Goal: Communication & Community: Answer question/provide support

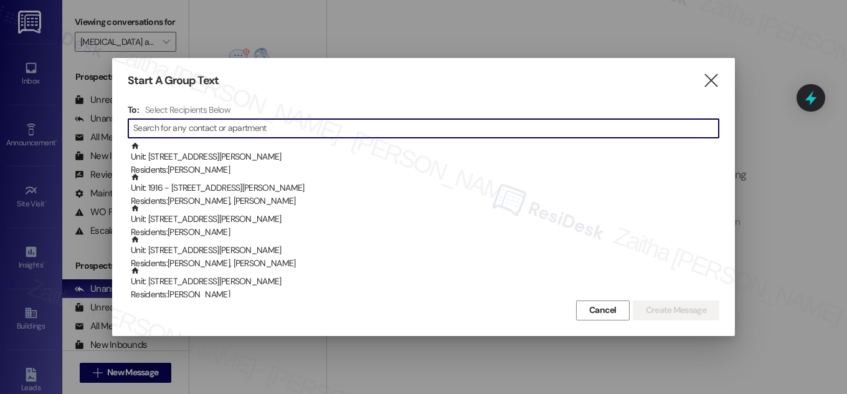
click at [594, 87] on div "Start A Group Text" at bounding box center [405, 81] width 554 height 14
paste input "Wendell Jordan"
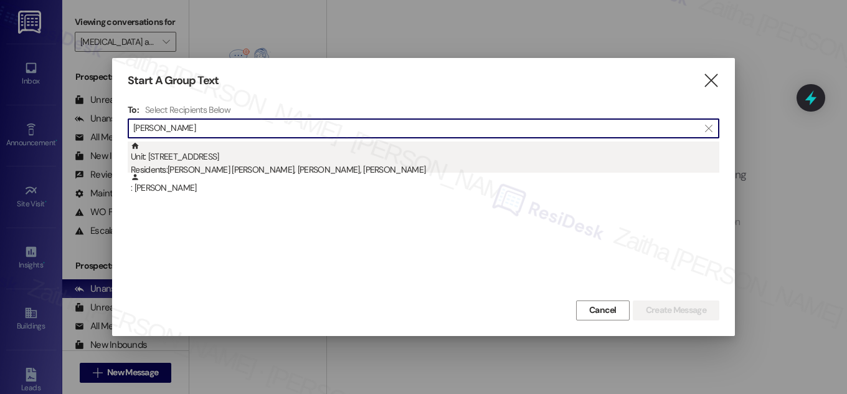
type input "Wendell Jordan"
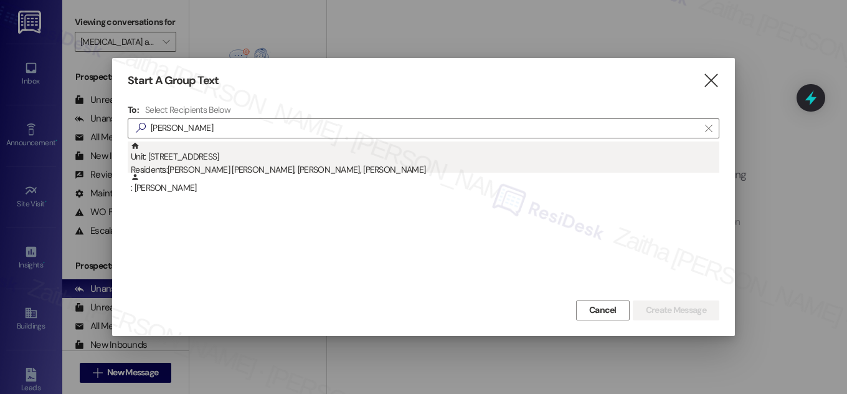
click at [217, 161] on div "Unit: 2216 - 327 W Sunset Rd Residents: David G. Murcia Rincon, Wendell Jordan,…" at bounding box center [425, 159] width 589 height 36
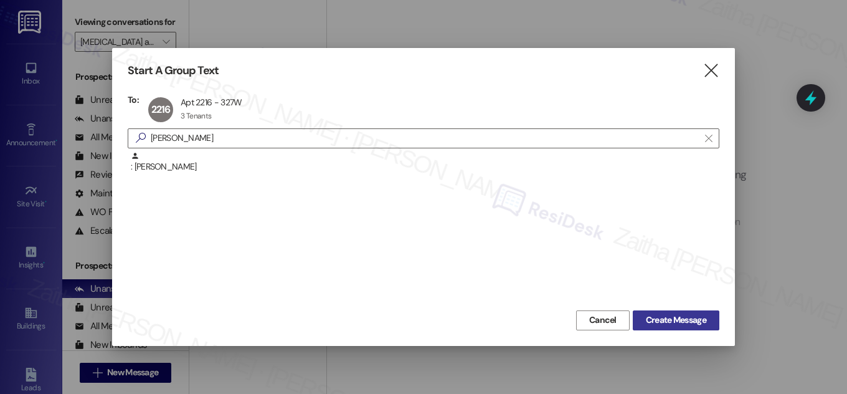
click at [687, 318] on span "Create Message" at bounding box center [676, 319] width 60 height 13
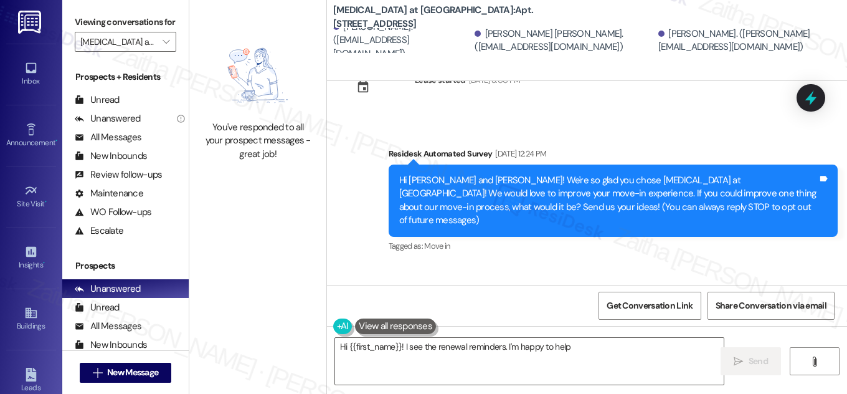
scroll to position [441, 0]
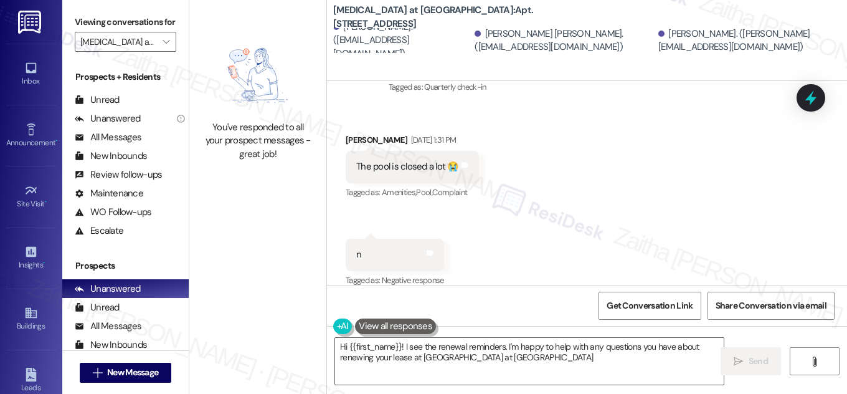
type textarea "Hi {{first_name}}! I see the renewal reminders. I'm happy to help with any ques…"
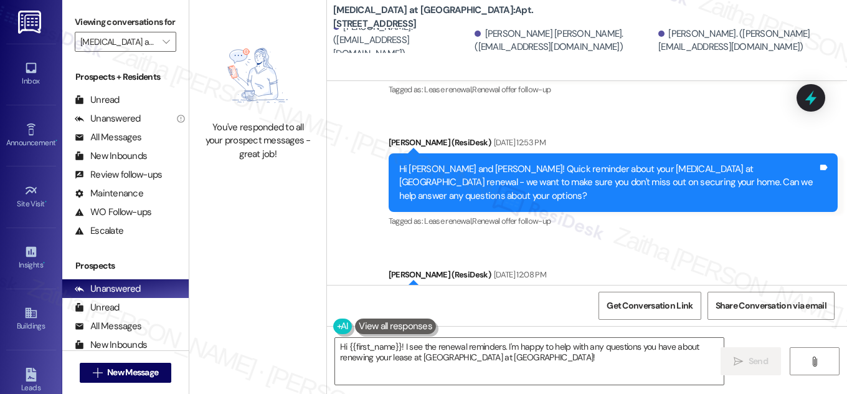
scroll to position [1346, 0]
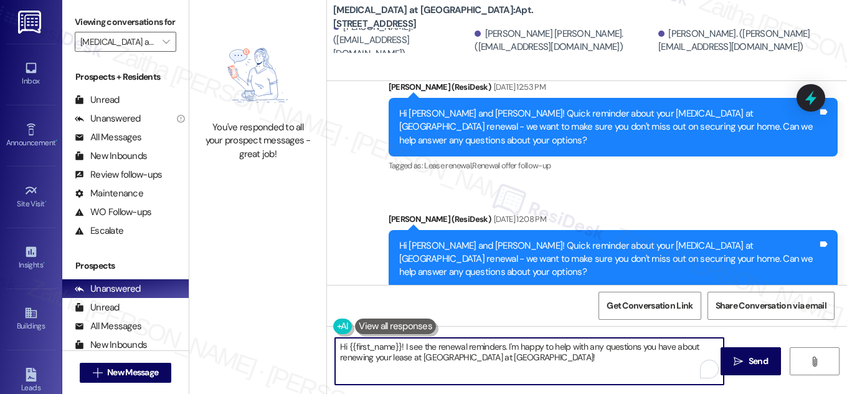
drag, startPoint x: 344, startPoint y: 349, endPoint x: 561, endPoint y: 356, distance: 216.9
click at [558, 359] on textarea "Hi {{first_name}}! I see the renewal reminders. I'm happy to help with any ques…" at bounding box center [529, 361] width 389 height 47
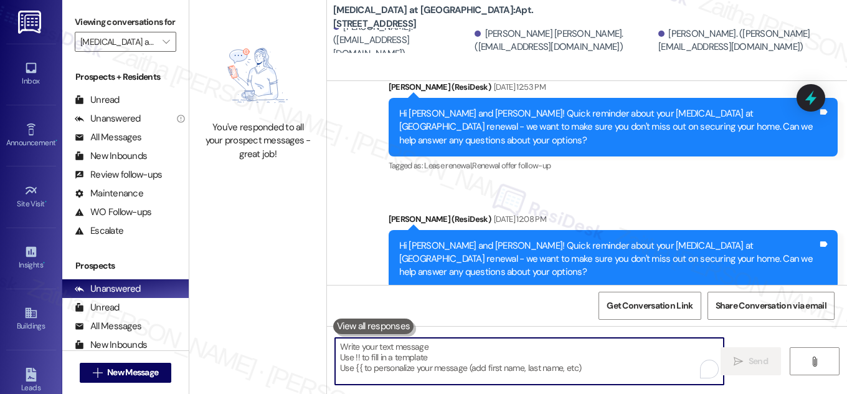
paste textarea "Hi {{first_name}}! Just a heads-up that your {{property}} lease renewal is past…"
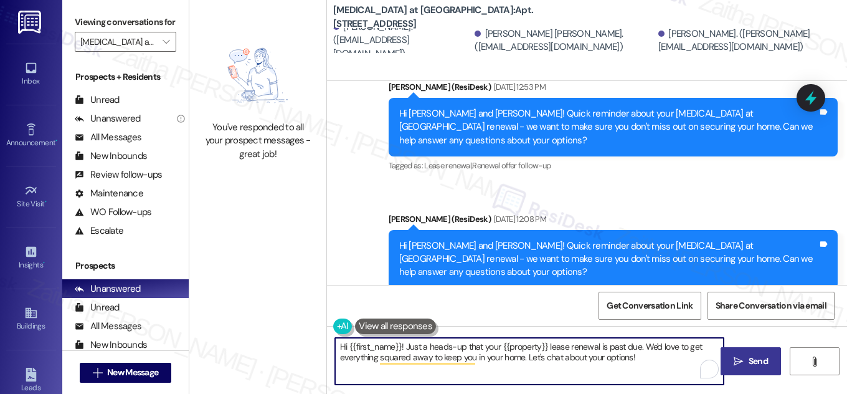
type textarea "Hi {{first_name}}! Just a heads-up that your {{property}} lease renewal is past…"
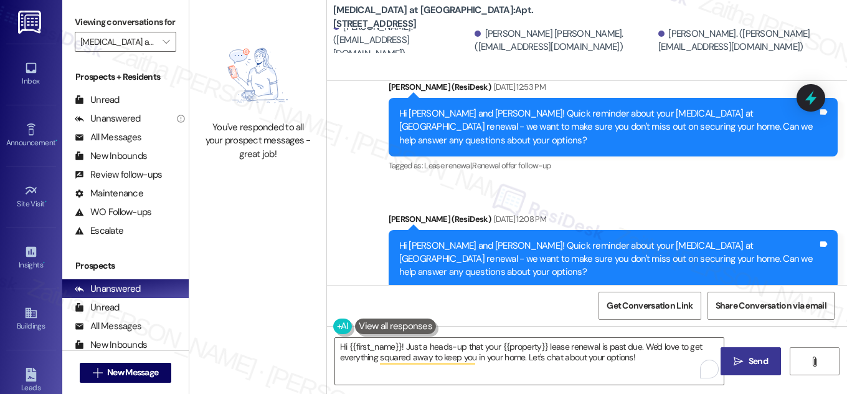
click at [749, 362] on span "Send" at bounding box center [758, 360] width 19 height 13
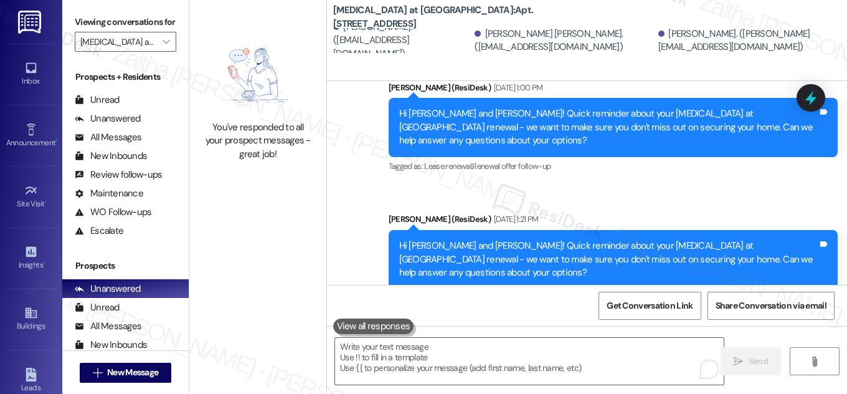
scroll to position [441, 0]
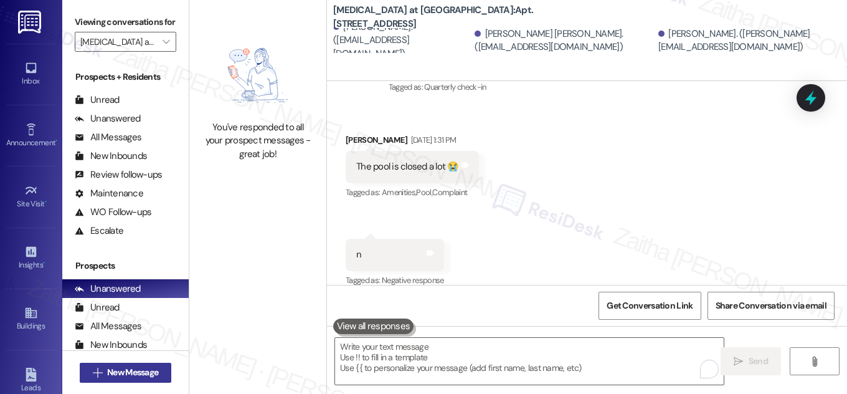
click at [120, 375] on span "New Message" at bounding box center [132, 372] width 51 height 13
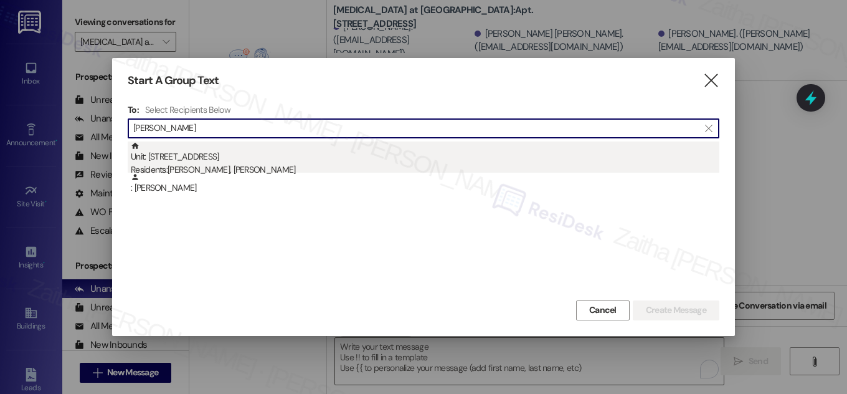
type input "Thomas Kelly"
click at [174, 156] on div "Unit: 2110 - 327 W Sunset Rd Residents: Thomas Kelly, Vanessa Ritchie" at bounding box center [425, 159] width 589 height 36
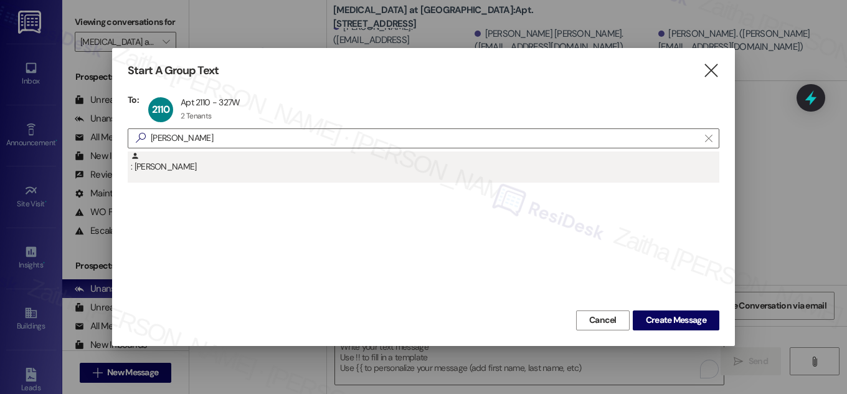
click at [226, 161] on div ": Thomas Kelly" at bounding box center [425, 162] width 589 height 22
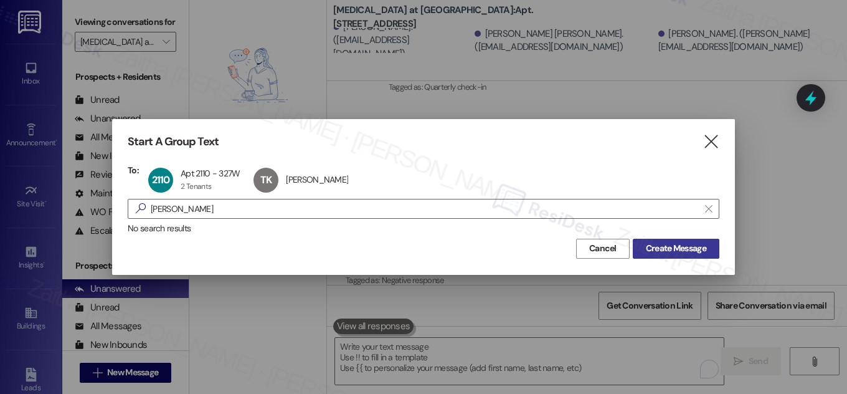
click at [674, 246] on span "Create Message" at bounding box center [676, 248] width 60 height 13
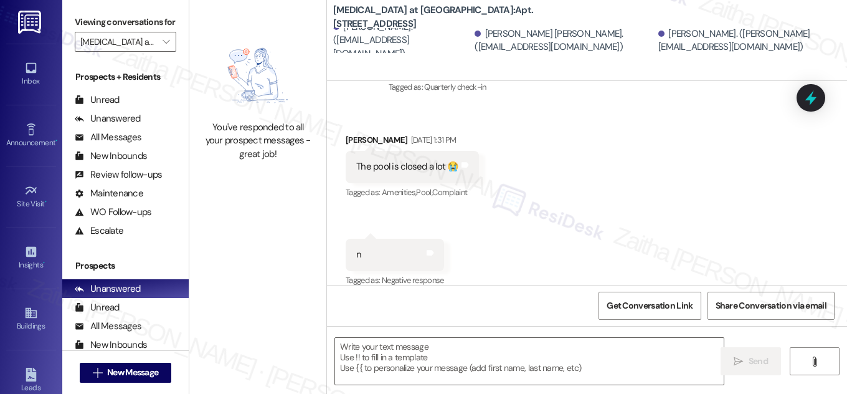
type textarea "Fetching suggested responses. Please feel free to read through the conversation…"
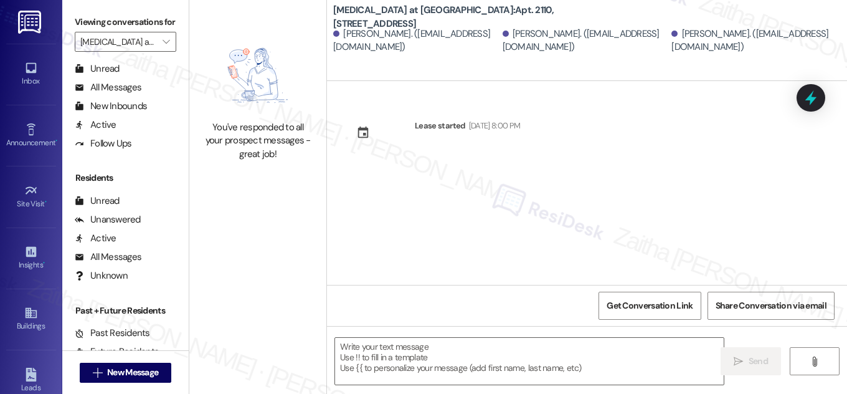
scroll to position [239, 0]
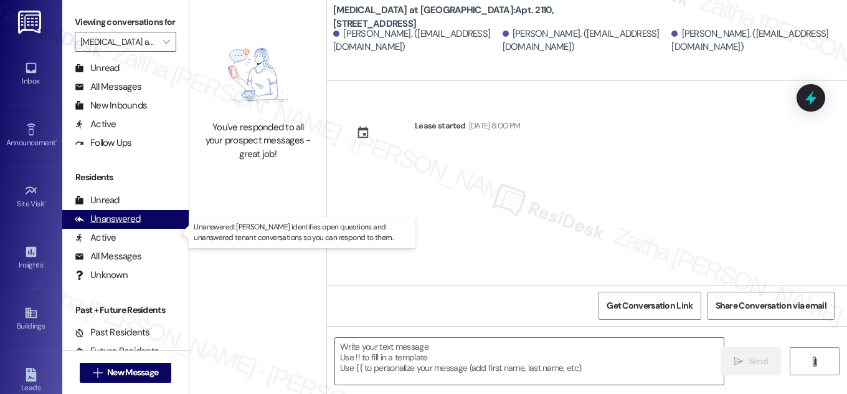
click at [110, 226] on div "Unanswered" at bounding box center [108, 218] width 66 height 13
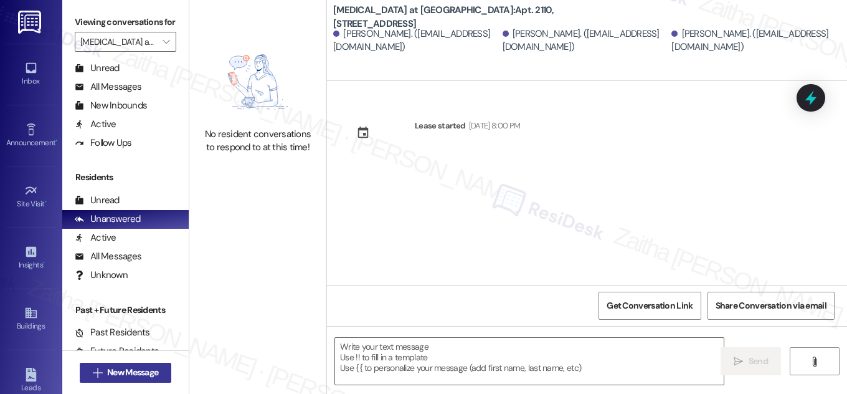
type textarea "Fetching suggested responses. Please feel free to read through the conversation…"
click at [133, 370] on span "New Message" at bounding box center [132, 372] width 51 height 13
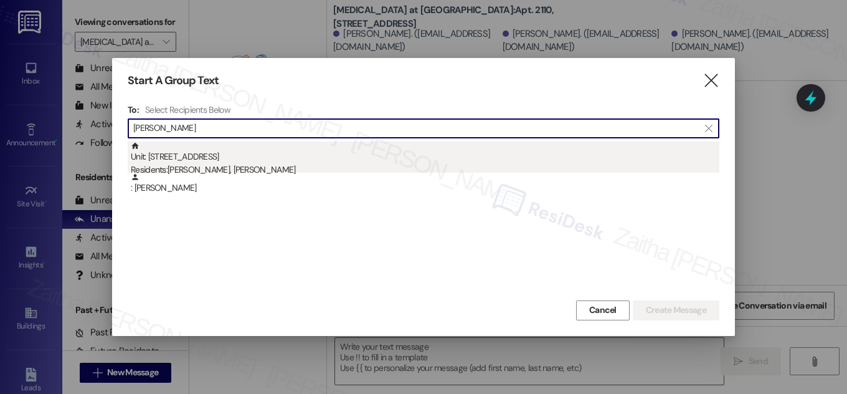
type input "Thomas Kelly"
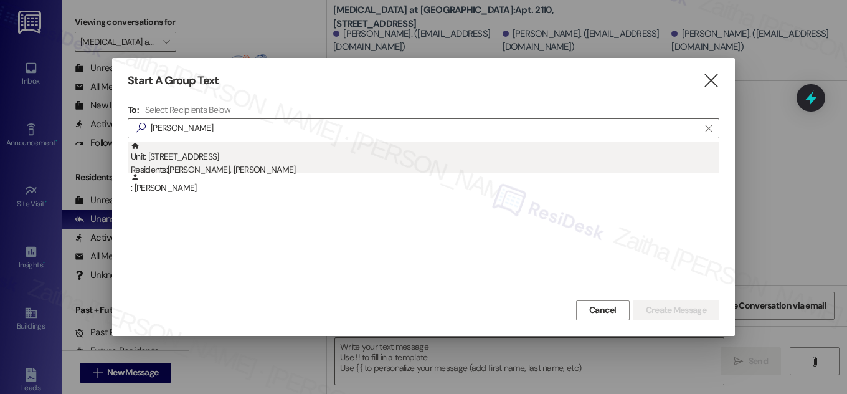
click at [207, 160] on div "Unit: 2110 - 327 W Sunset Rd Residents: Thomas Kelly, Vanessa Ritchie" at bounding box center [425, 159] width 589 height 36
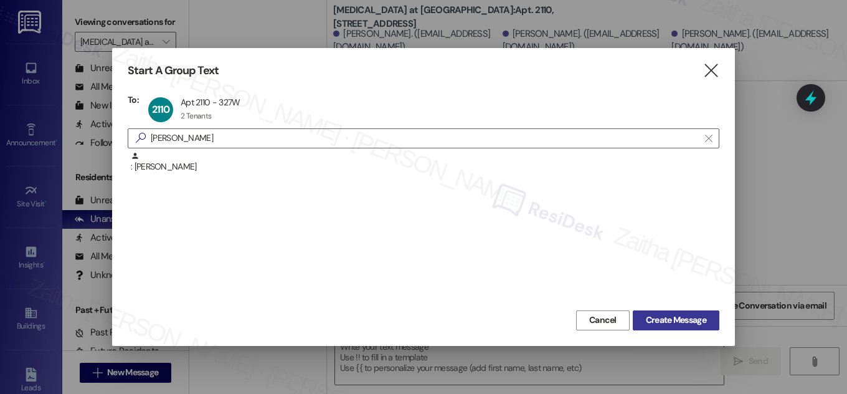
click at [687, 315] on span "Create Message" at bounding box center [676, 319] width 60 height 13
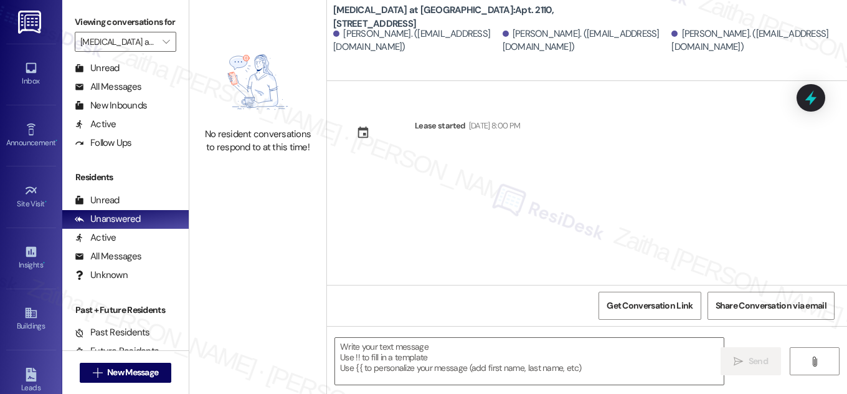
type textarea "Fetching suggested responses. Please feel free to read through the conversation…"
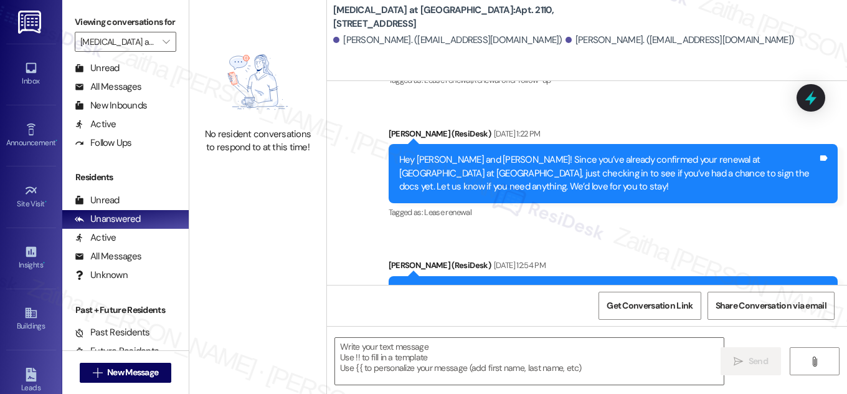
scroll to position [882, 0]
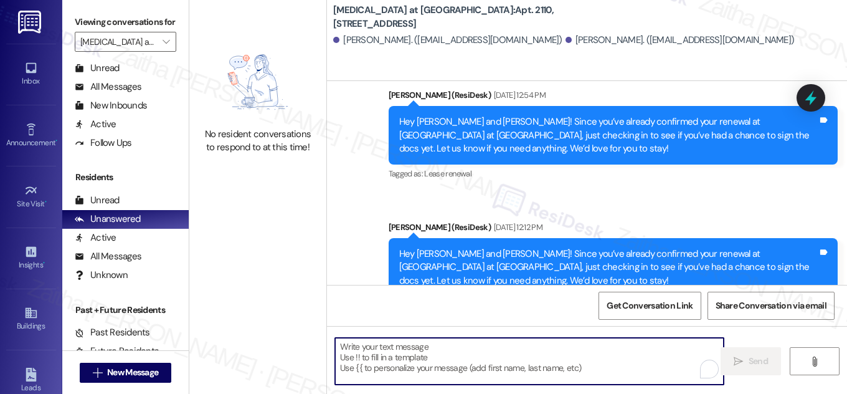
click at [452, 353] on textarea "To enrich screen reader interactions, please activate Accessibility in Grammarl…" at bounding box center [529, 361] width 389 height 47
paste textarea "Hey {{first_name}}! Since you’ve already confirmed your renewal at {{property}}…"
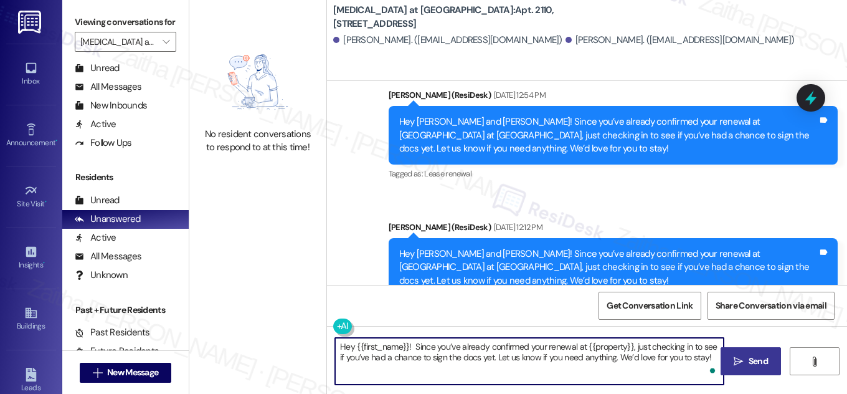
type textarea "Hey {{first_name}}! Since you’ve already confirmed your renewal at {{property}}…"
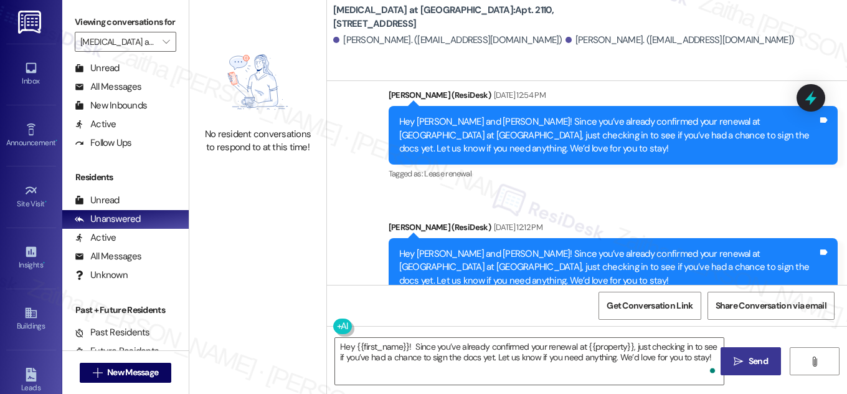
click at [754, 361] on span "Send" at bounding box center [758, 360] width 19 height 13
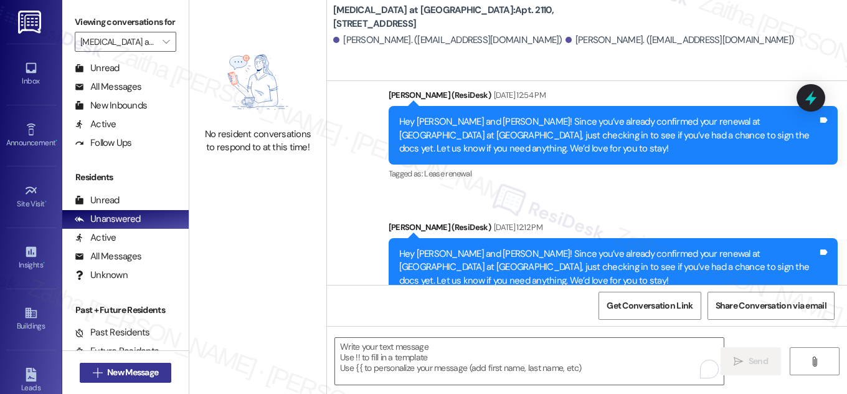
click at [133, 373] on span "New Message" at bounding box center [132, 372] width 51 height 13
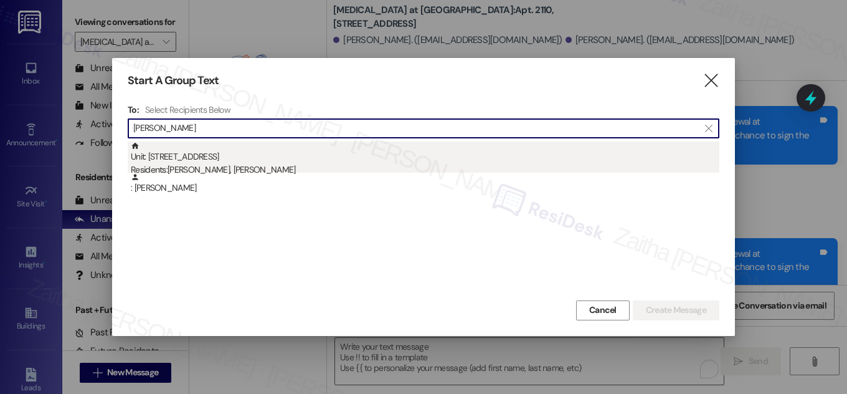
type input "[PERSON_NAME]"
click at [205, 161] on div "Unit: 2370 - 327 W Sunset Rd Residents: Amy Isaacs, William Isaacs" at bounding box center [425, 159] width 589 height 36
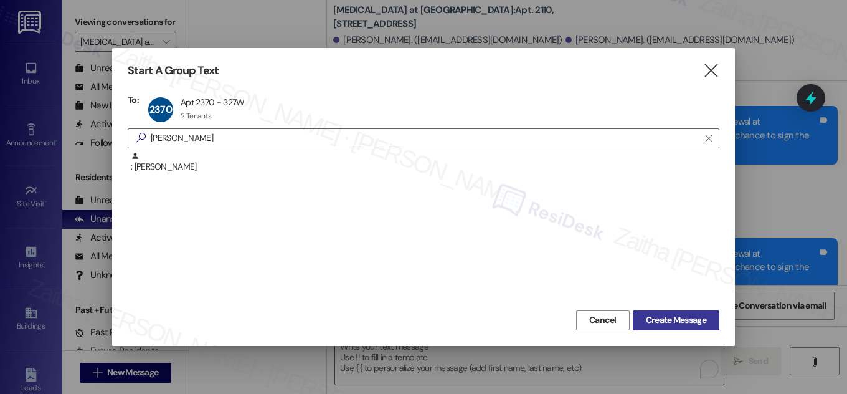
click at [684, 316] on span "Create Message" at bounding box center [676, 319] width 60 height 13
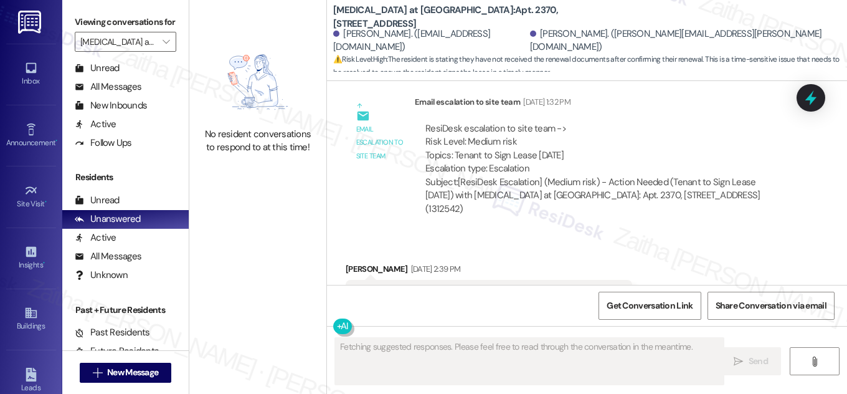
scroll to position [2213, 0]
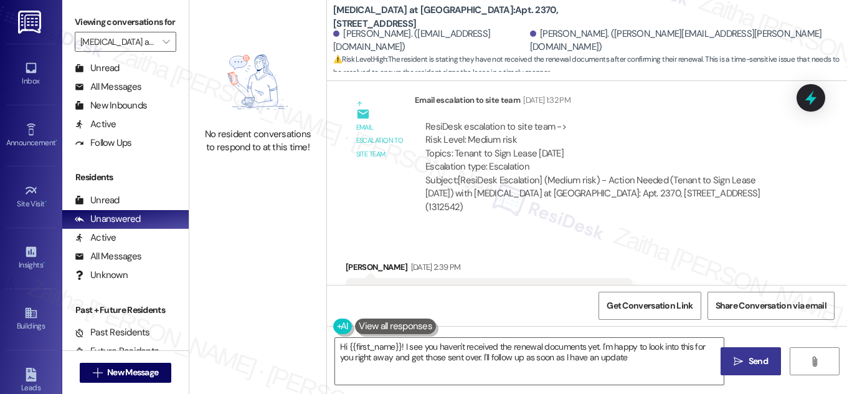
type textarea "Hi {{first_name}}! I see you haven't received the renewal documents yet. I'm ha…"
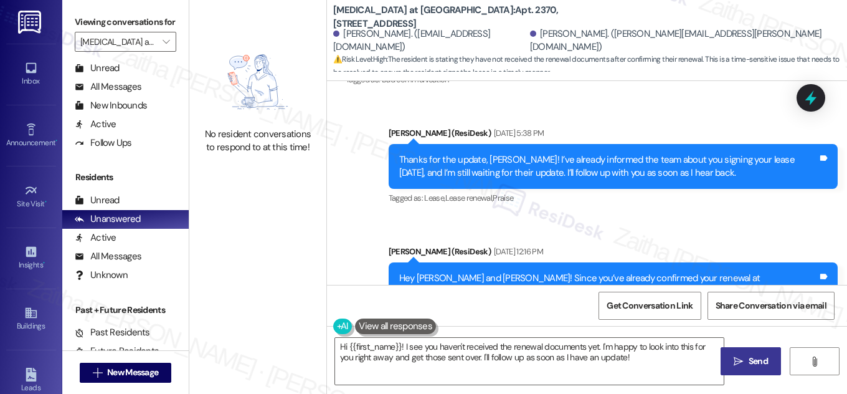
scroll to position [2463, 0]
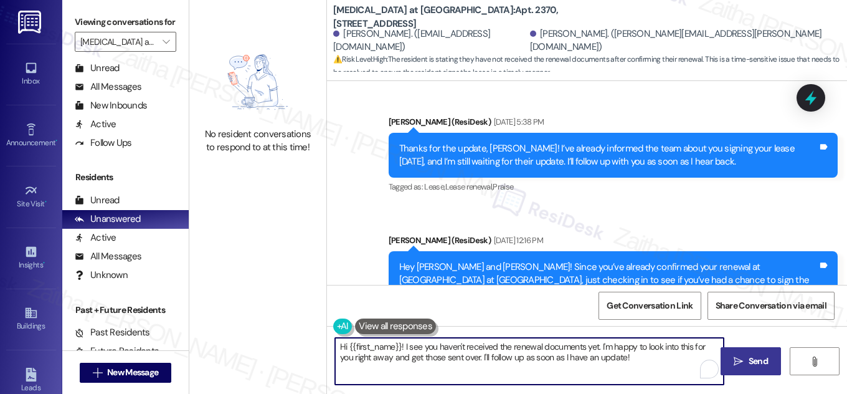
drag, startPoint x: 334, startPoint y: 348, endPoint x: 631, endPoint y: 361, distance: 297.5
click at [630, 360] on textarea "Hi {{first_name}}! I see you haven't received the renewal documents yet. I'm ha…" at bounding box center [529, 361] width 389 height 47
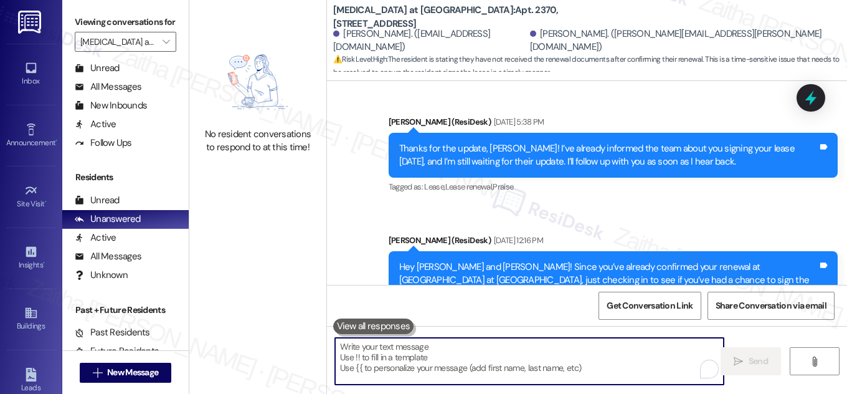
paste textarea "Hey {{first_name}}! Since you’ve already confirmed your renewal at {{property}}…"
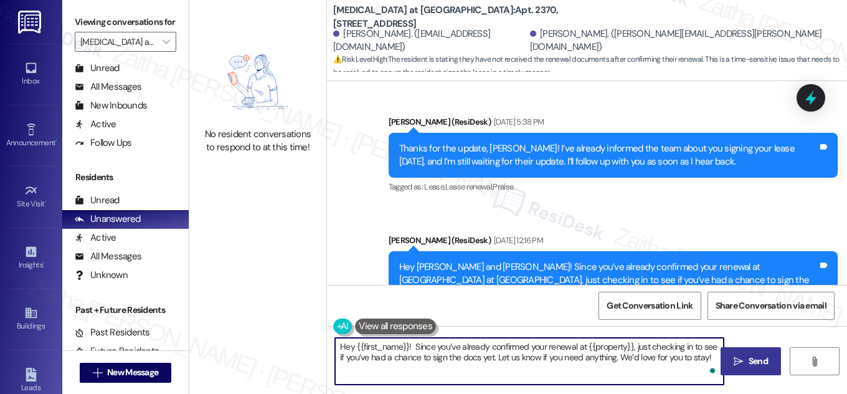
type textarea "Hey {{first_name}}! Since you’ve already confirmed your renewal at {{property}}…"
click at [752, 356] on span "Send" at bounding box center [758, 360] width 19 height 13
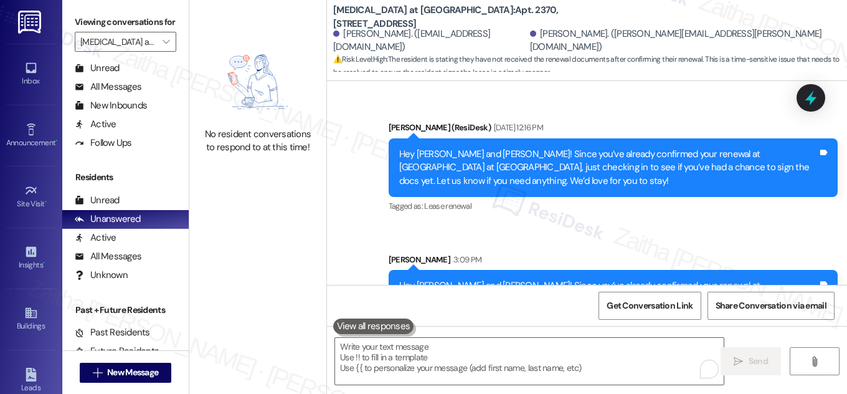
scroll to position [2577, 0]
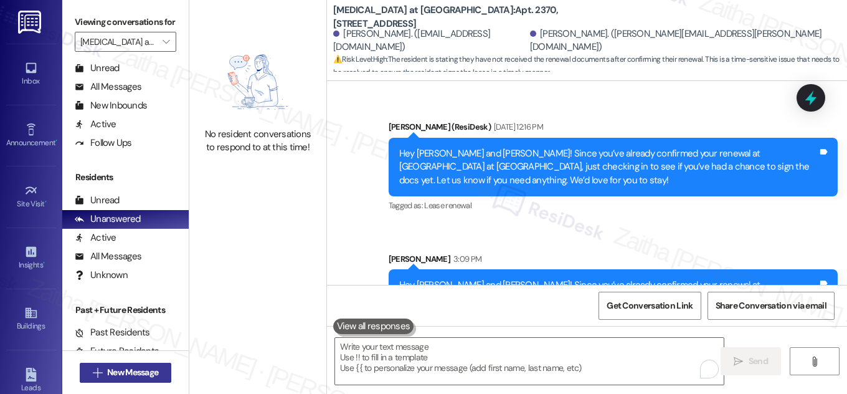
click at [114, 377] on span "New Message" at bounding box center [132, 372] width 51 height 13
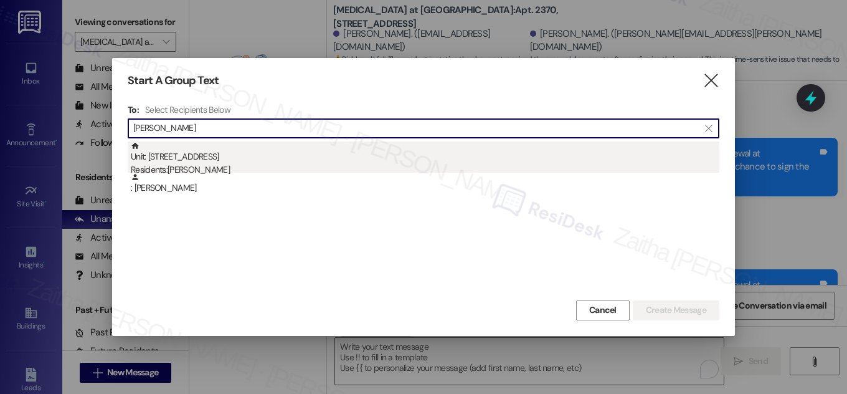
type input "Robert Stecher"
click at [199, 161] on div "Unit: 2319 - 327 W Sunset Rd Residents: Robert Stecher" at bounding box center [425, 159] width 589 height 36
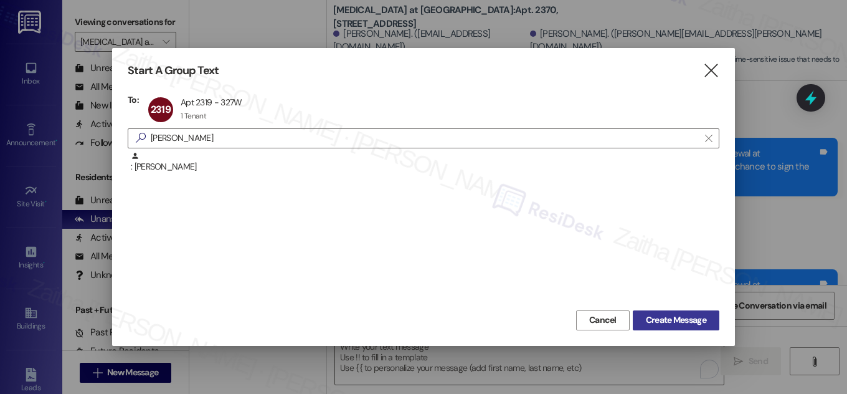
click at [685, 313] on span "Create Message" at bounding box center [676, 319] width 60 height 13
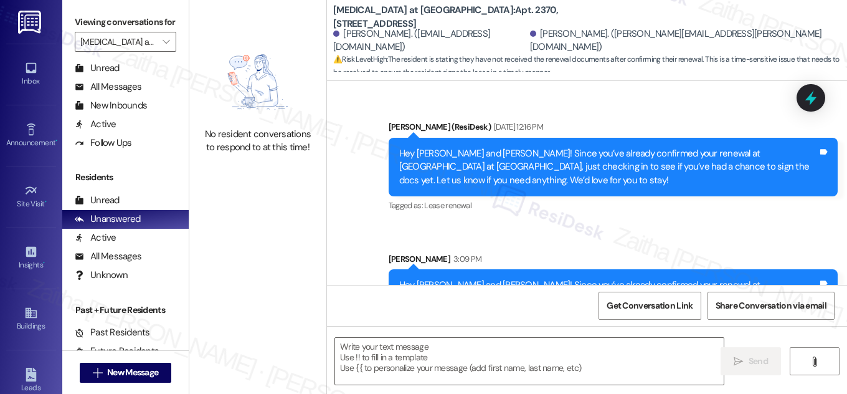
type textarea "Fetching suggested responses. Please feel free to read through the conversation…"
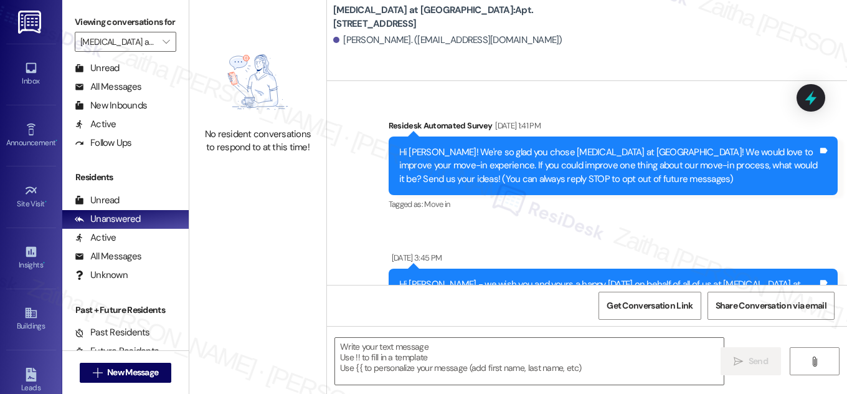
type textarea "Fetching suggested responses. Please feel free to read through the conversation…"
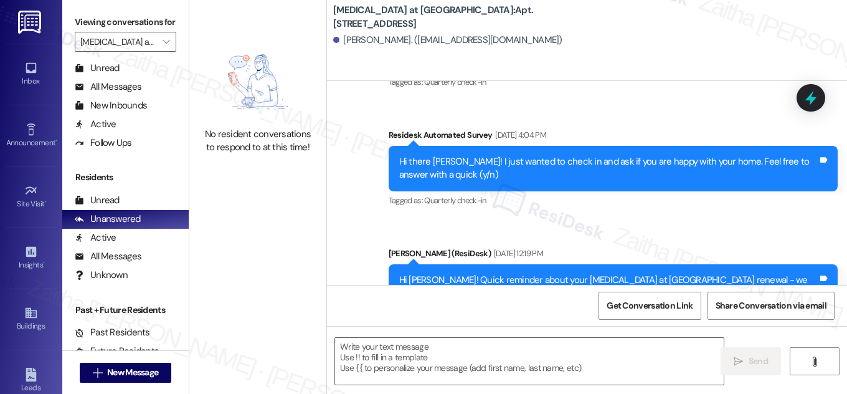
scroll to position [1886, 0]
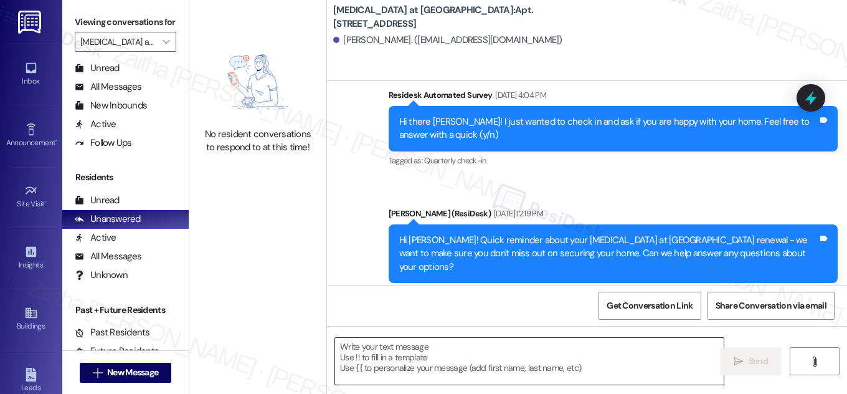
click at [381, 353] on textarea at bounding box center [529, 361] width 389 height 47
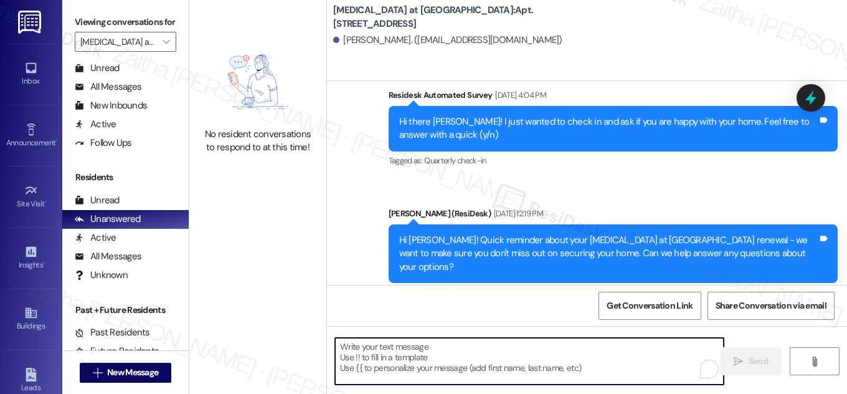
paste textarea "Hi {{first_name}}! Quick reminder about your {{property}} renewal - we want to …"
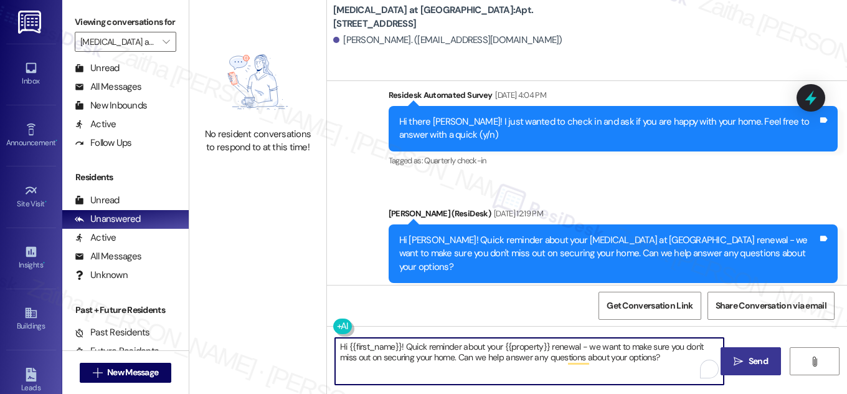
type textarea "Hi {{first_name}}! Quick reminder about your {{property}} renewal - we want to …"
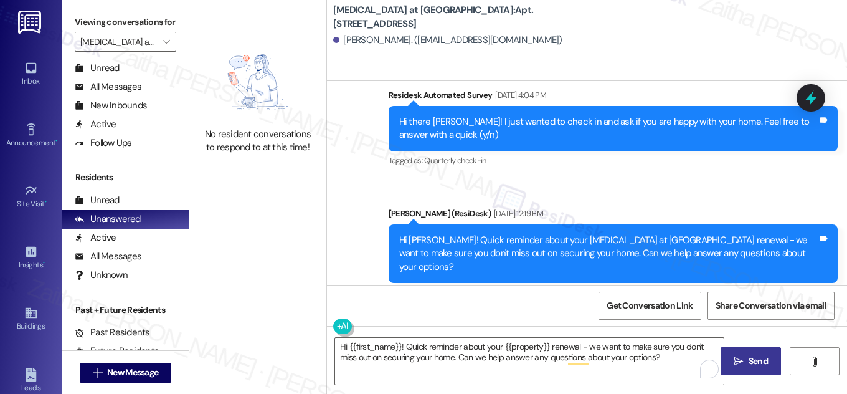
click at [744, 358] on span " Send" at bounding box center [750, 360] width 39 height 13
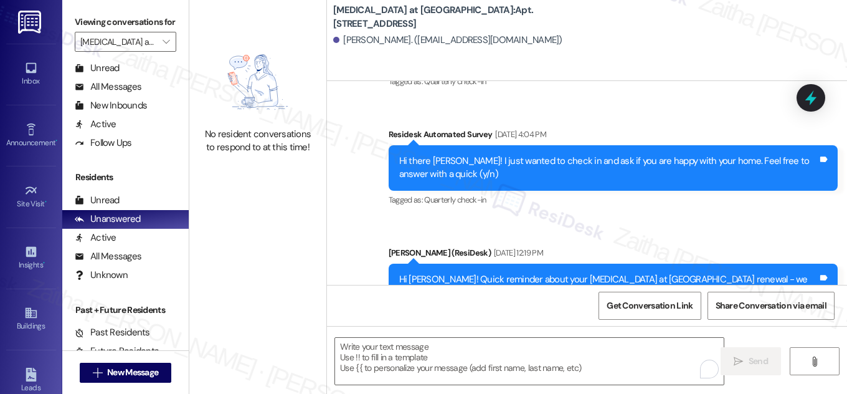
scroll to position [1986, 0]
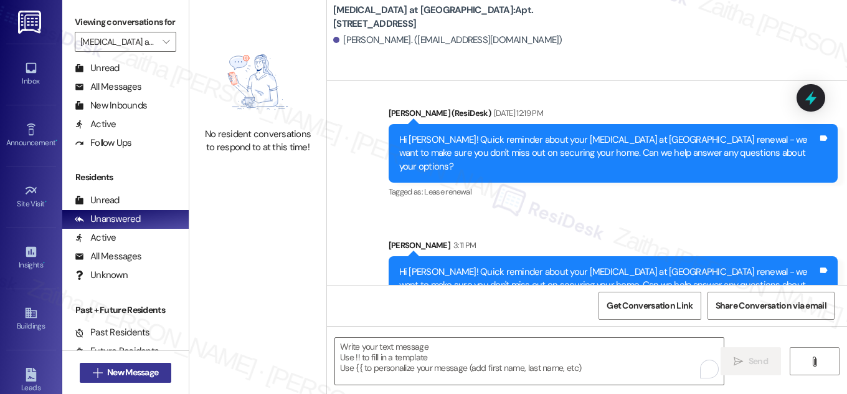
click at [136, 369] on span "New Message" at bounding box center [132, 372] width 51 height 13
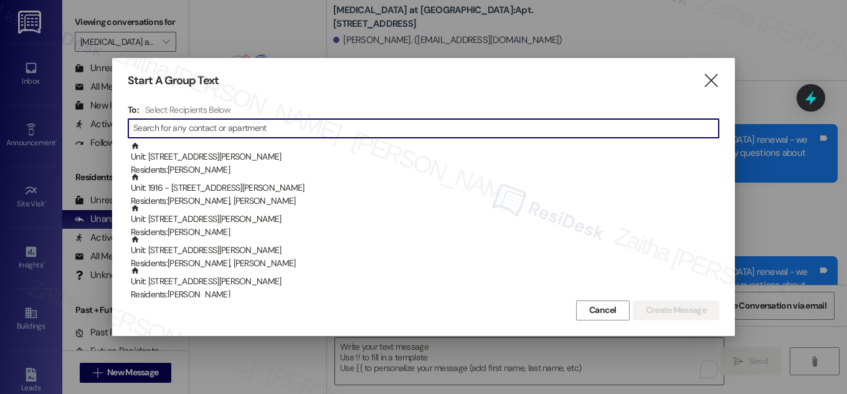
paste input "Omar Bahsas"
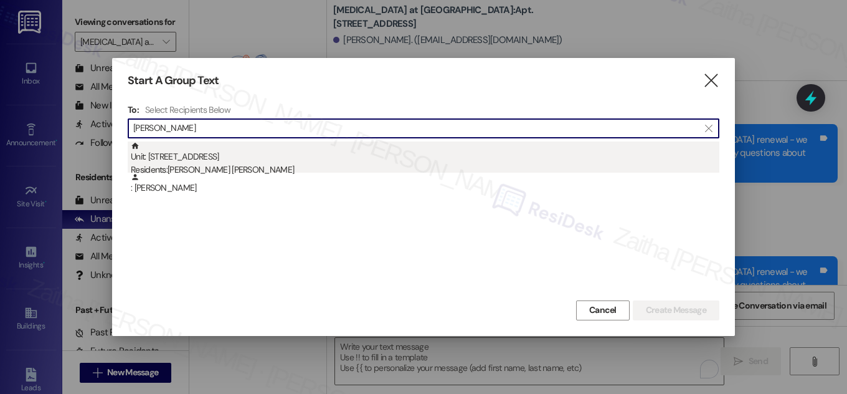
type input "Omar Bahsas"
click at [219, 164] on div "Residents: Yoladayd M. Gutierrez, Omar Bahsas" at bounding box center [425, 169] width 589 height 13
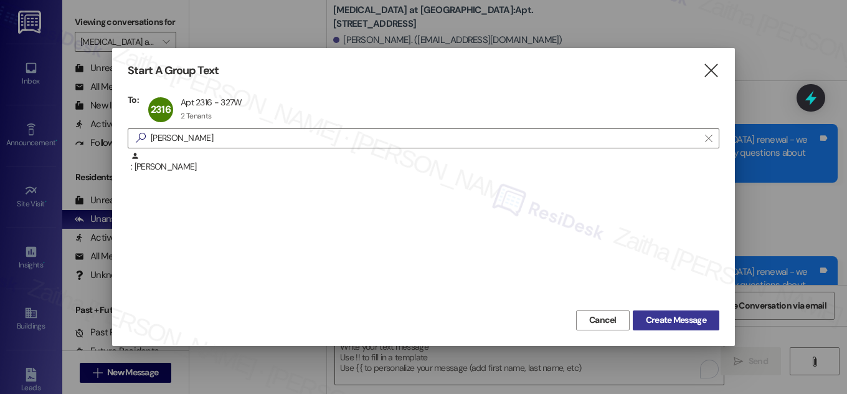
click at [668, 316] on span "Create Message" at bounding box center [676, 319] width 60 height 13
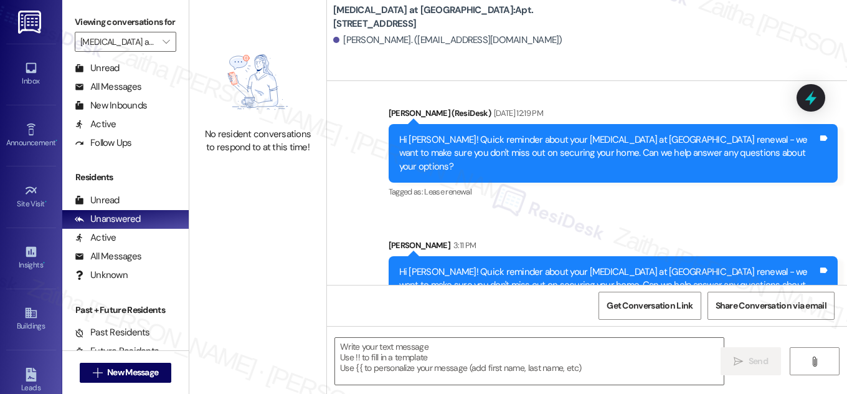
type textarea "Fetching suggested responses. Please feel free to read through the conversation…"
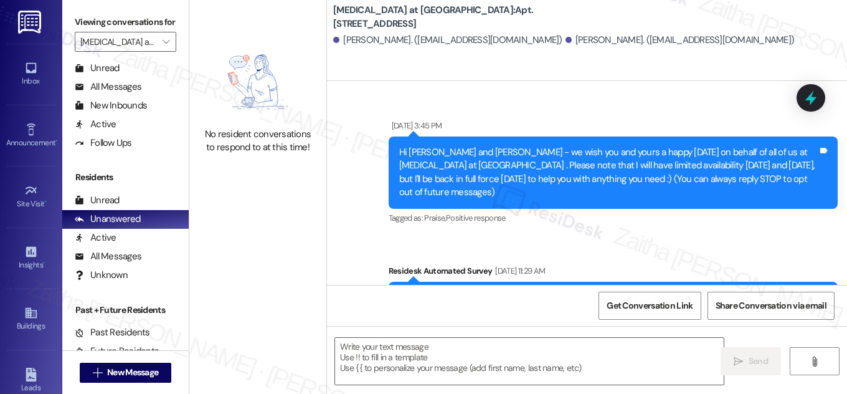
type textarea "Fetching suggested responses. Please feel free to read through the conversation…"
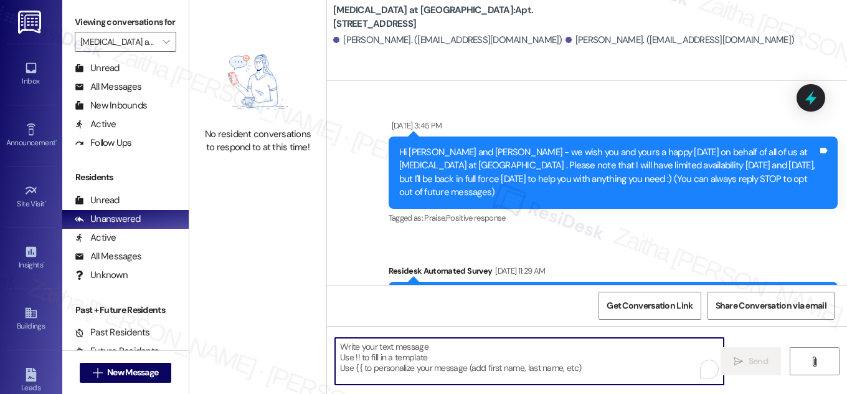
click at [416, 356] on textarea "To enrich screen reader interactions, please activate Accessibility in Grammarl…" at bounding box center [529, 361] width 389 height 47
paste textarea "Hi {{first_name}}! Quick reminder about your {{property}} renewal - we want to …"
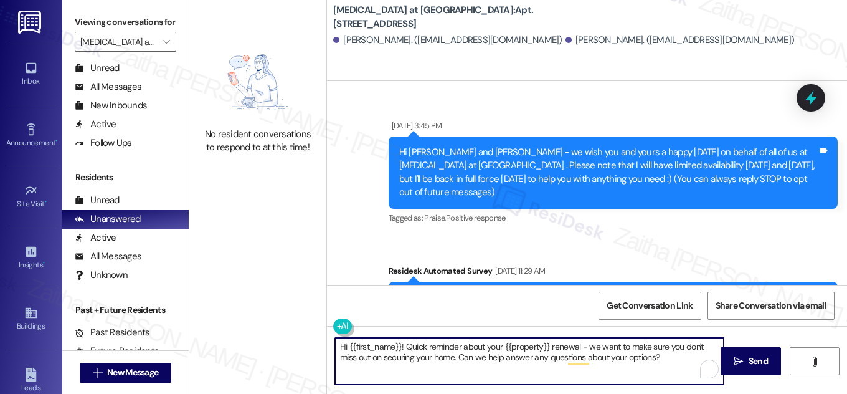
type textarea "Hi {{first_name}}! Quick reminder about your {{property}} renewal - we want to …"
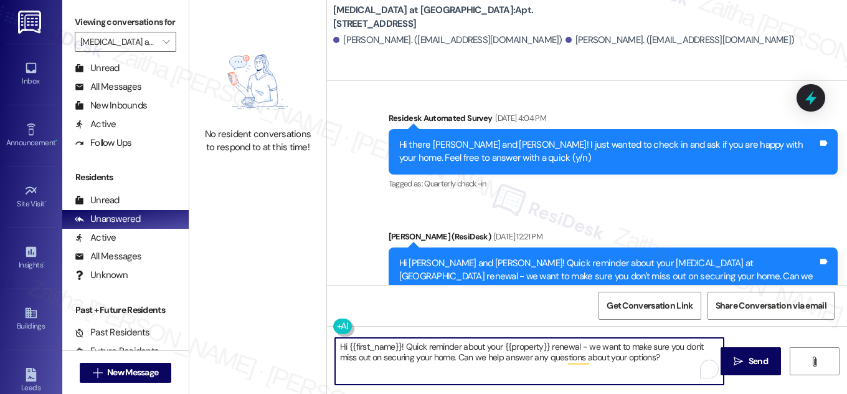
scroll to position [973, 0]
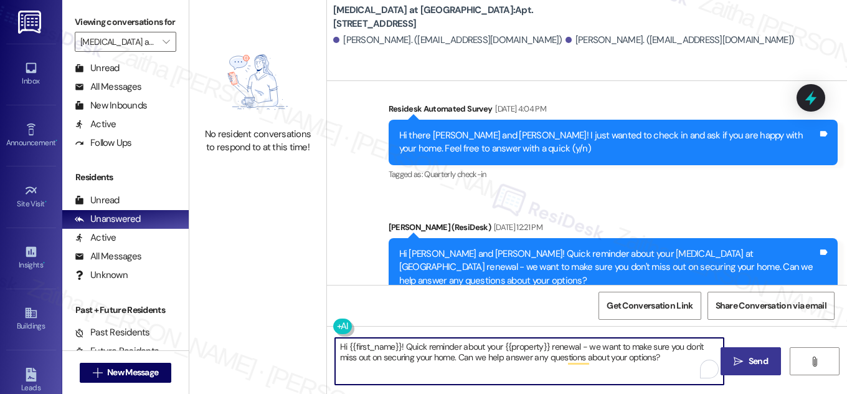
click at [763, 361] on span "Send" at bounding box center [758, 360] width 19 height 13
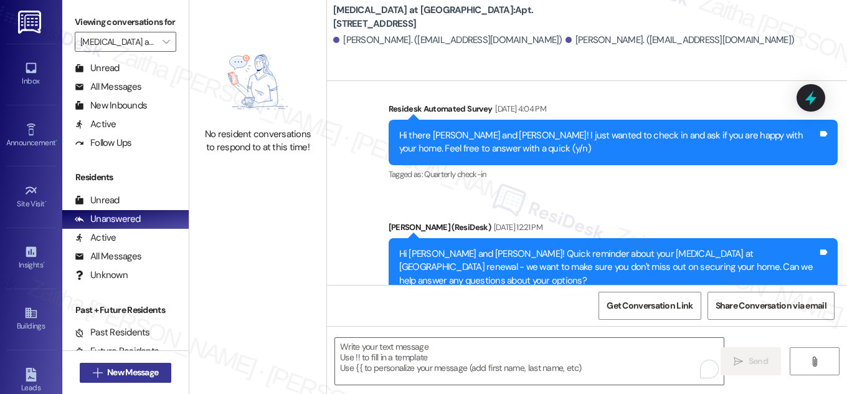
click at [127, 374] on span "New Message" at bounding box center [132, 372] width 51 height 13
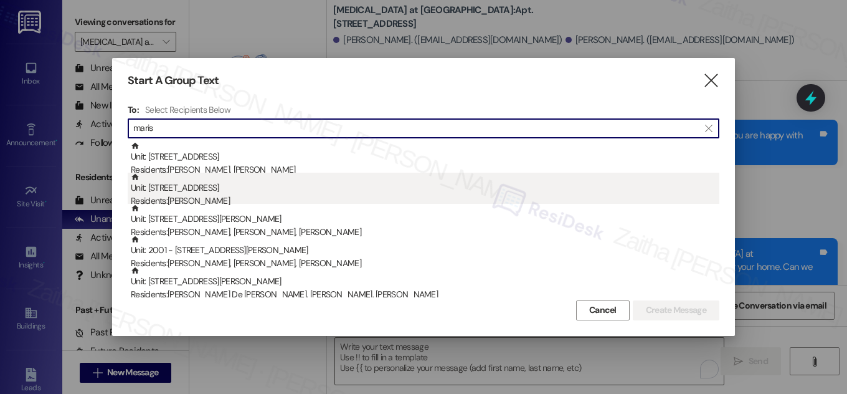
type input "maris"
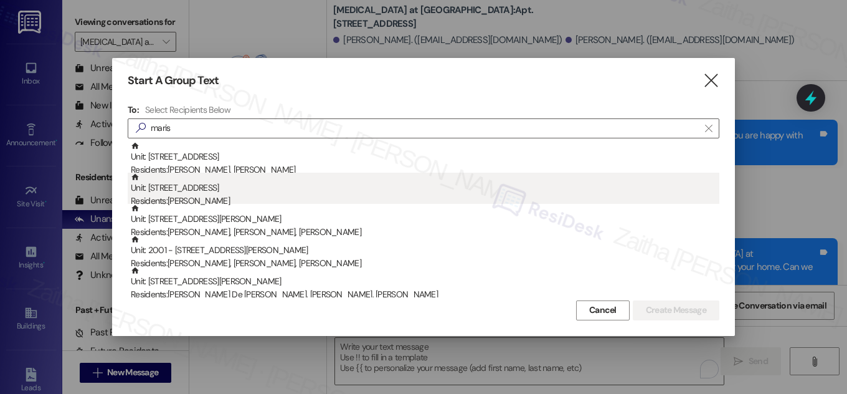
click at [217, 192] on div "Unit: 2254 - 327 W Sunset Rd Residents: Marisa Rodriguez" at bounding box center [425, 191] width 589 height 36
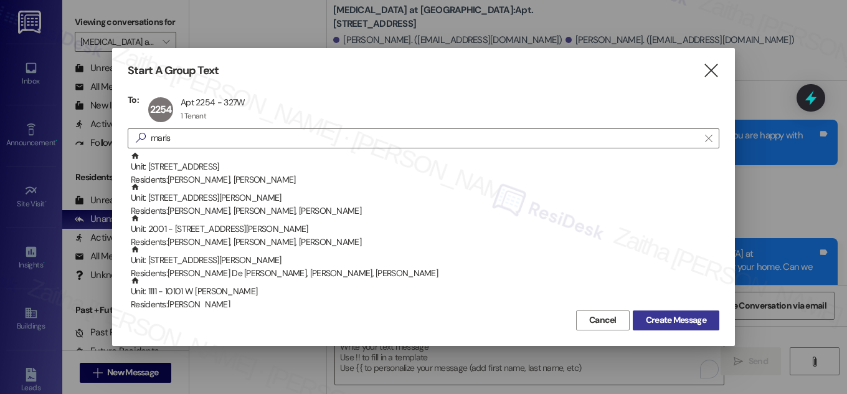
click at [692, 318] on span "Create Message" at bounding box center [676, 319] width 60 height 13
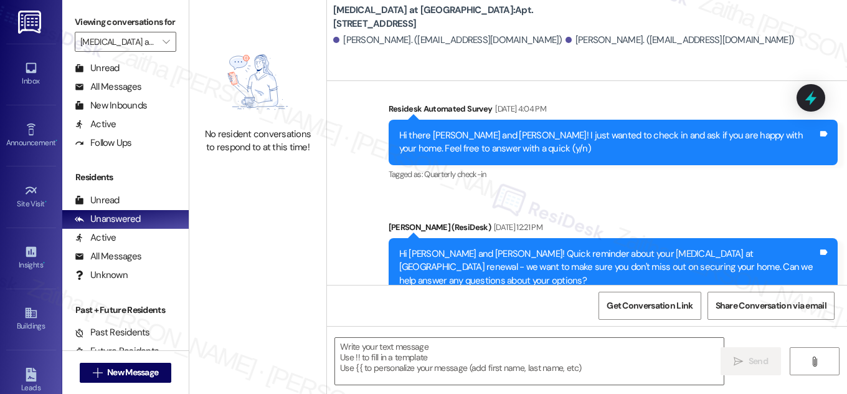
type textarea "Fetching suggested responses. Please feel free to read through the conversation…"
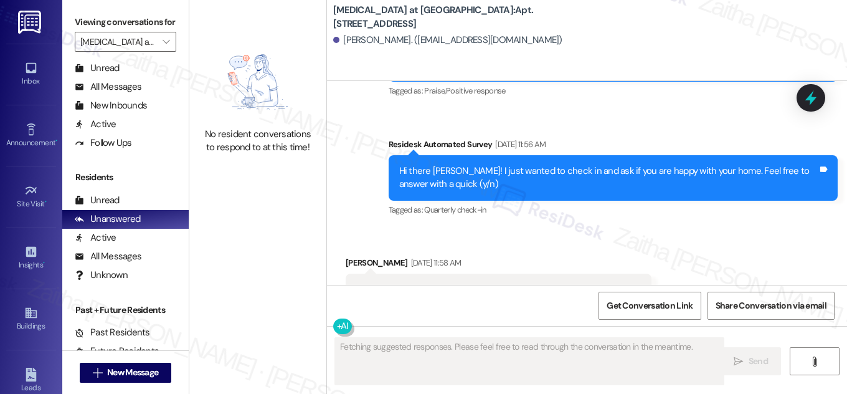
scroll to position [2239, 0]
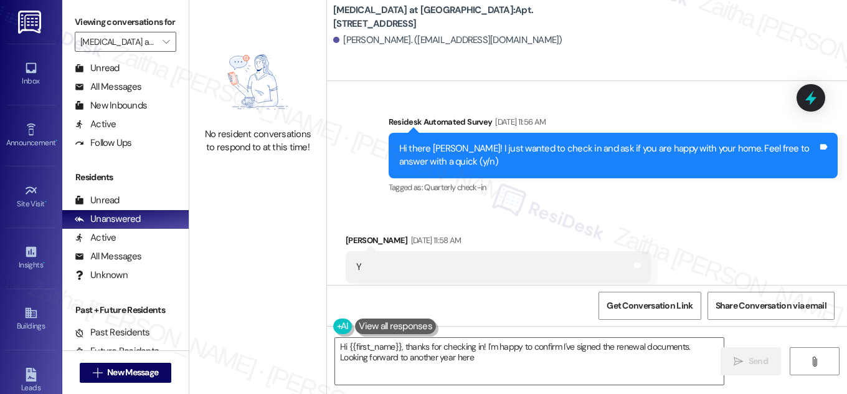
type textarea "Hi {{first_name}}, thanks for checking in! I'm happy to confirm I've signed the…"
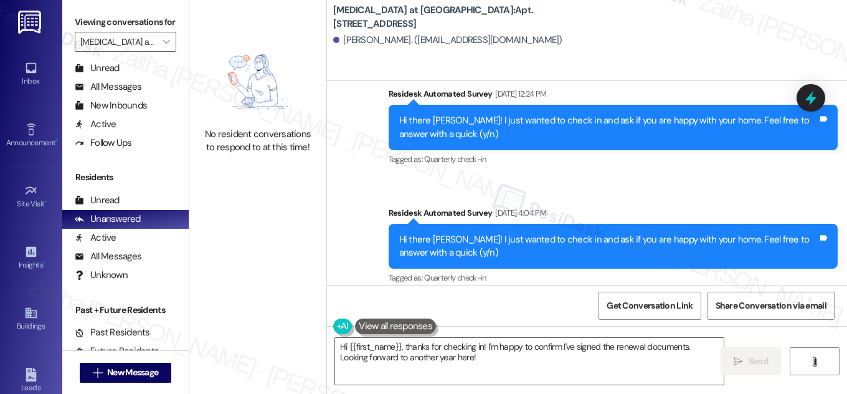
scroll to position [3296, 0]
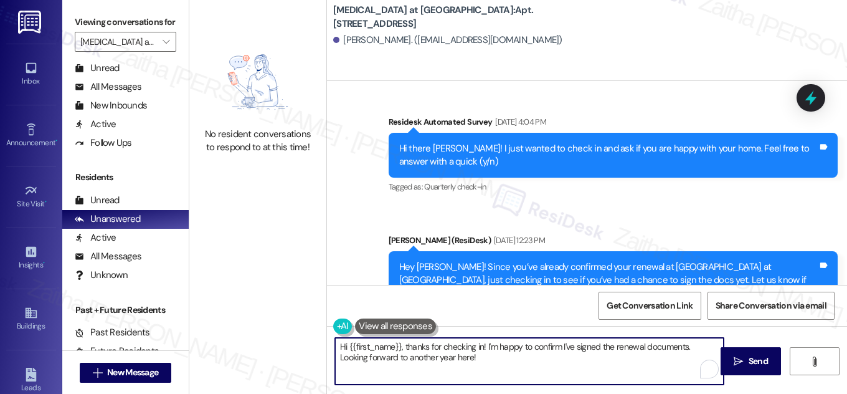
drag, startPoint x: 450, startPoint y: 359, endPoint x: 316, endPoint y: 329, distance: 137.4
click at [316, 329] on div "No resident conversations to respond to at this time! Avita at Alamo Heights: A…" at bounding box center [518, 197] width 658 height 394
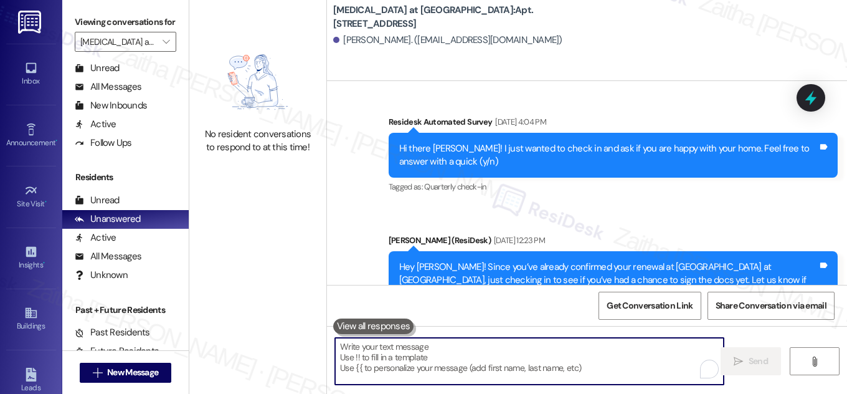
paste textarea "Hey {{first_name}}! Since you’ve already confirmed your renewal at {{property}}…"
type textarea "Hey {{first_name}}! Since you’ve already confirmed your renewal at {{property}}…"
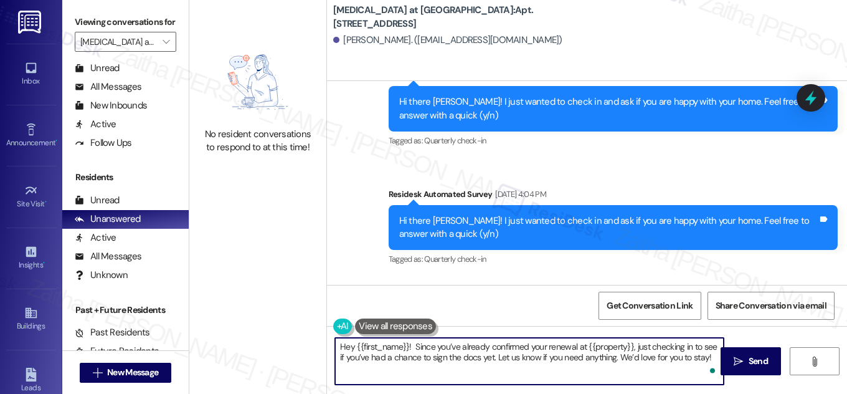
scroll to position [3070, 0]
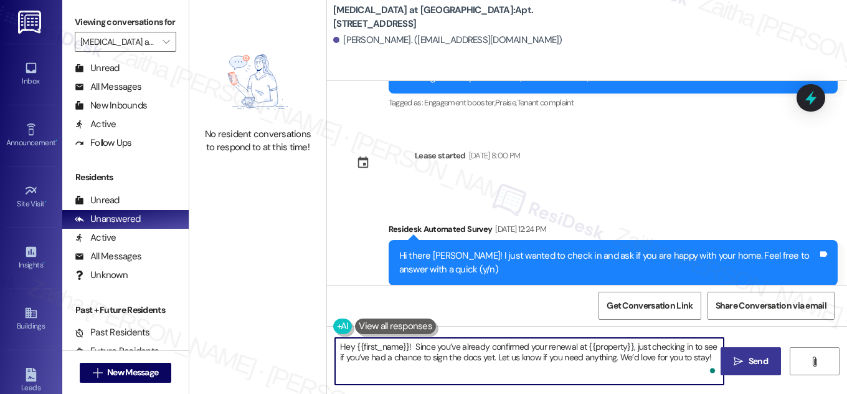
type textarea "Hey {{first_name}}! Since you’ve already confirmed your renewal at {{property}}…"
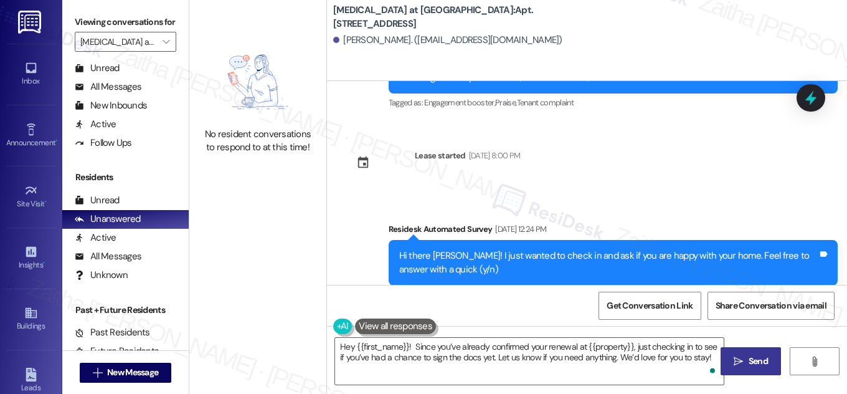
click at [766, 354] on span "Send" at bounding box center [758, 360] width 19 height 13
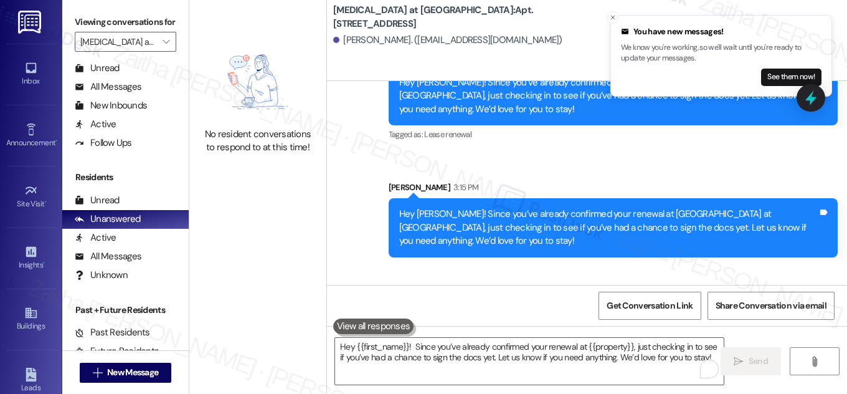
scroll to position [3483, 0]
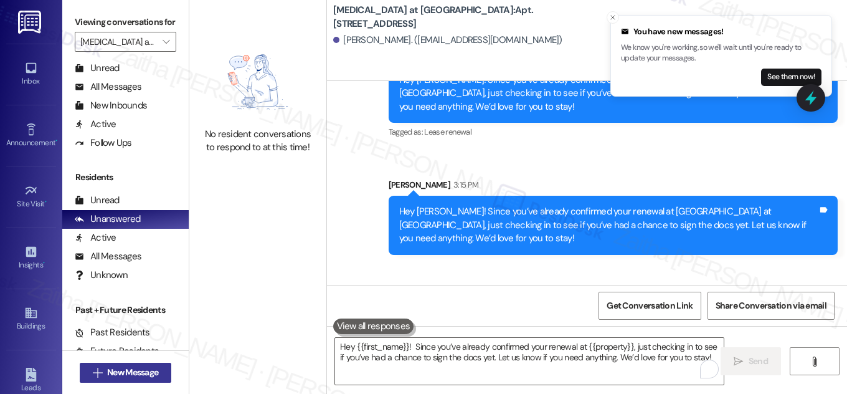
click at [121, 368] on span "New Message" at bounding box center [132, 372] width 51 height 13
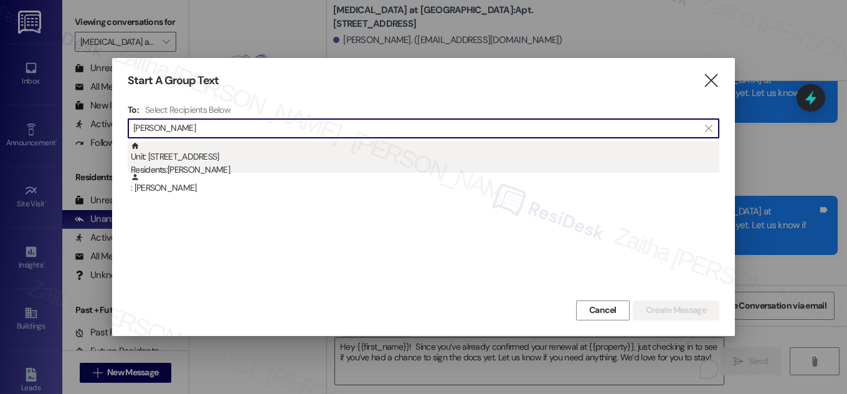
type input "[PERSON_NAME]"
click at [202, 154] on div "Unit: [STREET_ADDRESS] Residents: [PERSON_NAME]" at bounding box center [425, 159] width 589 height 36
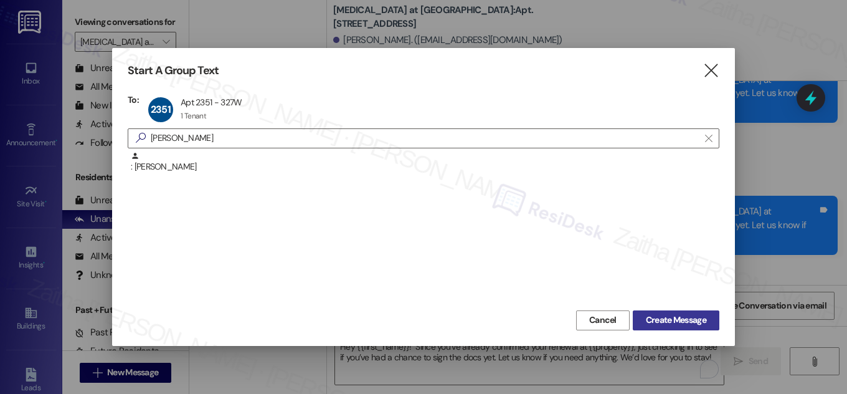
click at [677, 318] on span "Create Message" at bounding box center [676, 319] width 60 height 13
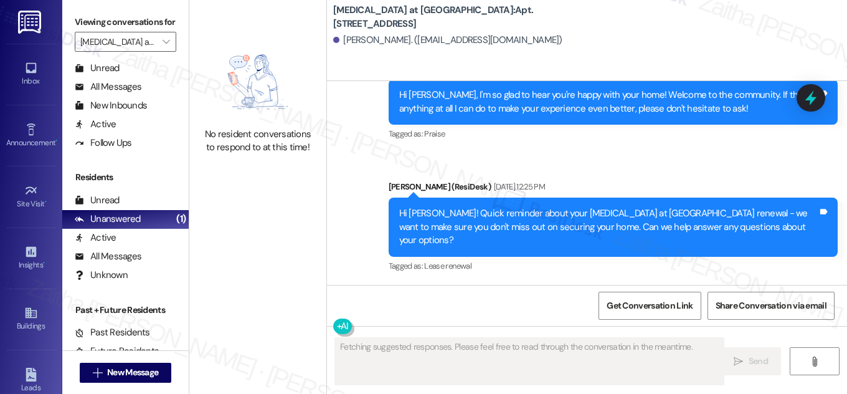
scroll to position [3104, 0]
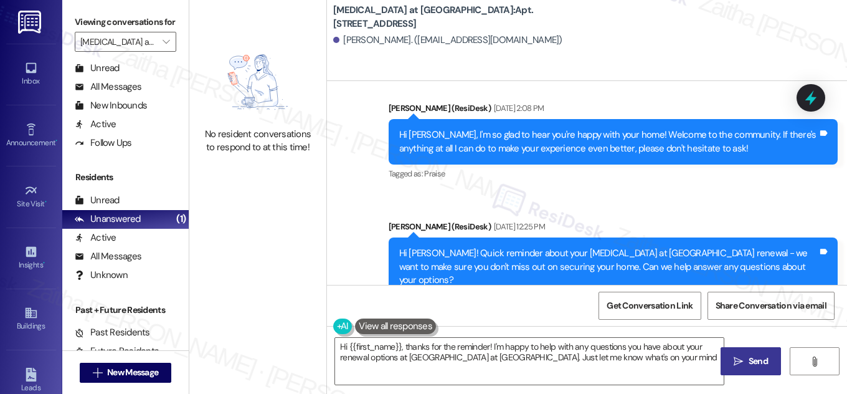
type textarea "Hi {{first_name}}, thanks for the reminder! I'm happy to help with any question…"
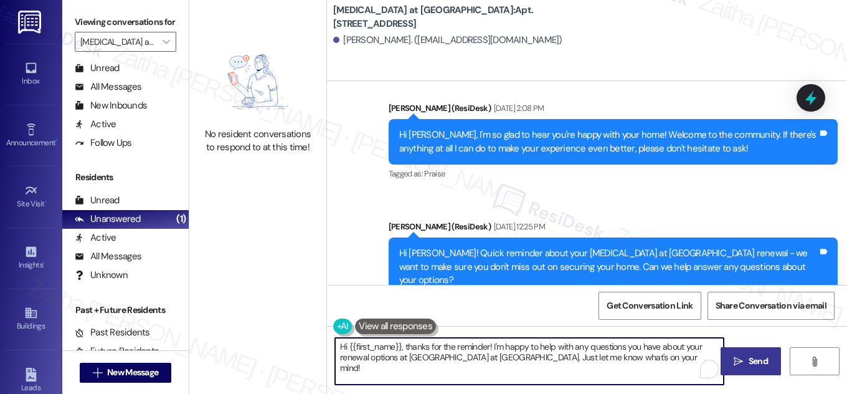
drag, startPoint x: 333, startPoint y: 343, endPoint x: 659, endPoint y: 371, distance: 326.4
click at [659, 371] on textarea "Hi {{first_name}}, thanks for the reminder! I'm happy to help with any question…" at bounding box center [529, 361] width 389 height 47
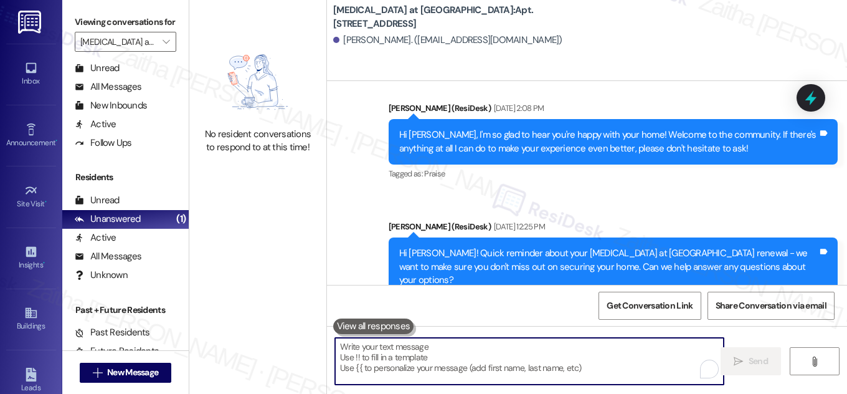
paste textarea "Hi {{first_name}}! Quick reminder about your {{property}} renewal - we want to …"
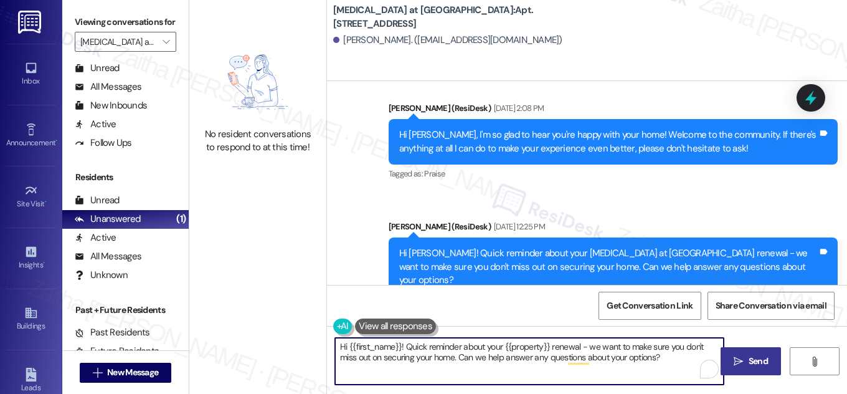
type textarea "Hi {{first_name}}! Quick reminder about your {{property}} renewal - we want to …"
click at [754, 360] on span "Send" at bounding box center [758, 360] width 19 height 13
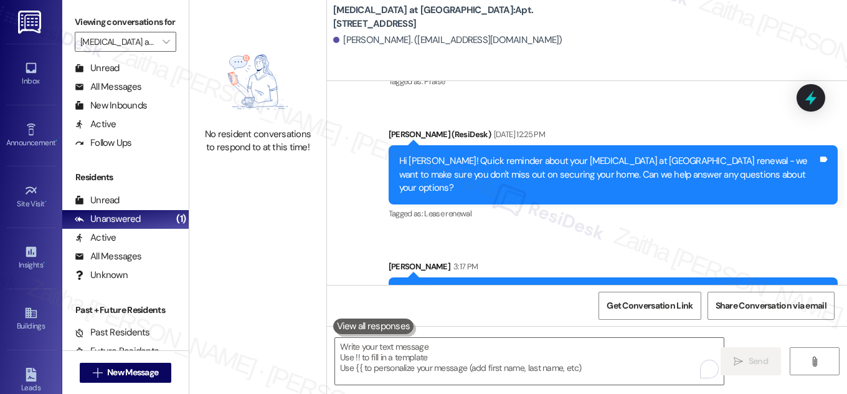
scroll to position [3205, 0]
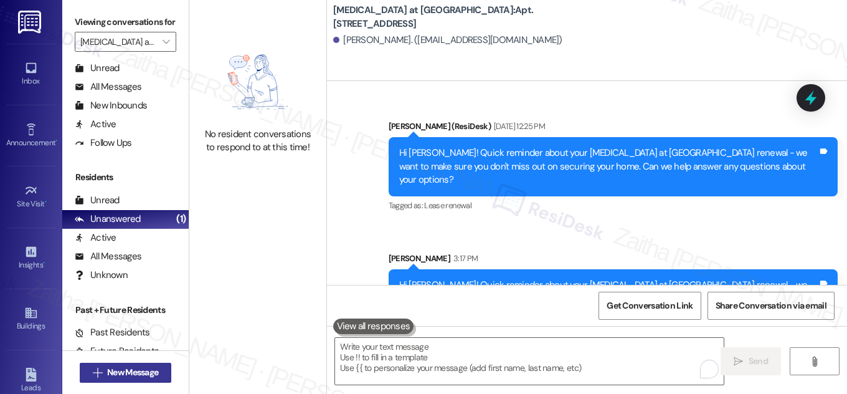
click at [107, 373] on span "New Message" at bounding box center [132, 372] width 51 height 13
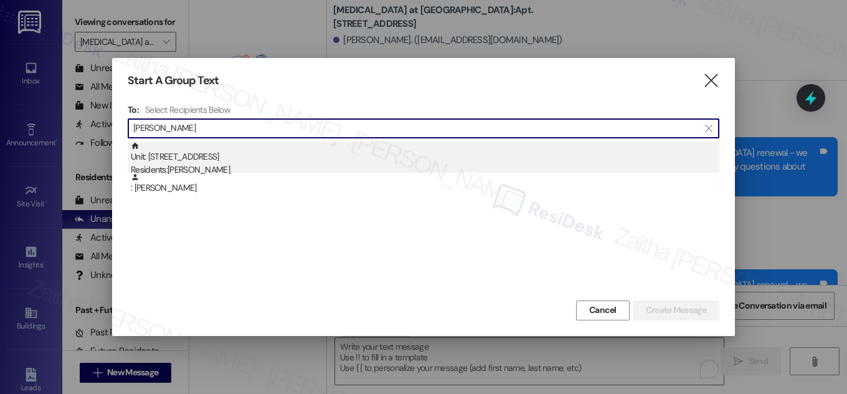
type input "[PERSON_NAME]"
click at [210, 164] on div "Residents: [PERSON_NAME]" at bounding box center [425, 169] width 589 height 13
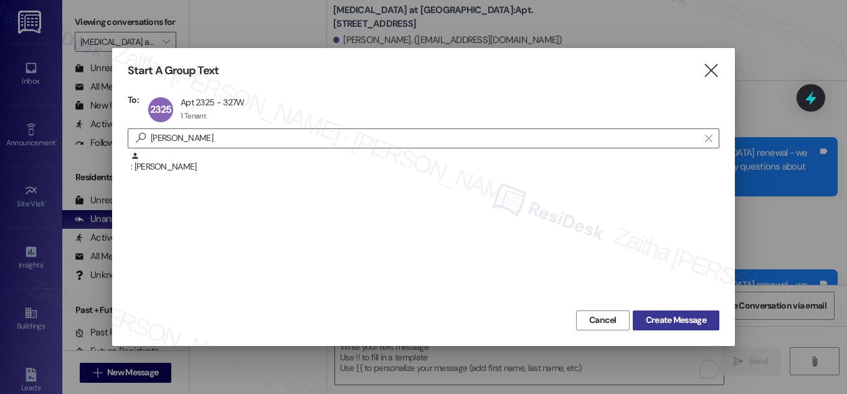
click at [676, 320] on span "Create Message" at bounding box center [676, 319] width 60 height 13
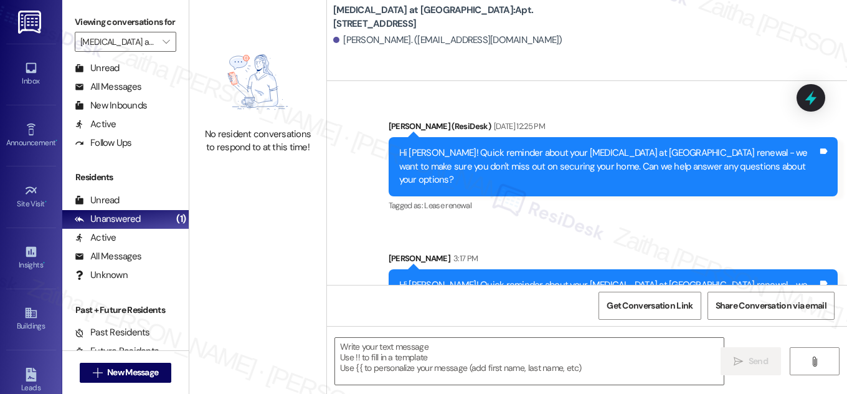
type textarea "Fetching suggested responses. Please feel free to read through the conversation…"
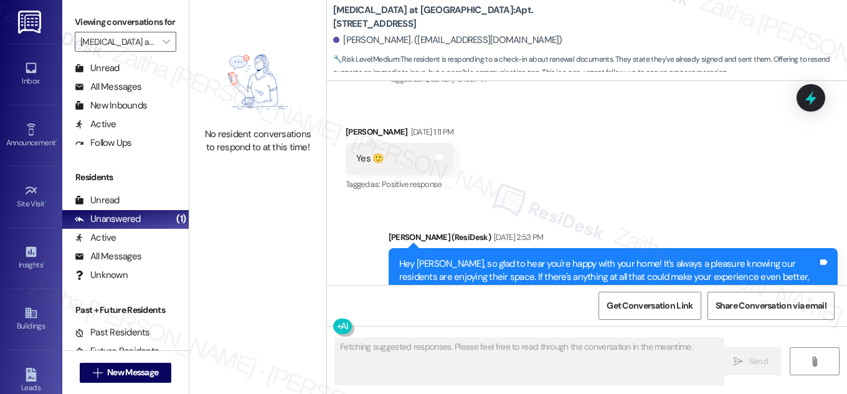
scroll to position [2027, 0]
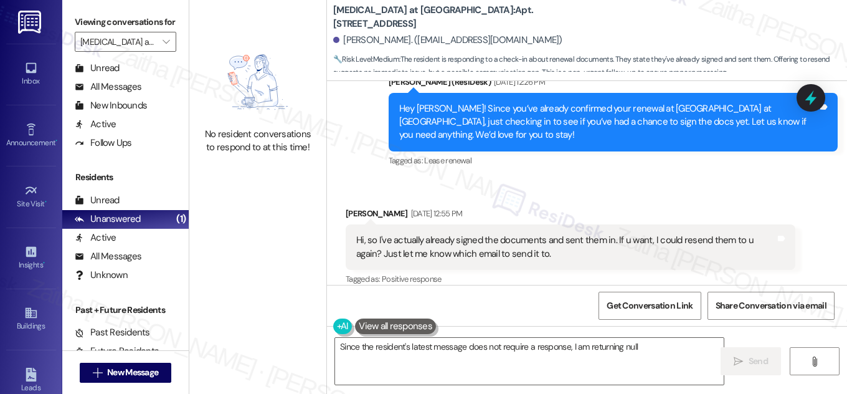
type textarea "Since the resident's latest message does not require a response, I am returning…"
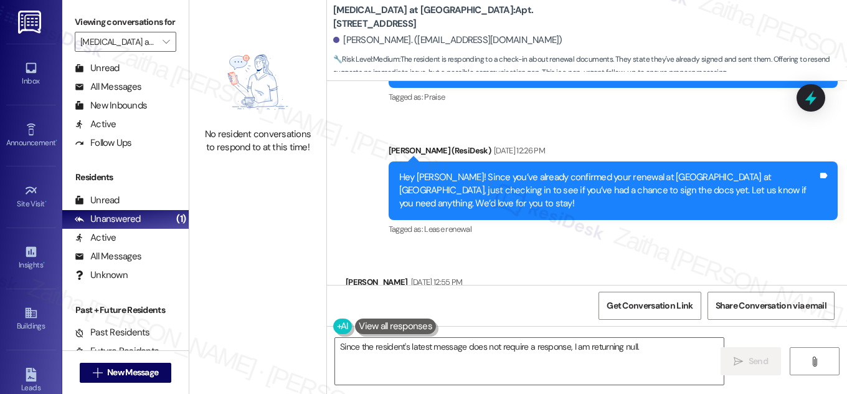
scroll to position [1919, 0]
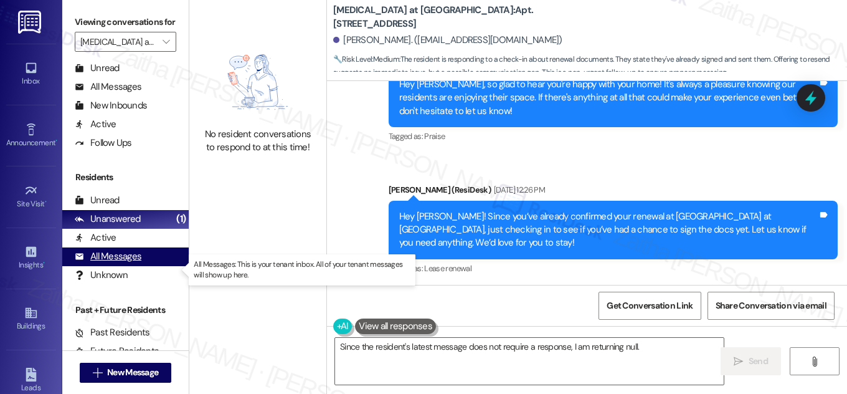
click at [115, 263] on div "All Messages" at bounding box center [108, 256] width 67 height 13
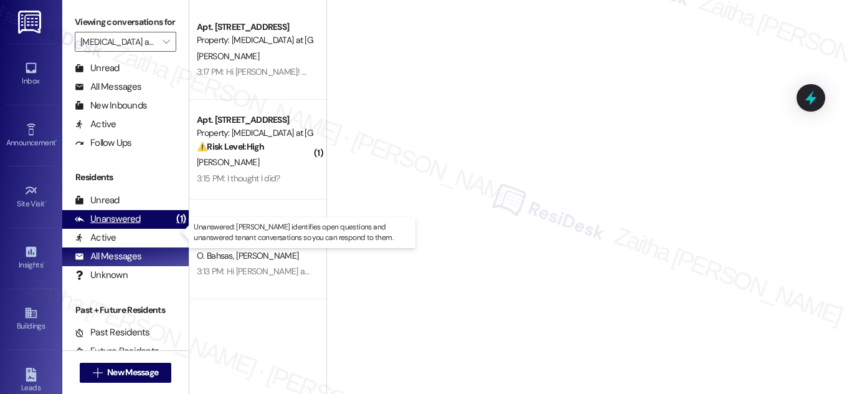
click at [121, 226] on div "Unanswered" at bounding box center [108, 218] width 66 height 13
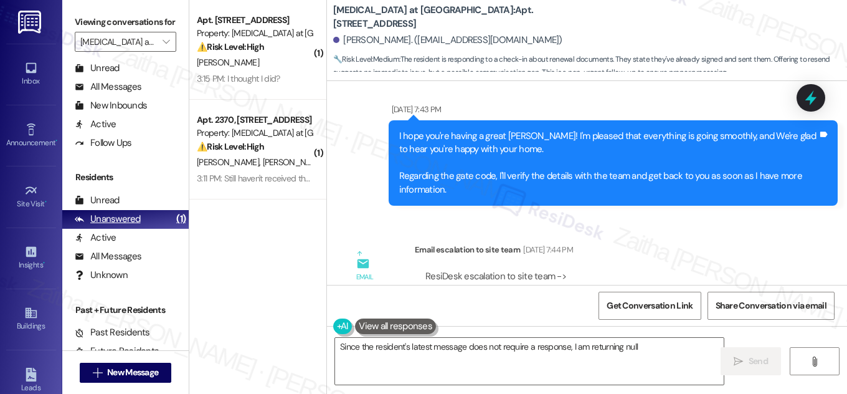
type textarea "Since the resident's latest message does not require a response, I am returning…"
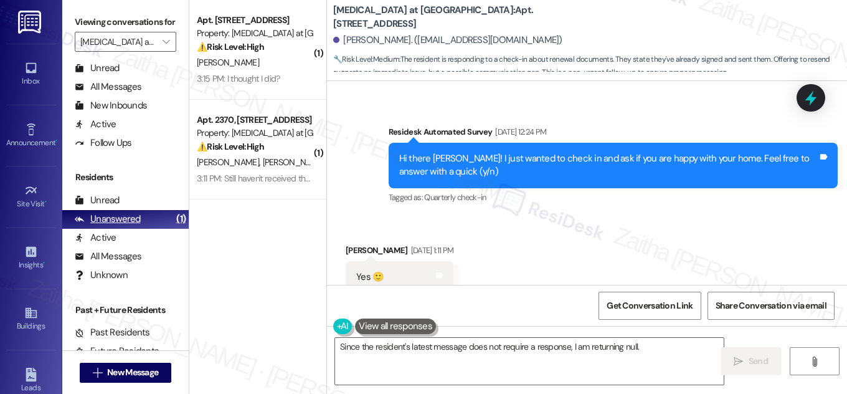
scroll to position [2027, 0]
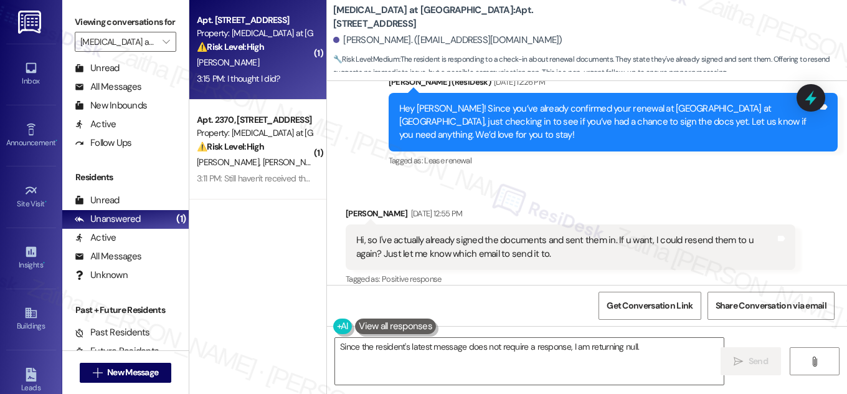
click at [297, 52] on div "⚠️ Risk Level: High The resident believes they already signed the renewal docum…" at bounding box center [254, 46] width 115 height 13
type textarea "Since the resident's latest message does not require a response, I am returning…"
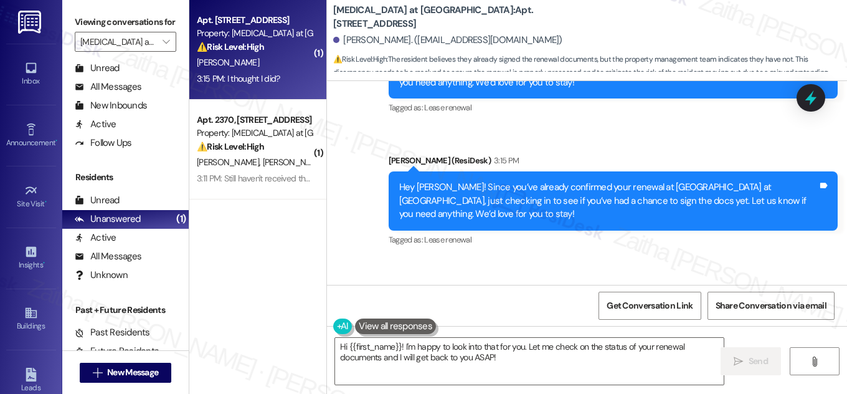
scroll to position [3522, 0]
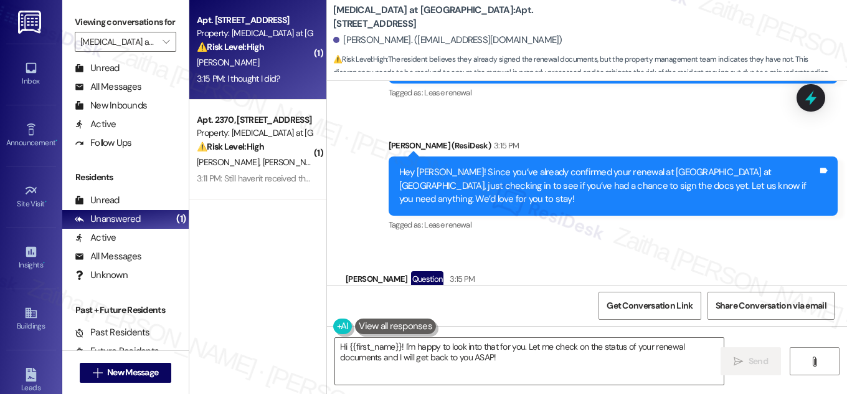
drag, startPoint x: 340, startPoint y: 235, endPoint x: 424, endPoint y: 237, distance: 83.5
click at [424, 262] on div "Received via SMS [PERSON_NAME] Question 3:15 PM I thought I did? Tags and notes…" at bounding box center [410, 306] width 148 height 89
copy div "I thought I did?"
click at [576, 243] on div "Received via SMS [PERSON_NAME] Question 3:15 PM I thought I did? Tags and notes…" at bounding box center [587, 297] width 520 height 108
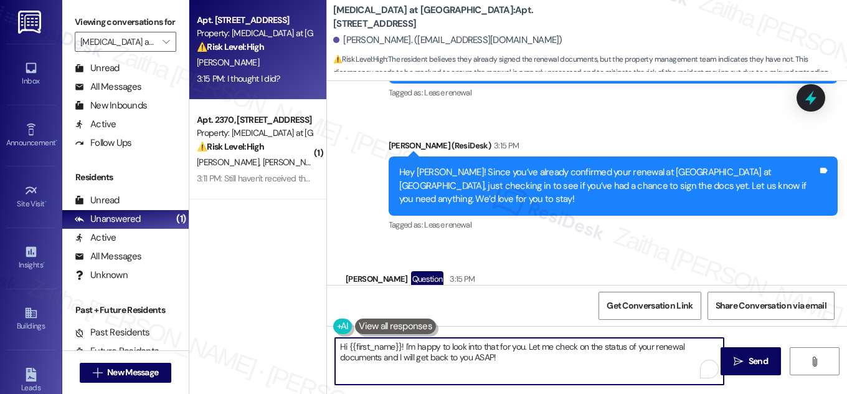
drag, startPoint x: 403, startPoint y: 344, endPoint x: 516, endPoint y: 361, distance: 114.7
click at [516, 361] on textarea "Hi {{first_name}}! I'm happy to look into that for you. Let me check on the sta…" at bounding box center [529, 361] width 389 height 47
click at [505, 362] on textarea "Hi {{first_name}}! I'm happy to look into that for you. Let me check on the sta…" at bounding box center [529, 361] width 389 height 47
drag, startPoint x: 526, startPoint y: 344, endPoint x: 536, endPoint y: 360, distance: 19.4
click at [536, 360] on textarea "Hi {{first_name}}! I'm happy to look into that for you. Let me check on the sta…" at bounding box center [529, 361] width 389 height 47
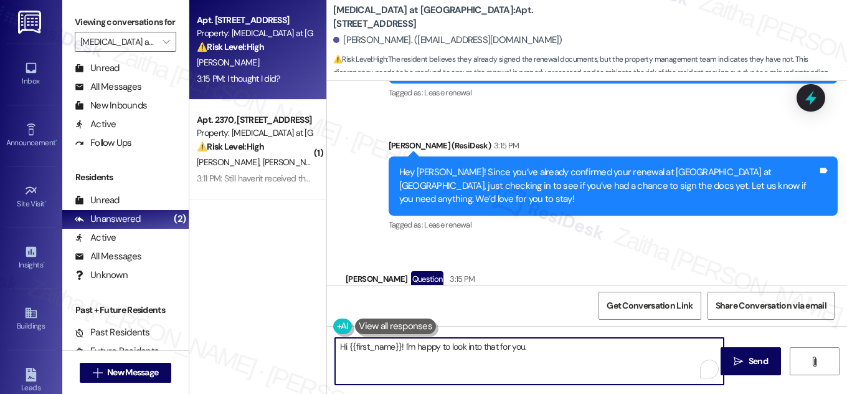
paste textarea "Do you recall if you completed the renewal online or sent it back another way? …"
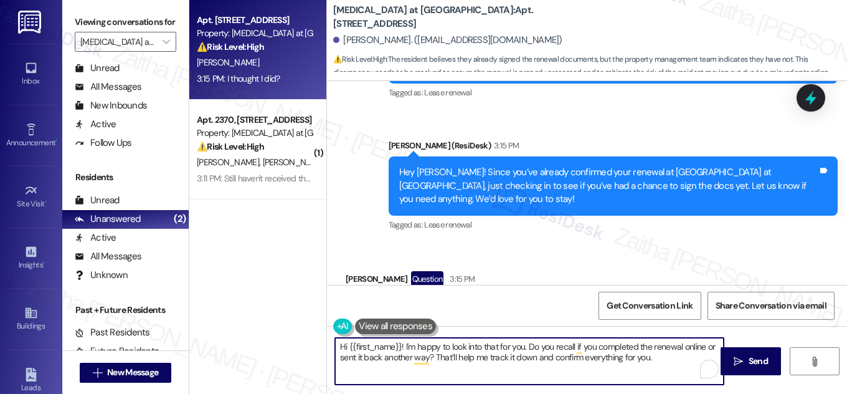
type textarea "Hi {{first_name}}! I'm happy to look into that for you. Do you recall if you co…"
click at [654, 243] on div "Received via SMS [PERSON_NAME] Question 3:15 PM I thought I did? Tags and notes…" at bounding box center [587, 297] width 520 height 108
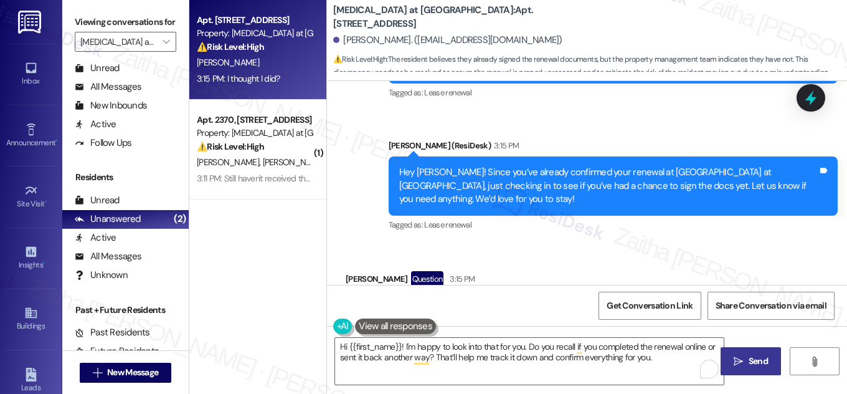
drag, startPoint x: 748, startPoint y: 358, endPoint x: 731, endPoint y: 347, distance: 20.2
click at [748, 358] on span "Send" at bounding box center [758, 360] width 24 height 13
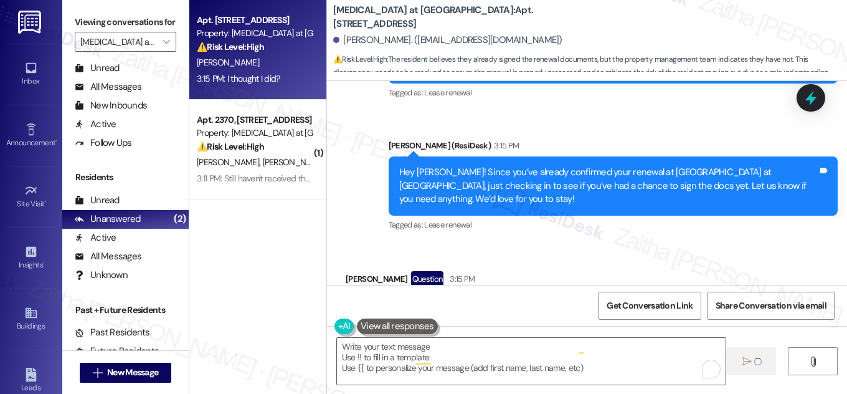
type textarea "Fetching suggested responses. Please feel free to read through the conversation…"
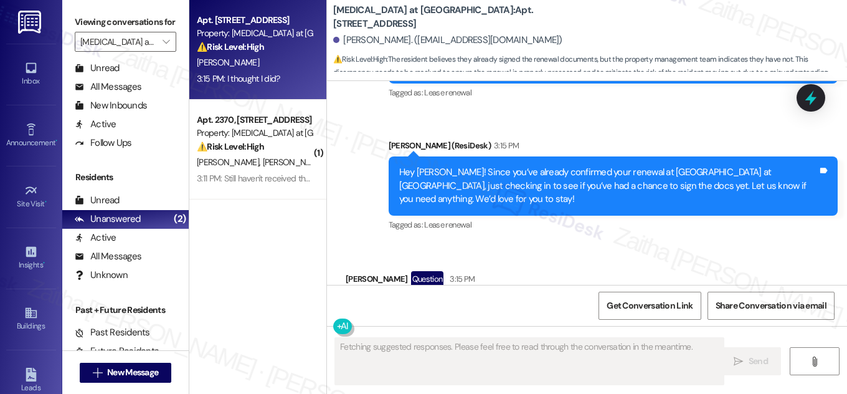
scroll to position [3622, 0]
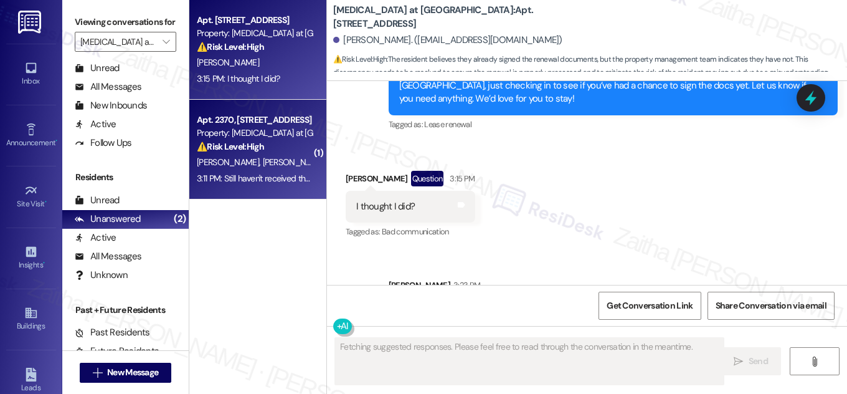
click at [280, 166] on div "[PERSON_NAME] [PERSON_NAME]" at bounding box center [255, 163] width 118 height 16
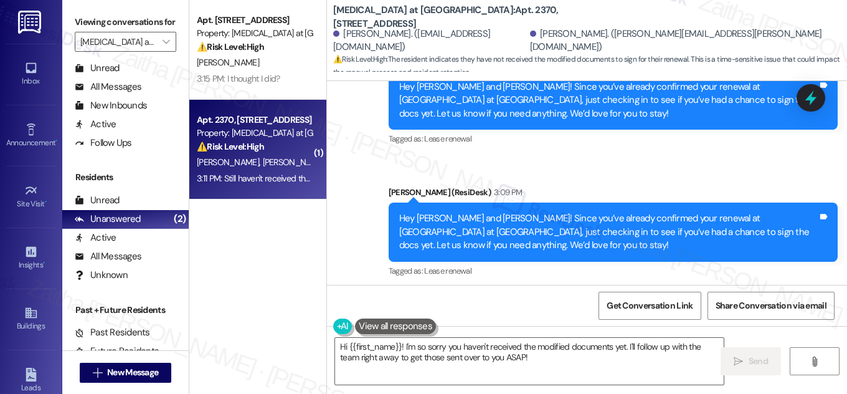
scroll to position [2701, 0]
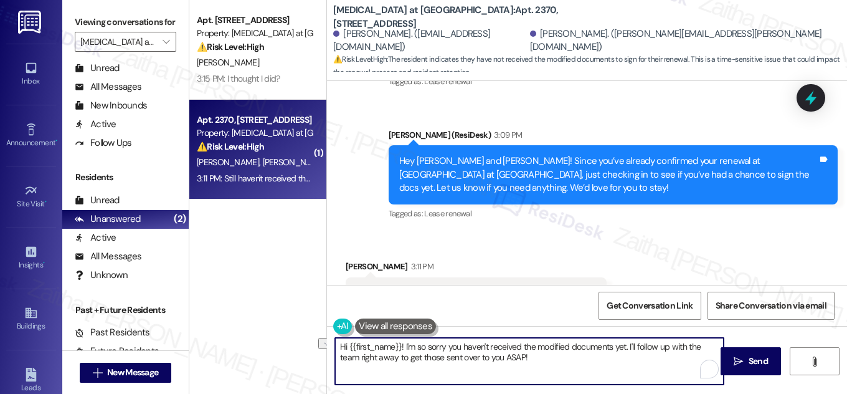
drag, startPoint x: 339, startPoint y: 345, endPoint x: 400, endPoint y: 338, distance: 61.5
click at [400, 338] on textarea "Hi {{first_name}}! I'm so sorry you haven't received the modified documents yet…" at bounding box center [529, 361] width 389 height 47
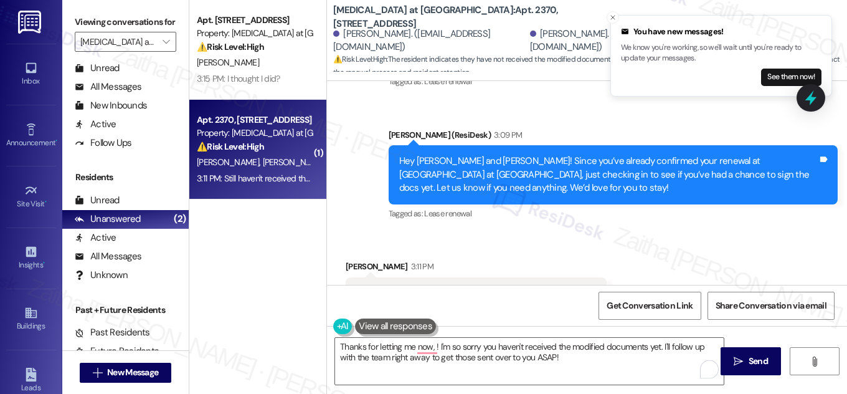
click at [350, 260] on div "[PERSON_NAME] 3:11 PM" at bounding box center [476, 268] width 261 height 17
copy div "[PERSON_NAME]"
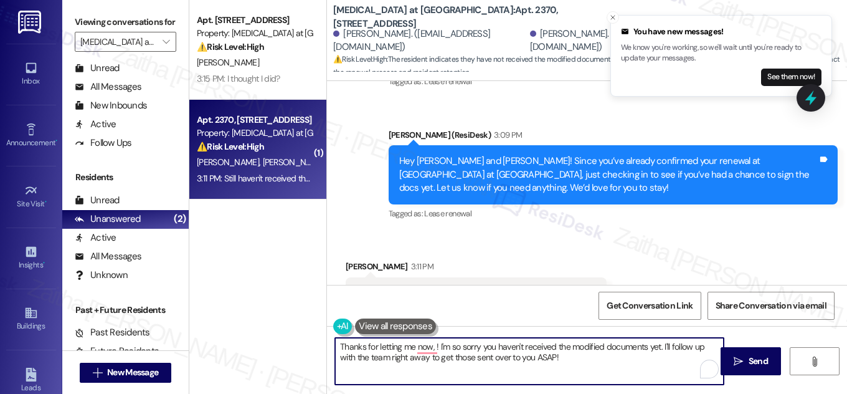
click at [431, 339] on textarea "Thanks for letting me now, ! I'm so sorry you haven't received the modified doc…" at bounding box center [529, 361] width 389 height 47
paste textarea "[PERSON_NAME]"
click at [429, 358] on textarea "Thanks for letting me know, [PERSON_NAME]! I'm so sorry you haven't received th…" at bounding box center [529, 361] width 389 height 47
drag, startPoint x: 400, startPoint y: 356, endPoint x: 546, endPoint y: 356, distance: 146.4
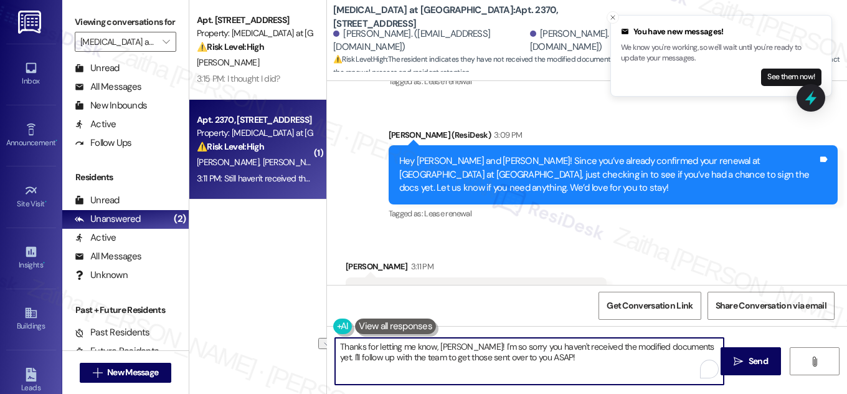
click at [546, 356] on textarea "Thanks for letting me know, [PERSON_NAME]! I'm so sorry you haven't received th…" at bounding box center [529, 361] width 389 height 47
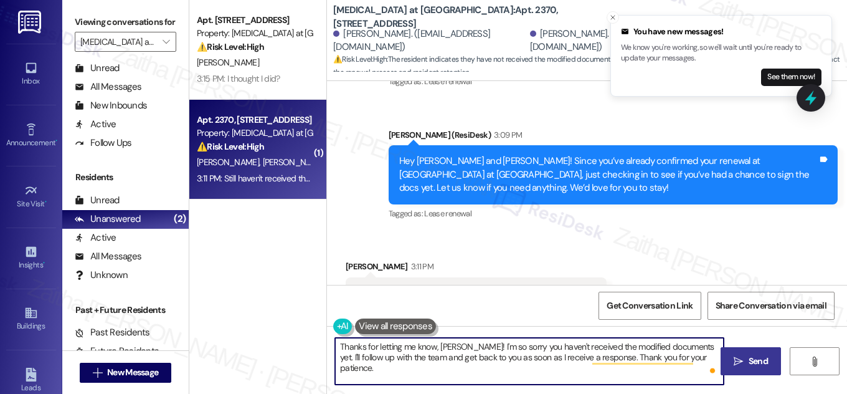
type textarea "Thanks for letting me know, [PERSON_NAME]! I'm so sorry you haven't received th…"
click at [756, 358] on span "Send" at bounding box center [758, 360] width 19 height 13
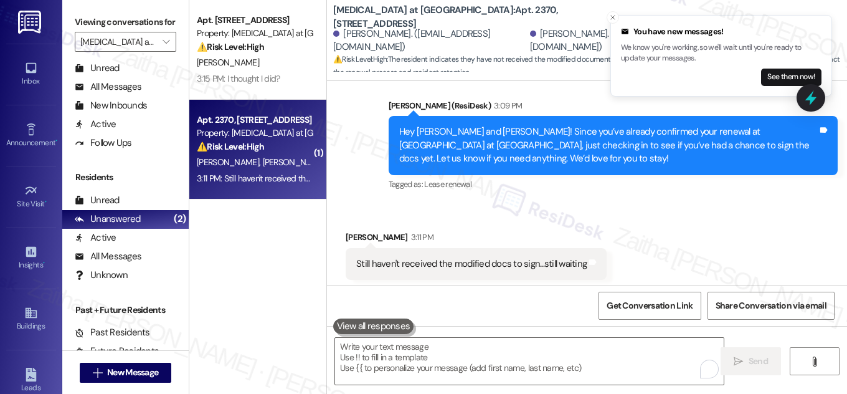
scroll to position [2801, 0]
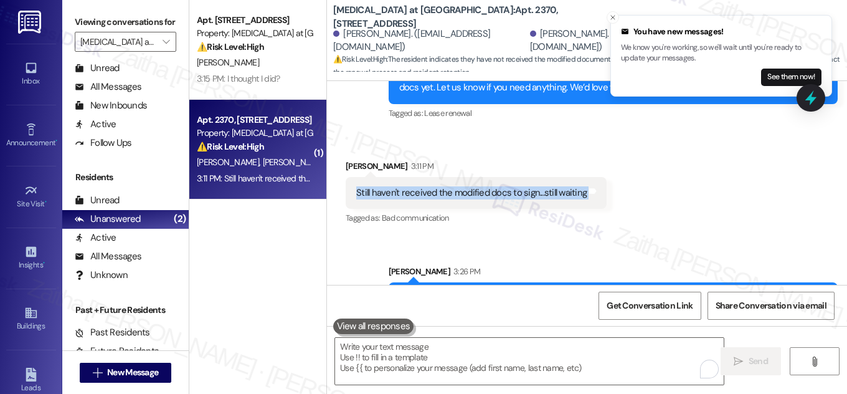
drag, startPoint x: 399, startPoint y: 148, endPoint x: 623, endPoint y: 143, distance: 223.7
click at [623, 143] on div "Received via SMS [PERSON_NAME] 3:11 PM Still haven't received the modified docs…" at bounding box center [587, 183] width 520 height 105
copy div "Still haven't received the modified docs to sign...still waiting Tags and notes"
click at [713, 174] on div "Received via SMS [PERSON_NAME] 3:11 PM Still haven't received the modified docs…" at bounding box center [587, 183] width 520 height 105
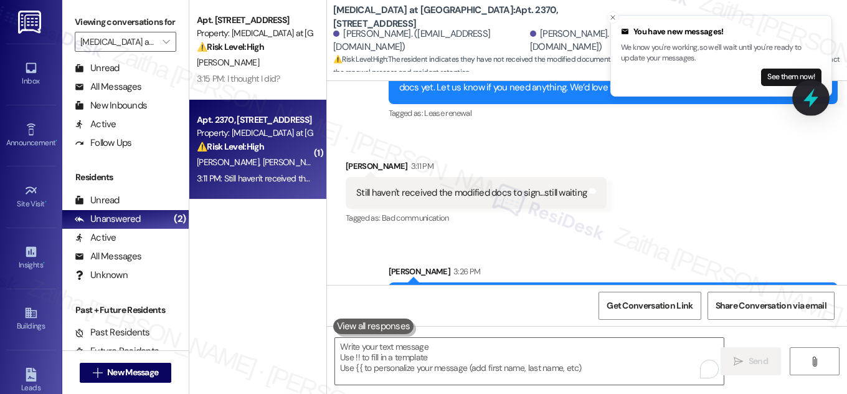
click at [807, 101] on icon at bounding box center [811, 97] width 21 height 21
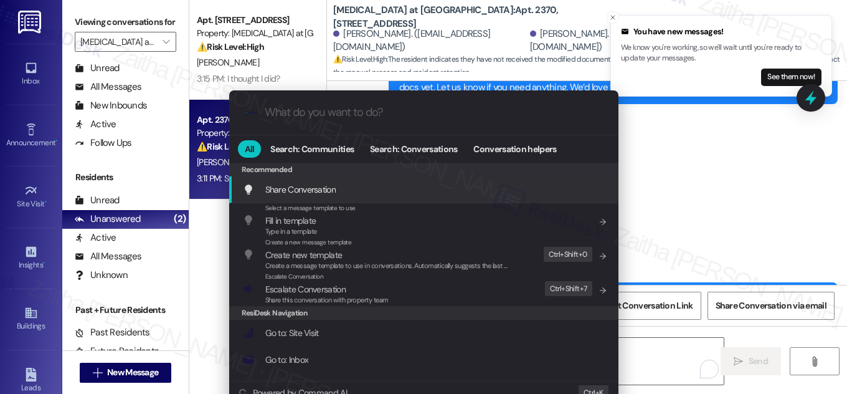
click at [680, 177] on div ".cls-1{fill:#0a055f;}.cls-2{fill:#0cc4c4;} resideskLogoBlueOrange All Search: C…" at bounding box center [423, 197] width 847 height 394
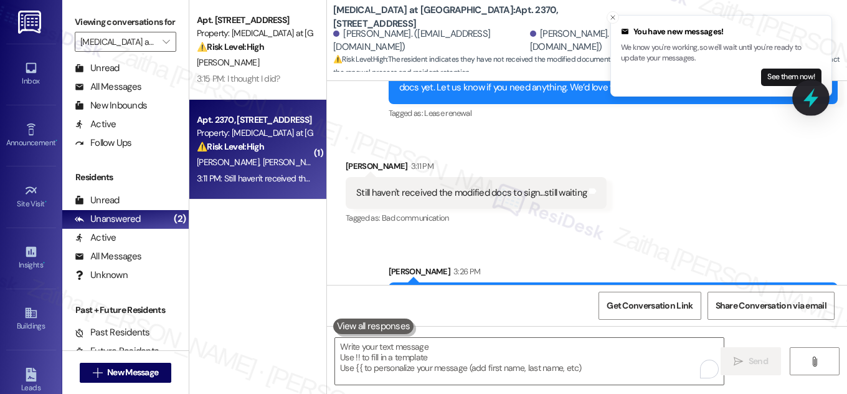
click at [807, 101] on icon at bounding box center [811, 97] width 15 height 19
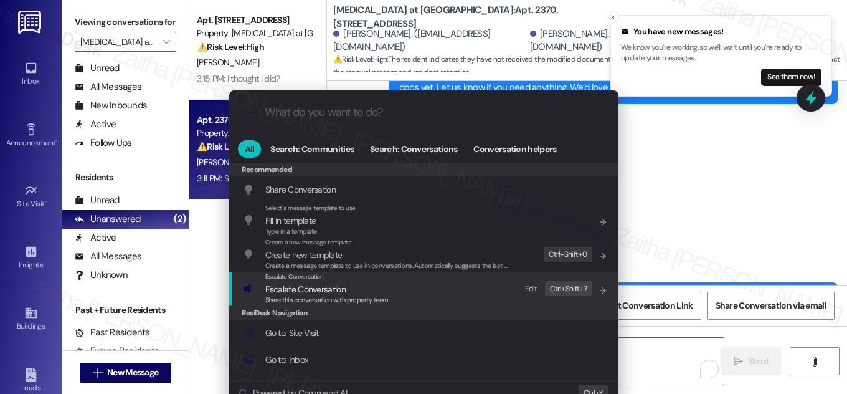
click at [326, 287] on span "Escalate Conversation" at bounding box center [305, 288] width 80 height 11
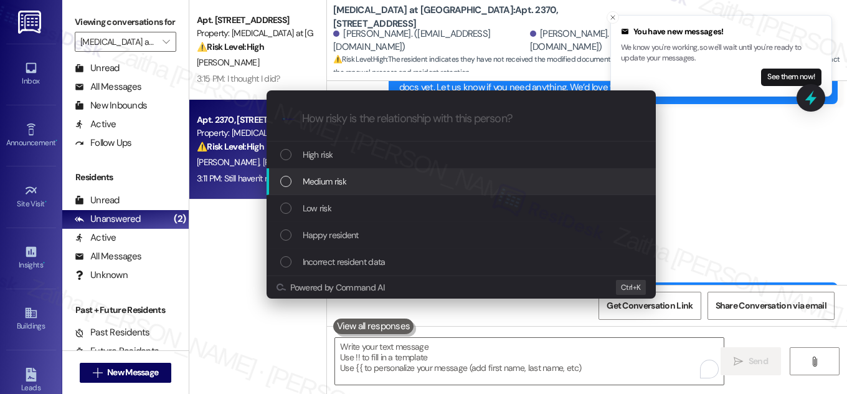
click at [355, 181] on div "Medium risk" at bounding box center [462, 181] width 364 height 14
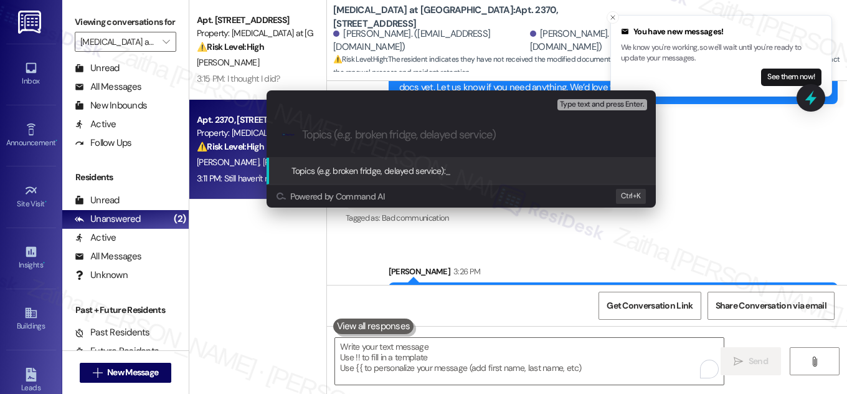
paste input "Follow-Up: Awaiting Modified Documents for Signature"
type input "Follow-Up: Awaiting Modified Documents for Signature"
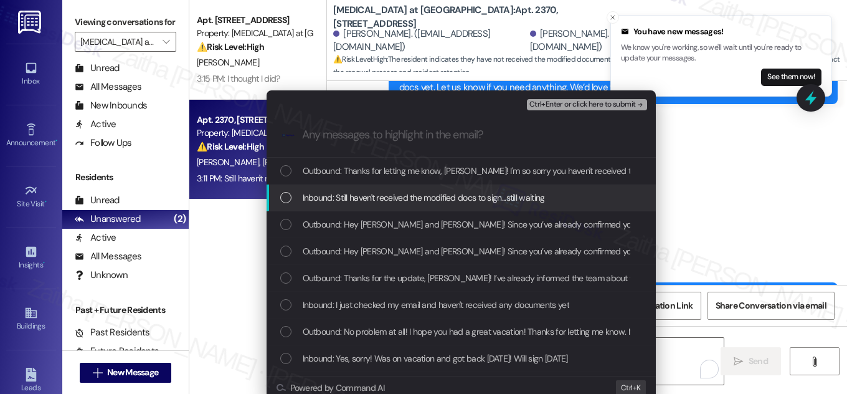
click at [375, 194] on span "Inbound: Still haven't received the modified docs to sign...still waiting" at bounding box center [424, 198] width 242 height 14
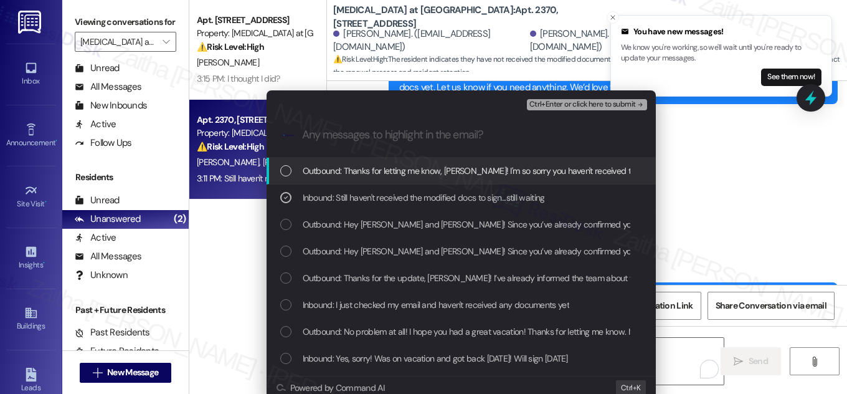
click at [568, 98] on div "Ctrl+Enter or click here to submit" at bounding box center [588, 105] width 123 height 16
click at [569, 103] on span "Ctrl+Enter or click here to submit" at bounding box center [583, 104] width 107 height 9
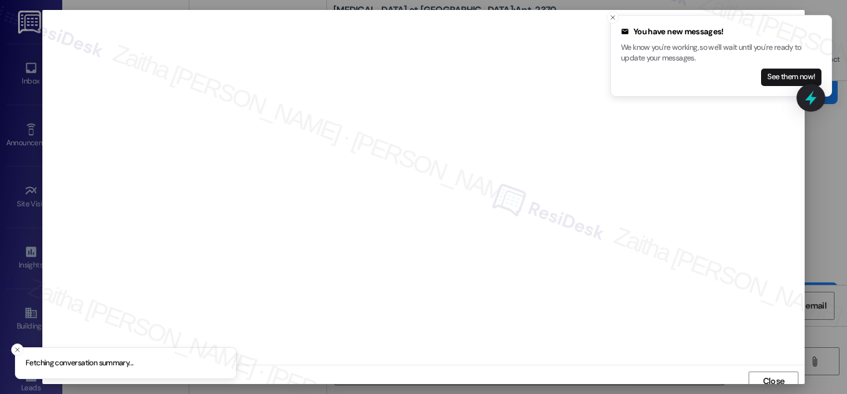
scroll to position [7, 0]
click at [615, 19] on icon "Close toast" at bounding box center [612, 17] width 7 height 7
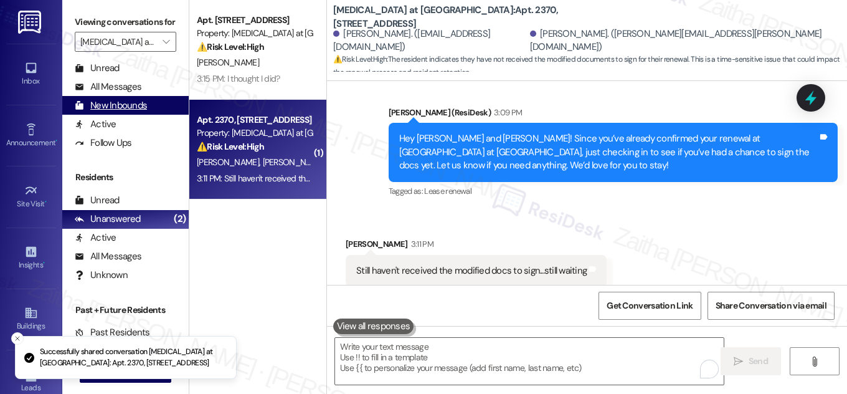
scroll to position [2700, 0]
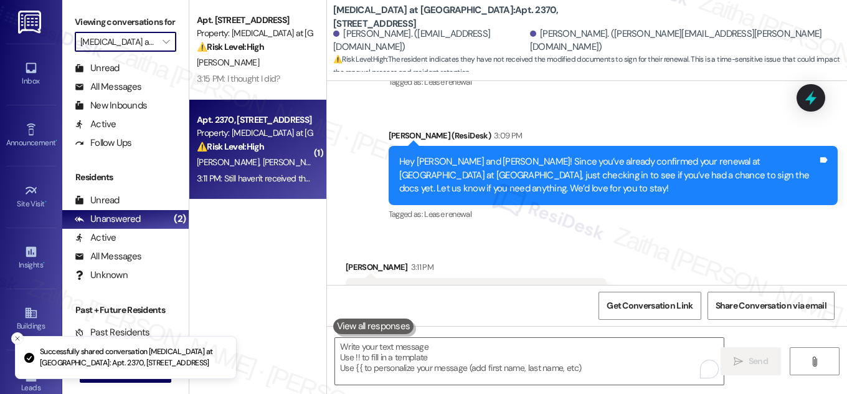
click at [133, 52] on input "[MEDICAL_DATA] at [GEOGRAPHIC_DATA]" at bounding box center [118, 42] width 76 height 20
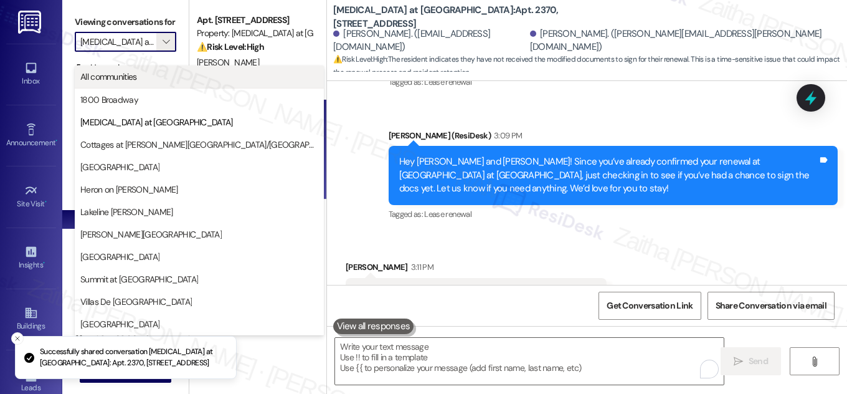
click at [131, 80] on span "All communities" at bounding box center [108, 76] width 57 height 12
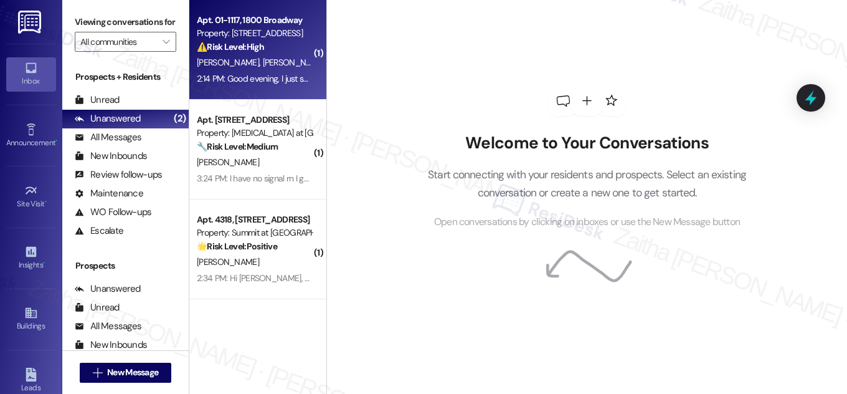
click at [278, 47] on div "⚠️ Risk Level: High The resident is threatening legal action regarding damages …" at bounding box center [254, 46] width 115 height 13
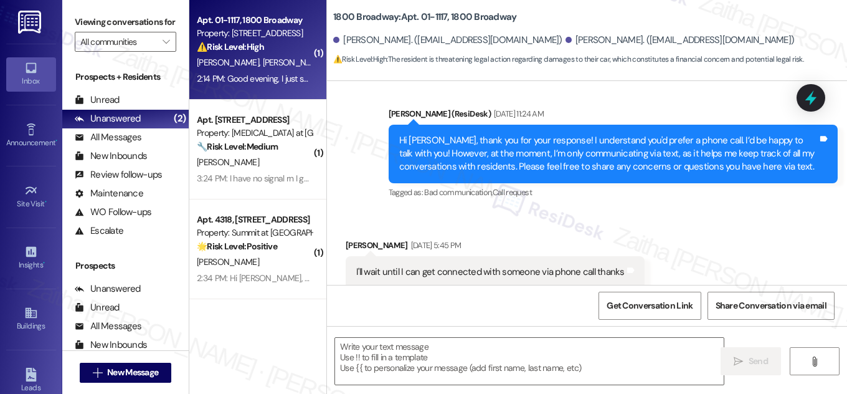
type textarea "Fetching suggested responses. Please feel free to read through the conversation…"
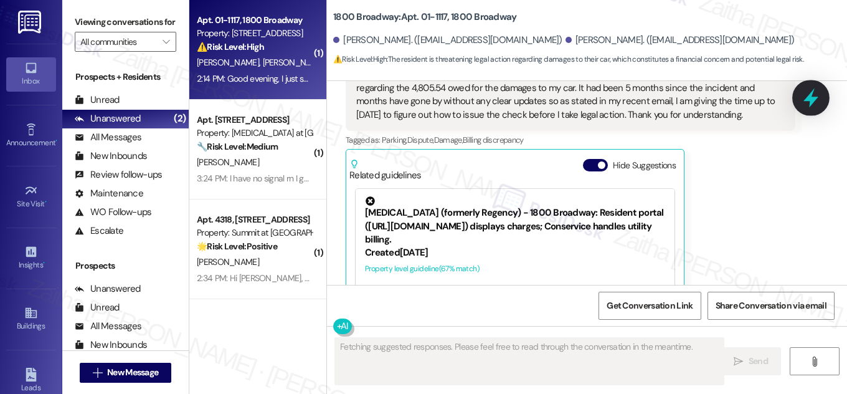
scroll to position [3325, 0]
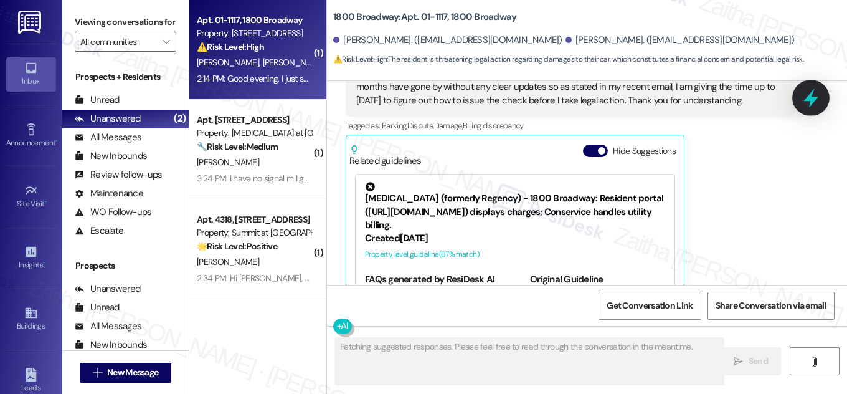
click at [813, 101] on icon at bounding box center [811, 97] width 15 height 19
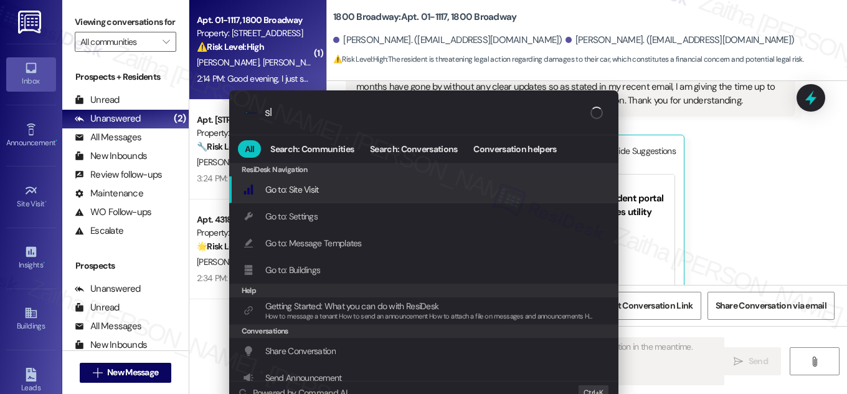
type input "sla"
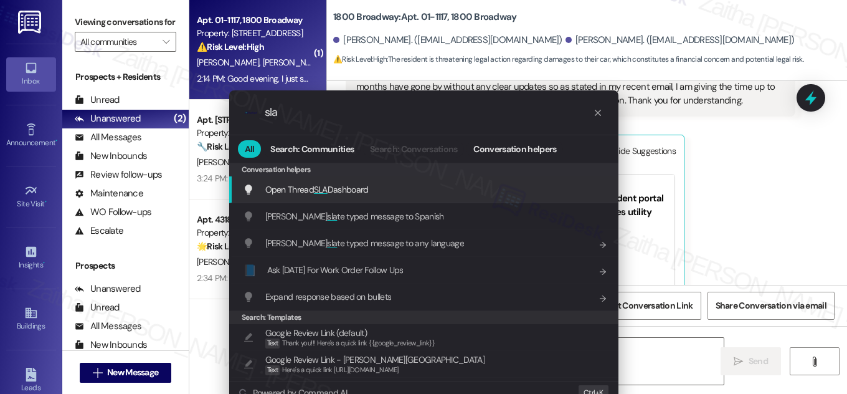
type textarea "Hi {{first_name}}, I understand your frustration with the delay"
type input "sla"
click at [357, 189] on span "Open Thread SLA Dashboard" at bounding box center [316, 189] width 103 height 11
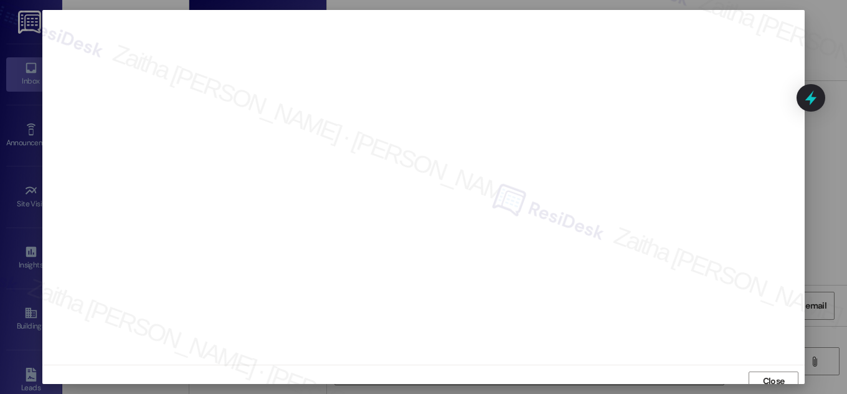
scroll to position [7, 0]
click at [774, 374] on span "Close" at bounding box center [774, 374] width 22 height 13
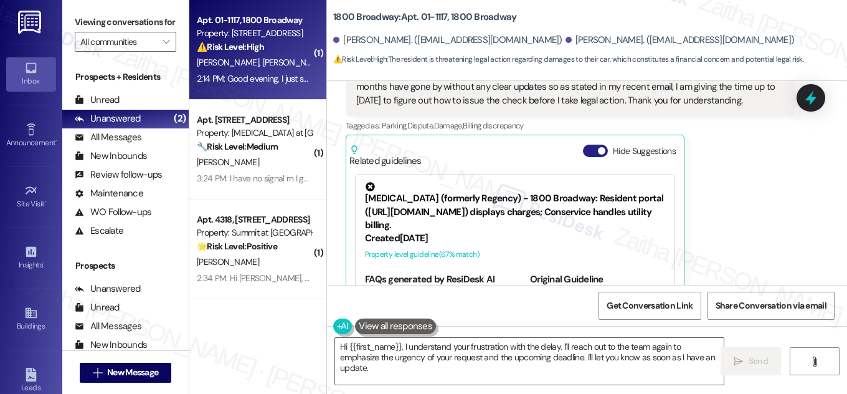
click at [589, 145] on button "Hide Suggestions" at bounding box center [595, 151] width 25 height 12
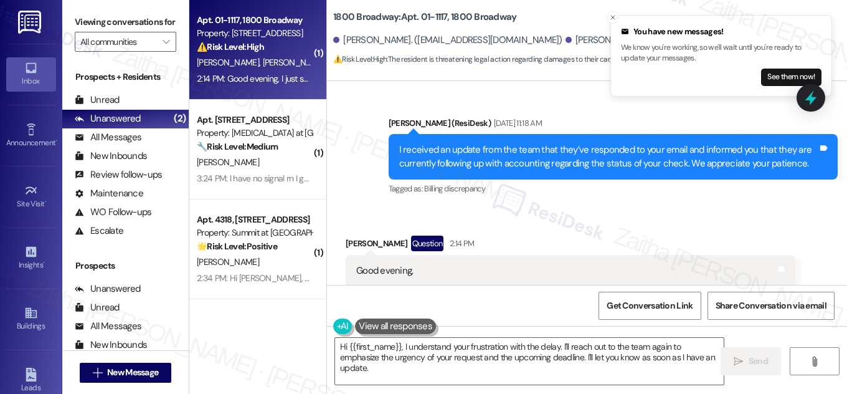
scroll to position [3168, 0]
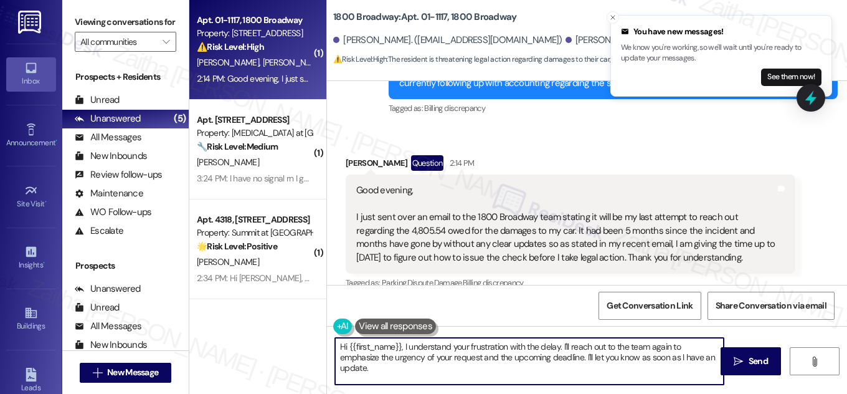
click at [373, 369] on textarea "Hi {{first_name}}, I understand your frustration with the delay. I'll reach out…" at bounding box center [529, 361] width 389 height 47
click at [352, 155] on div "[PERSON_NAME] Question 2:14 PM" at bounding box center [571, 165] width 450 height 20
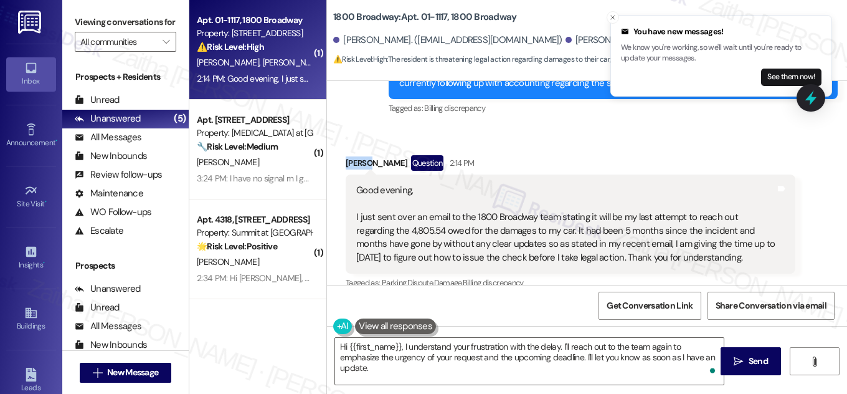
click at [352, 155] on div "[PERSON_NAME] Question 2:14 PM" at bounding box center [571, 165] width 450 height 20
copy div "[PERSON_NAME]"
click at [379, 346] on textarea "Hi {{first_name}}, I understand your frustration with the delay. I'll reach out…" at bounding box center [529, 361] width 389 height 47
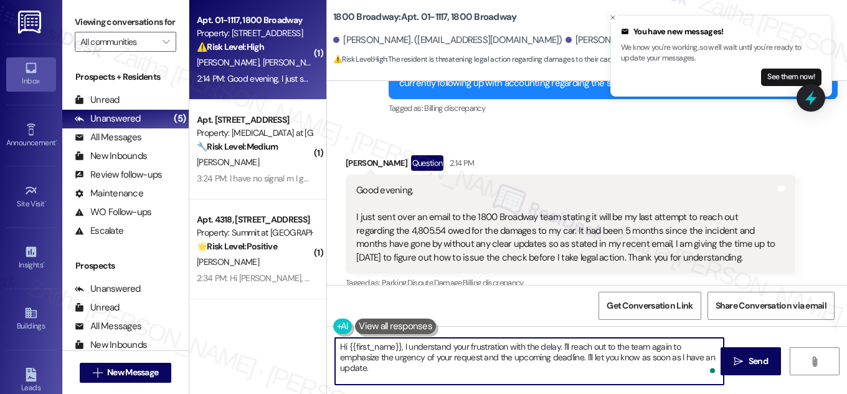
click at [379, 346] on textarea "Hi {{first_name}}, I understand your frustration with the delay. I'll reach out…" at bounding box center [529, 361] width 389 height 47
paste textarea "[PERSON_NAME]"
type textarea "Hi [PERSON_NAME], I understand your frustration with the delay. I'll reach out …"
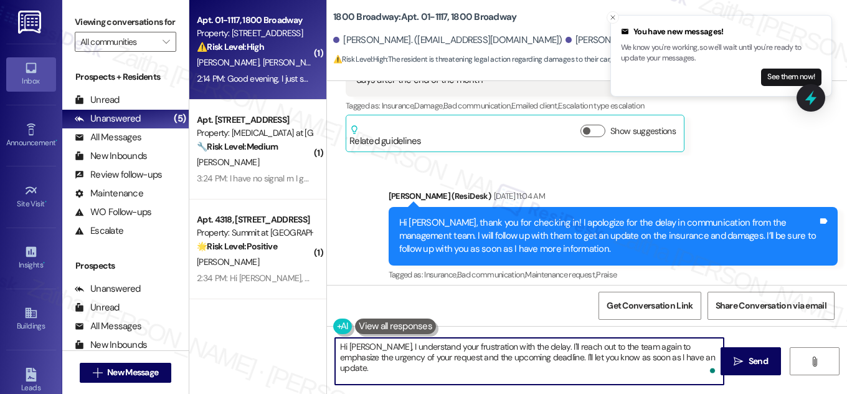
scroll to position [2602, 0]
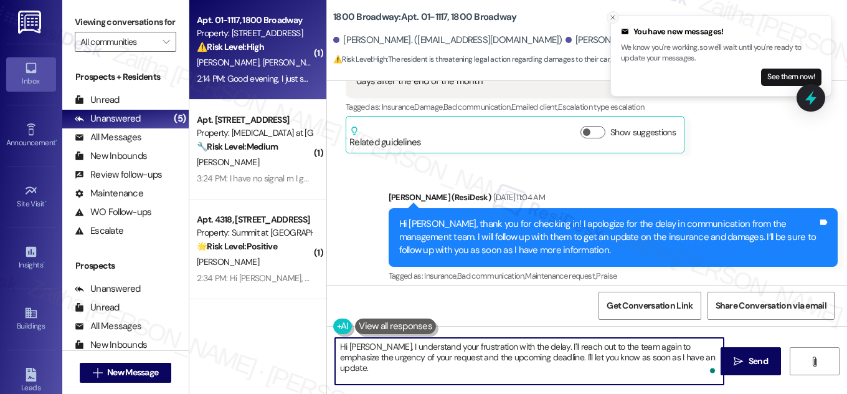
type textarea "Hi [PERSON_NAME], I understand your frustration with the delay. I'll reach out …"
click at [614, 17] on icon "Close toast" at bounding box center [612, 17] width 7 height 7
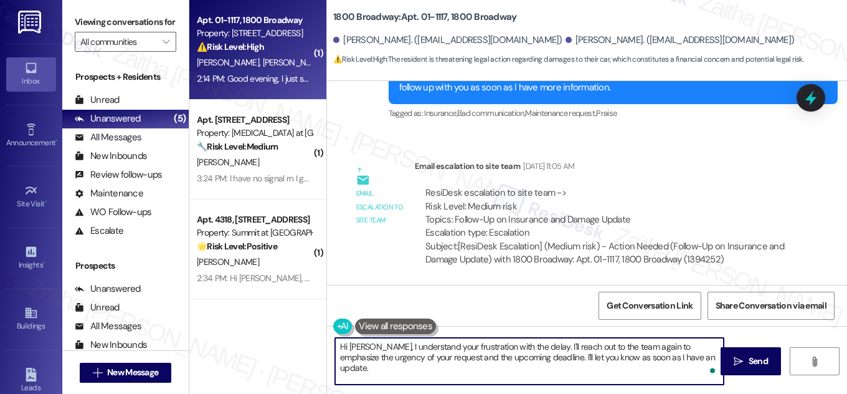
scroll to position [2772, 0]
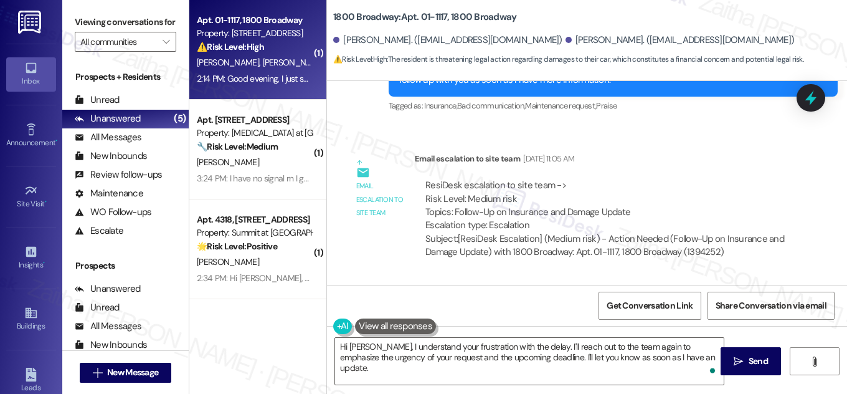
click at [449, 179] on div "ResiDesk escalation to site team -> Risk Level: Medium risk Topics: Follow-Up o…" at bounding box center [605, 206] width 359 height 54
drag, startPoint x: 451, startPoint y: 158, endPoint x: 653, endPoint y: 158, distance: 201.9
click at [653, 179] on div "ResiDesk escalation to site team -> Risk Level: Medium risk Topics: Follow-Up o…" at bounding box center [605, 206] width 359 height 54
copy div "Follow-Up on Insurance and Damage Update"
click at [704, 179] on div "ResiDesk escalation to site team -> Risk Level: Medium risk Topics: Follow-Up o…" at bounding box center [605, 206] width 359 height 54
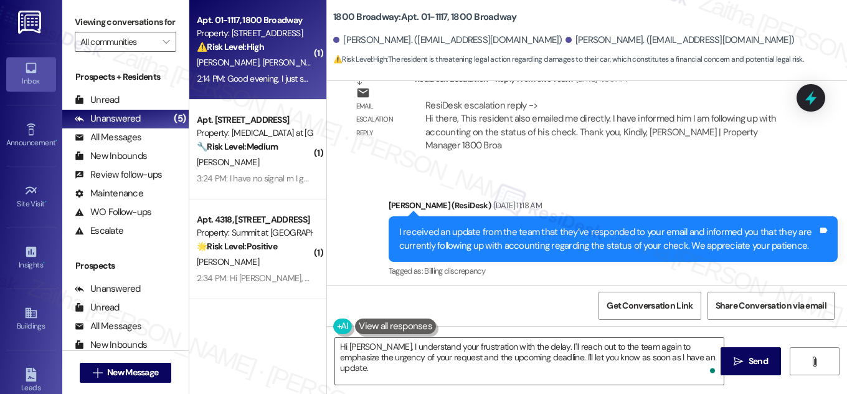
scroll to position [3168, 0]
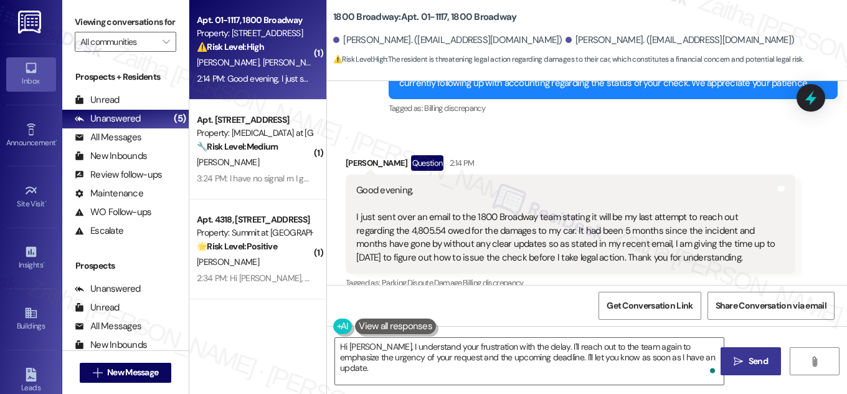
click at [748, 363] on span "Send" at bounding box center [758, 360] width 24 height 13
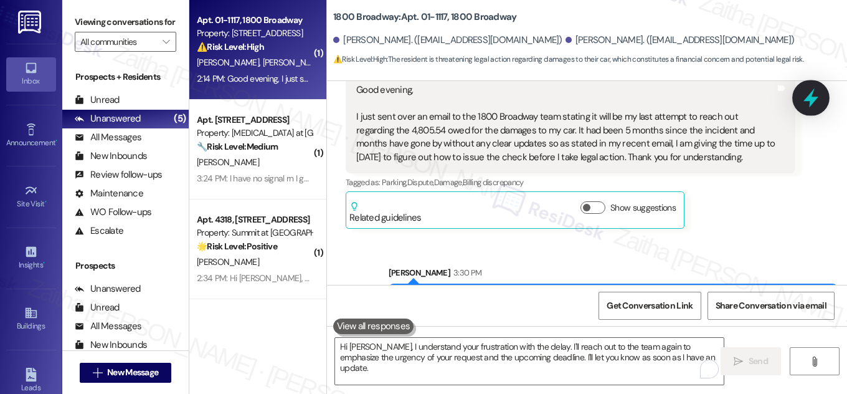
click at [813, 95] on icon at bounding box center [811, 97] width 21 height 21
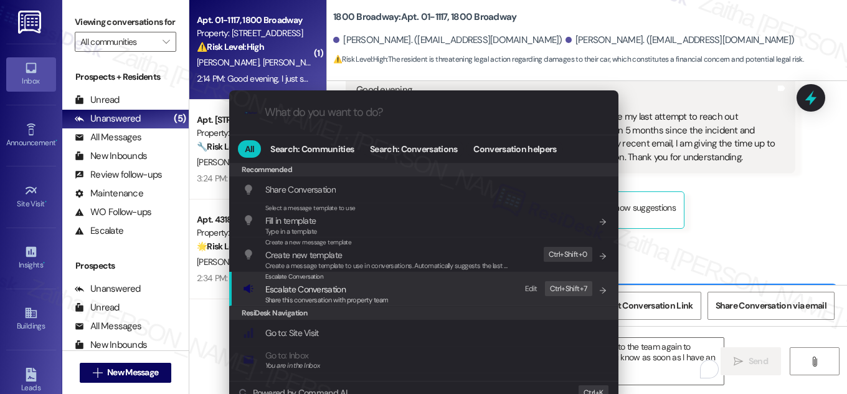
click at [302, 292] on span "Escalate Conversation" at bounding box center [305, 288] width 80 height 11
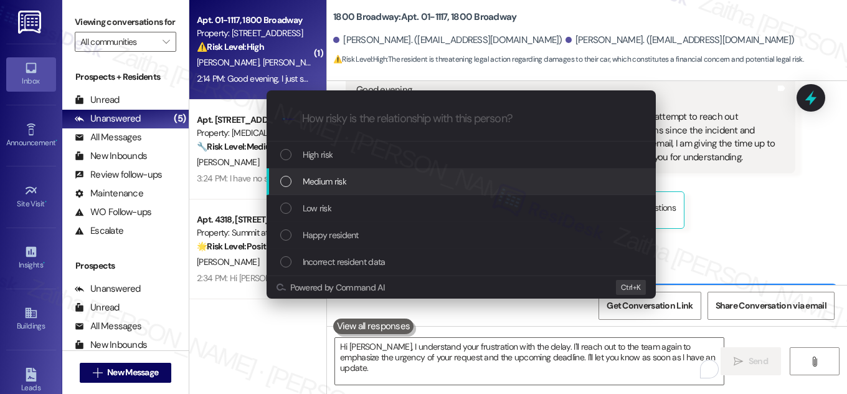
click at [348, 180] on div "Medium risk" at bounding box center [462, 181] width 364 height 14
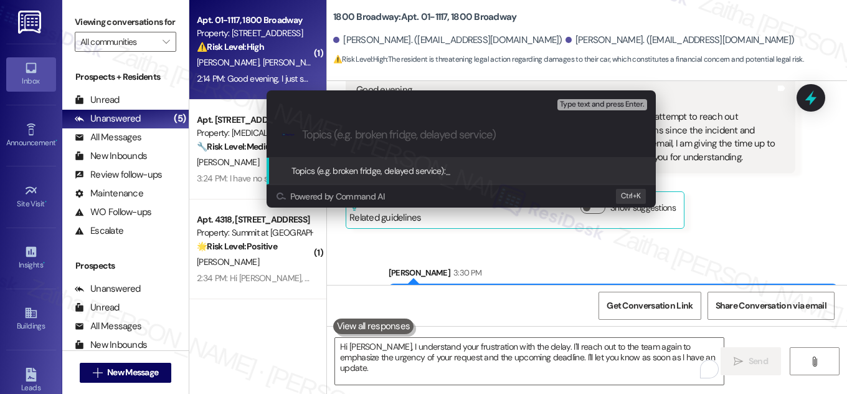
paste input "Follow-Up on Insurance and Damage Update"
type input "Follow-Up on Insurance and Damage Update"
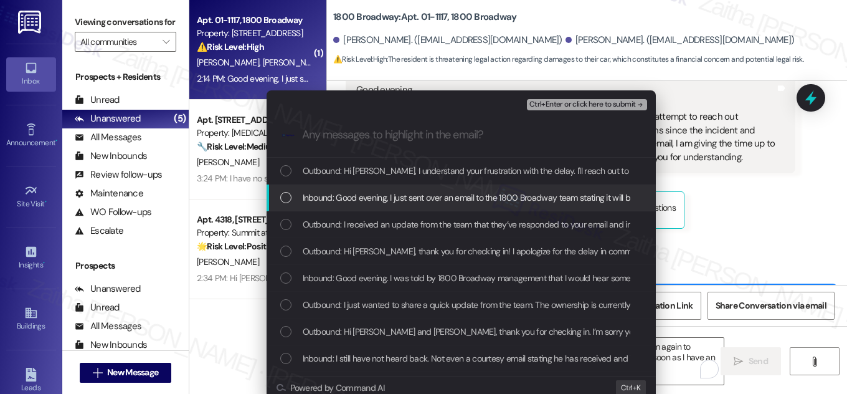
click at [285, 197] on div "List of options" at bounding box center [285, 197] width 11 height 11
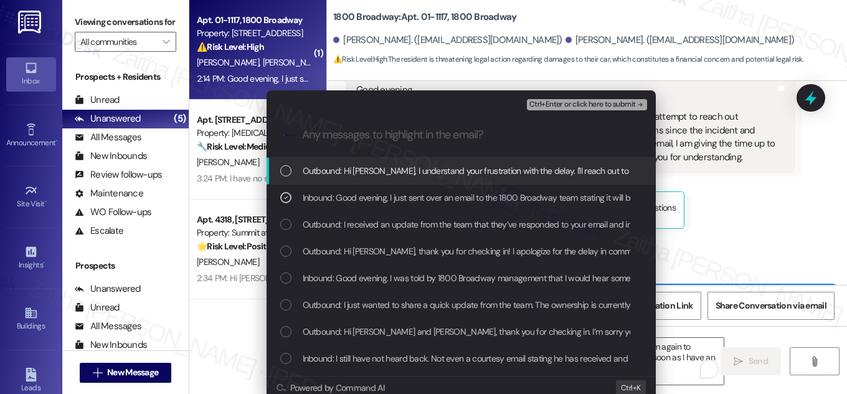
click at [571, 106] on span "Ctrl+Enter or click here to submit" at bounding box center [583, 104] width 107 height 9
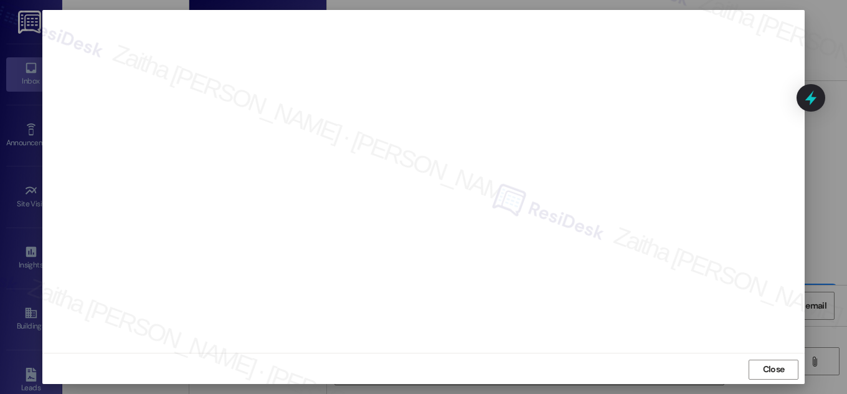
scroll to position [13, 0]
click at [774, 363] on span "Close" at bounding box center [774, 367] width 22 height 13
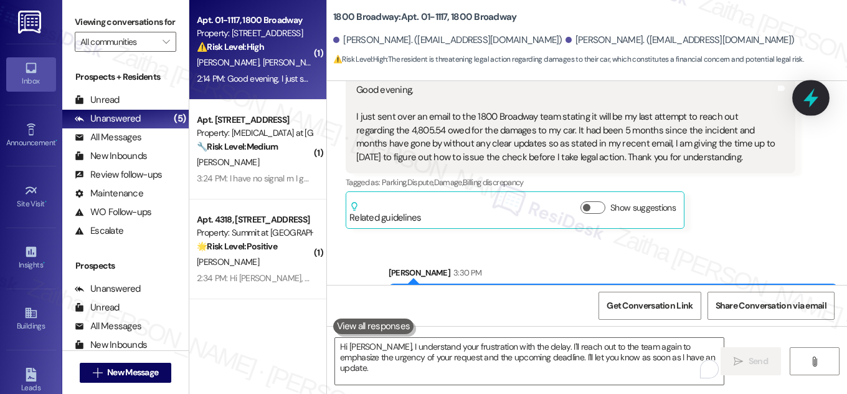
click at [802, 101] on icon at bounding box center [811, 97] width 21 height 21
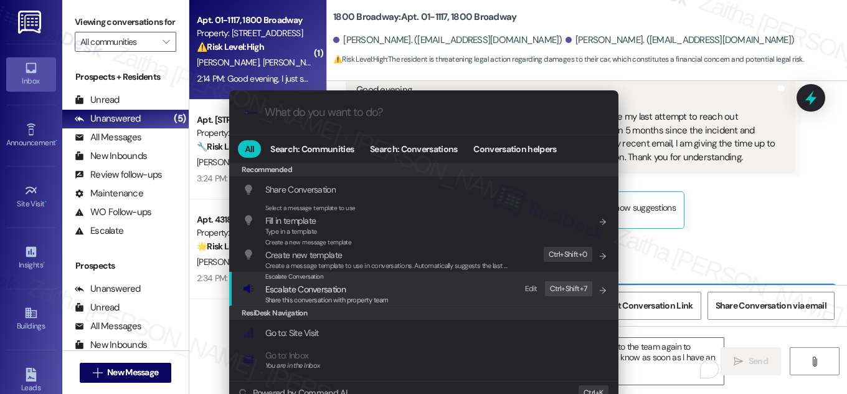
click at [314, 288] on span "Escalate Conversation" at bounding box center [305, 288] width 80 height 11
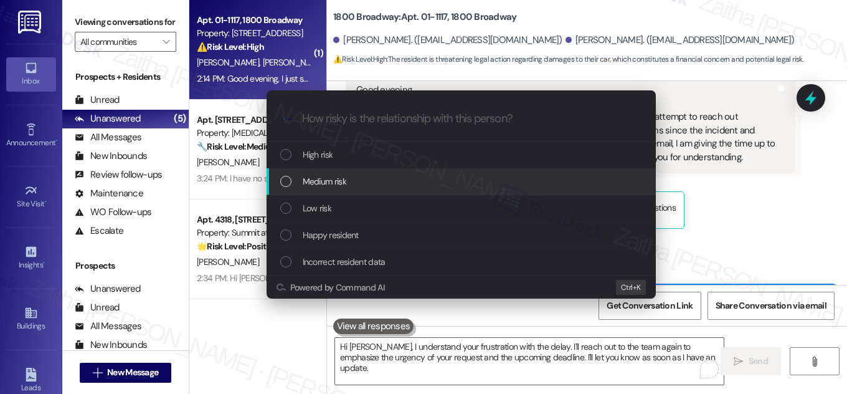
click at [349, 172] on div "Medium risk" at bounding box center [461, 181] width 389 height 27
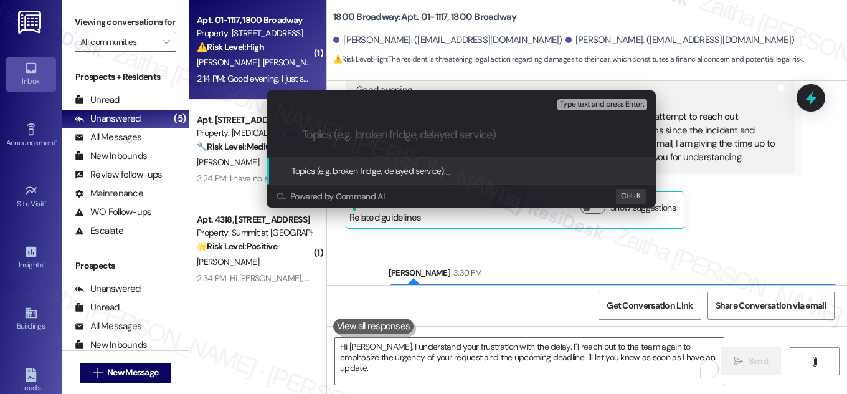
paste input "Follow-Up on Insurance and Damage Update"
type input "Follow-Up on Insurance and Damage Update"
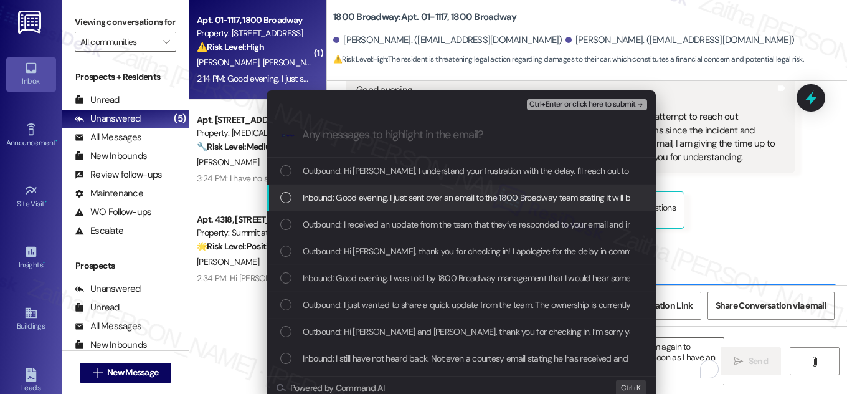
click at [284, 197] on div "List of options" at bounding box center [285, 197] width 11 height 11
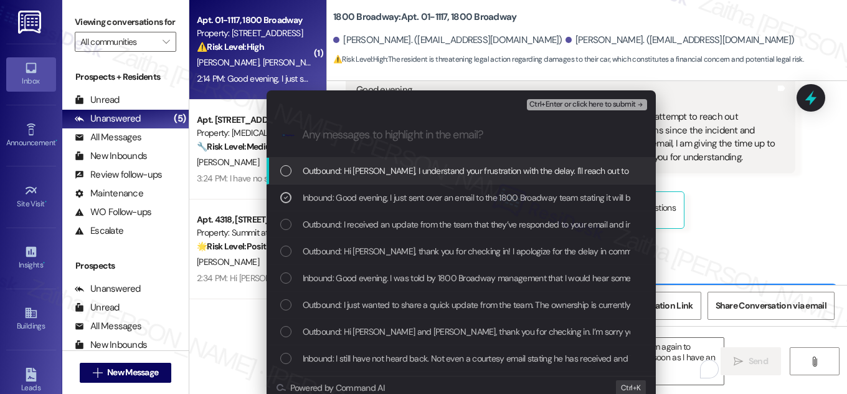
click at [576, 110] on button "Ctrl+Enter or click here to submit" at bounding box center [587, 104] width 120 height 11
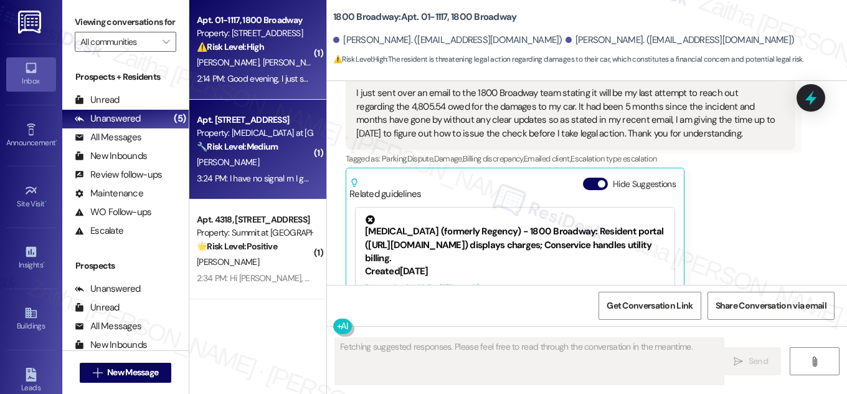
scroll to position [3325, 0]
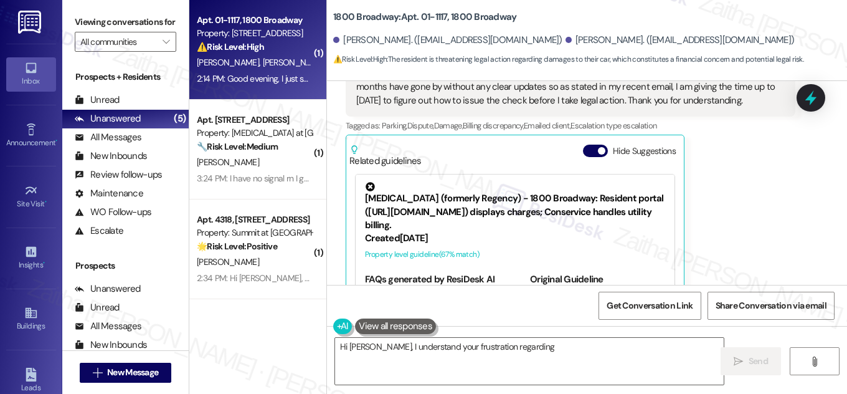
type textarea "Hi Miguel, I understand your frustration regarding"
click at [283, 160] on div "[PERSON_NAME]" at bounding box center [255, 163] width 118 height 16
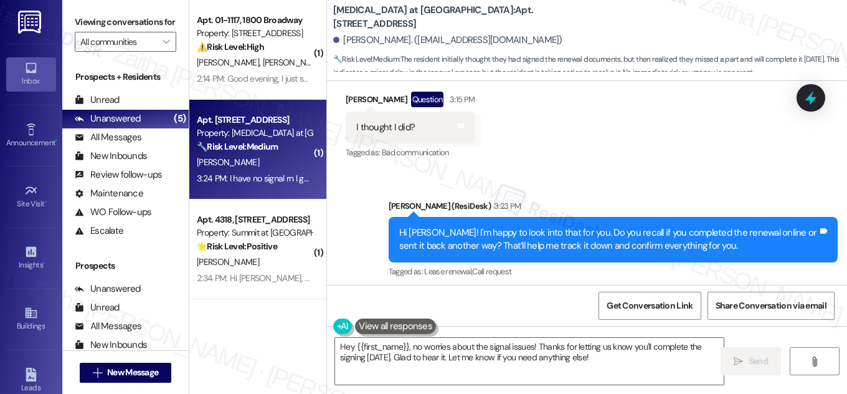
scroll to position [3759, 0]
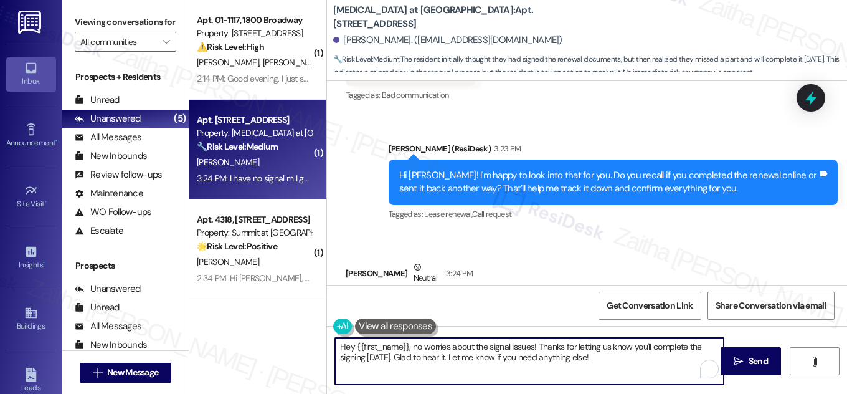
drag, startPoint x: 531, startPoint y: 345, endPoint x: 321, endPoint y: 340, distance: 210.0
click at [320, 340] on div "( 1 ) Apt. 01-1117, 1800 Broadway Property: 1800 Broadway ⚠️ Risk Level: High T…" at bounding box center [518, 197] width 658 height 394
click at [406, 345] on textarea "Thanks for letting us know you'll complete the signing today. Glad to hear it. …" at bounding box center [529, 361] width 389 height 47
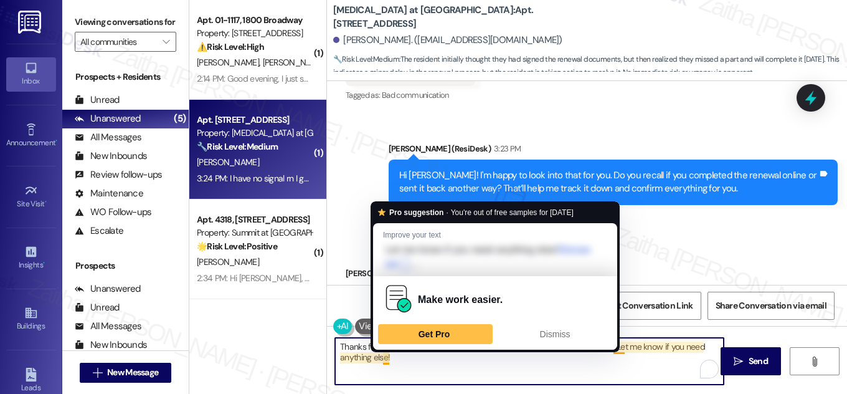
click at [401, 355] on textarea "Thanks for letting me know you'll complete the signing today. Glad to hear it. …" at bounding box center [529, 361] width 389 height 47
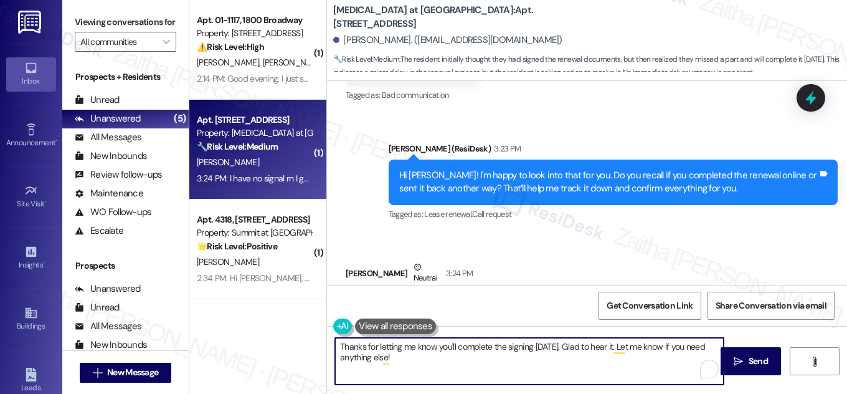
type textarea "Thanks for letting me know you'll complete the signing today. Glad to hear it. …"
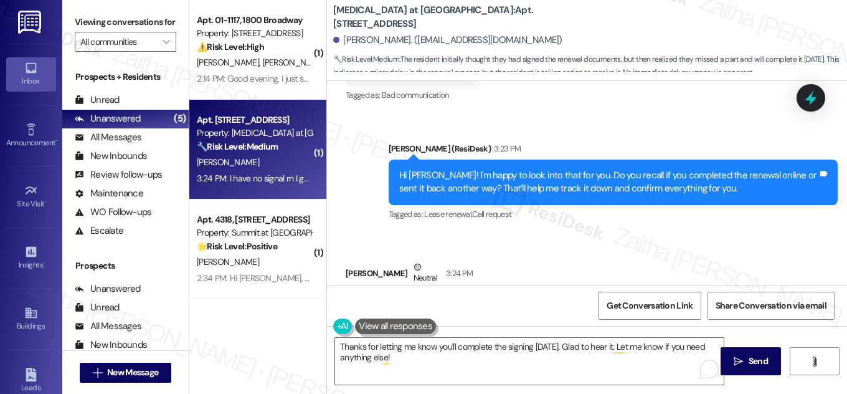
click at [384, 318] on button at bounding box center [395, 326] width 81 height 16
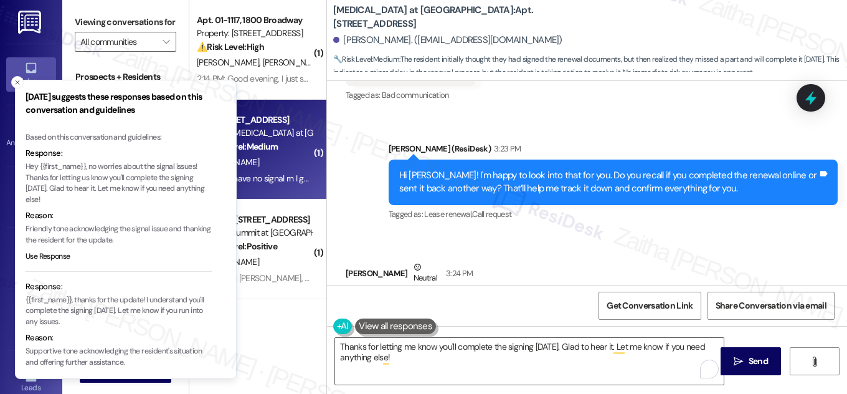
click at [90, 166] on p "Hey {{first_name}}, no worries about the signal issues! Thanks for letting us k…" at bounding box center [119, 183] width 187 height 44
drag, startPoint x: 90, startPoint y: 166, endPoint x: 194, endPoint y: 164, distance: 104.1
click at [194, 164] on p "Hey {{first_name}}, no worries about the signal issues! Thanks for letting us k…" at bounding box center [119, 183] width 187 height 44
click at [20, 81] on icon "Close toast" at bounding box center [17, 81] width 7 height 7
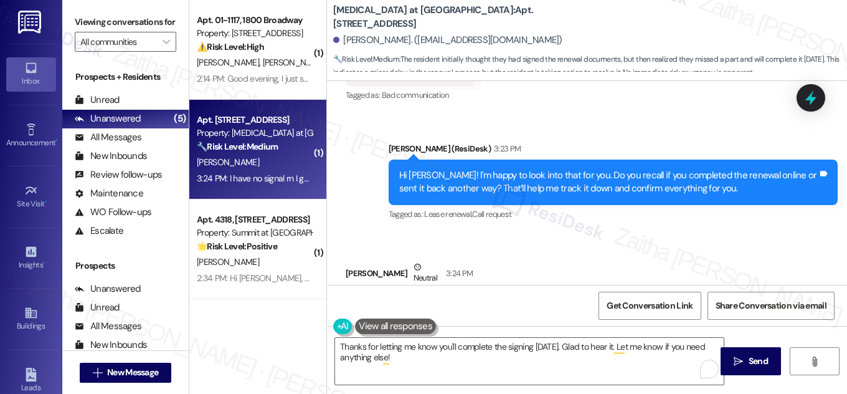
drag, startPoint x: 352, startPoint y: 243, endPoint x: 723, endPoint y: 242, distance: 370.7
click at [723, 242] on div "Received via SMS Marisa Rodriguez Neutral 3:24 PM I have no signal rn I guess I…" at bounding box center [587, 291] width 520 height 118
copy div "I have no signal rn I guess I didn't sign one more part I'll have it done today…"
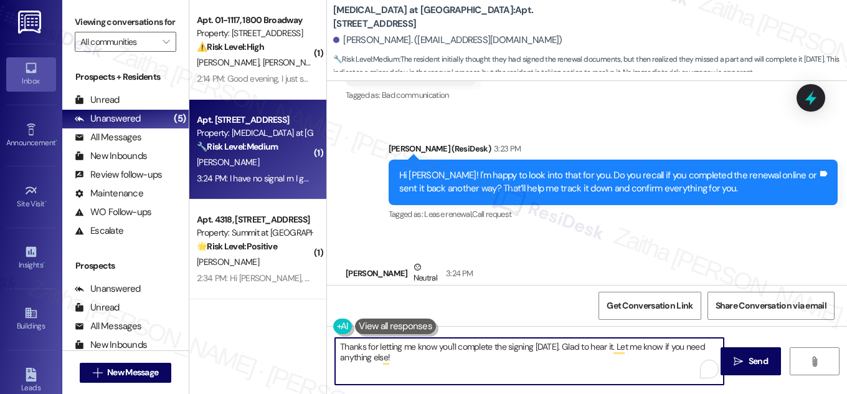
drag, startPoint x: 334, startPoint y: 345, endPoint x: 438, endPoint y: 365, distance: 106.1
click at [438, 365] on textarea "Thanks for letting me know you'll complete the signing today. Glad to hear it. …" at bounding box center [529, 361] width 389 height 47
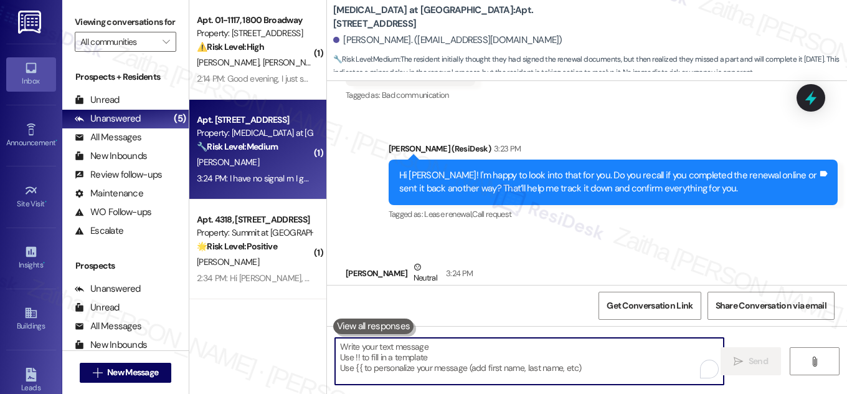
paste textarea "No problem at all, thank you for letting me know. I appreciate you taking care …"
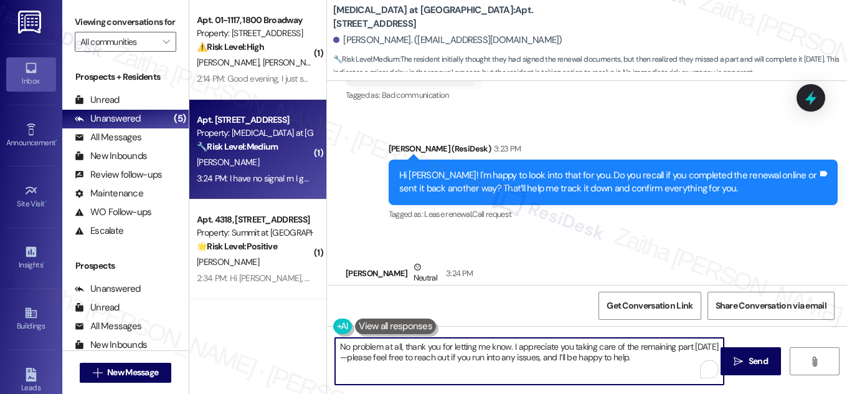
click at [340, 357] on textarea "No problem at all, thank you for letting me know. I appreciate you taking care …" at bounding box center [529, 361] width 389 height 47
type textarea "No problem at all, thank you for letting me know. I appreciate you taking care …"
click at [746, 364] on span "Send" at bounding box center [758, 360] width 24 height 13
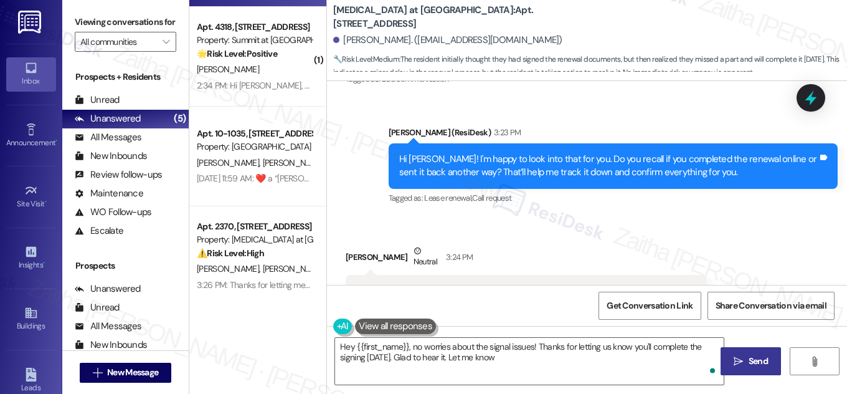
scroll to position [3859, 0]
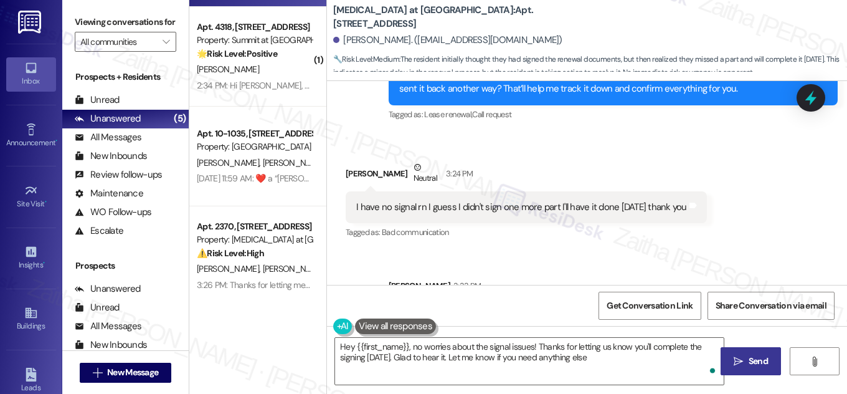
type textarea "Hey {{first_name}}, no worries about the signal issues! Thanks for letting us k…"
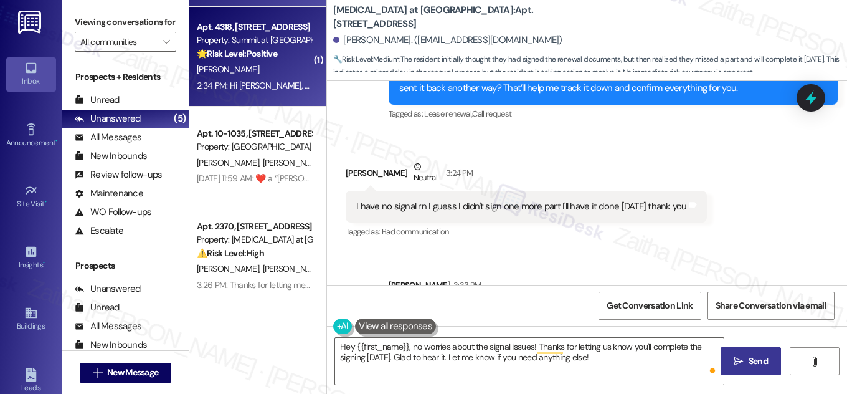
click at [270, 78] on div "2:34 PM: Hi Sarah, Honestly, I don’t think anything needs improvement, my move-…" at bounding box center [255, 86] width 118 height 16
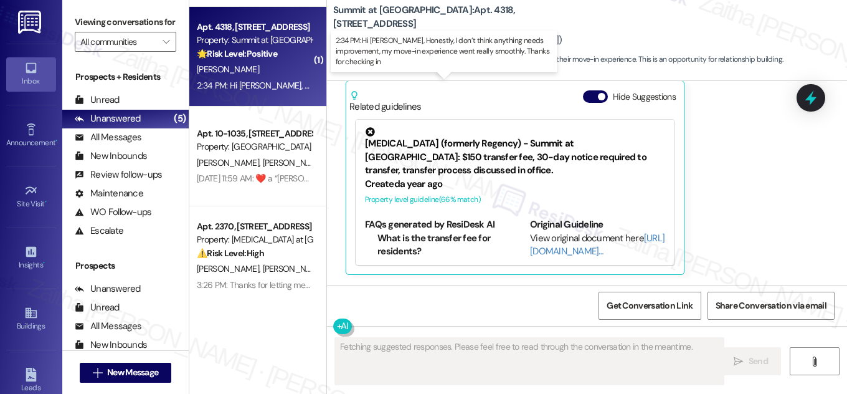
scroll to position [325, 0]
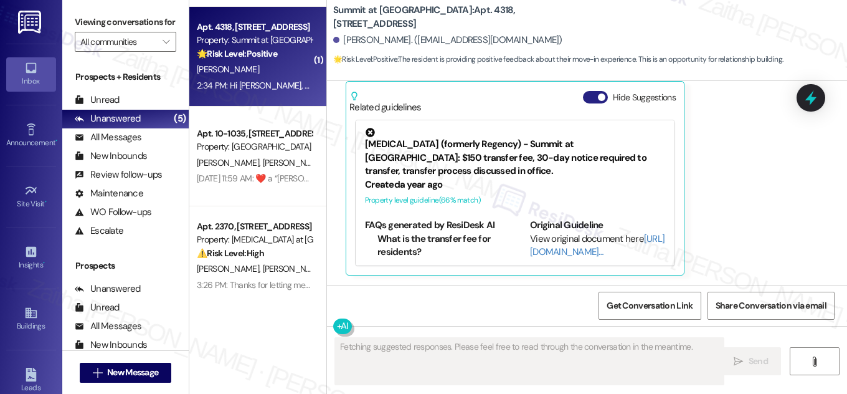
click at [589, 96] on button "Hide Suggestions" at bounding box center [595, 97] width 25 height 12
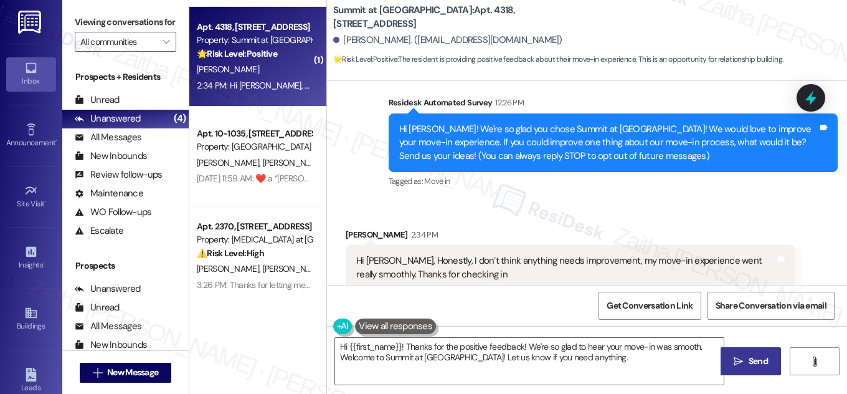
scroll to position [167, 0]
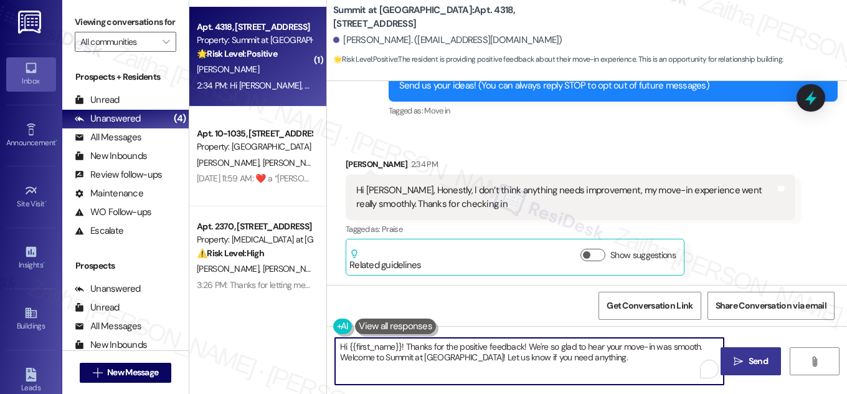
drag, startPoint x: 404, startPoint y: 345, endPoint x: 329, endPoint y: 345, distance: 75.4
click at [329, 345] on div "Hi {{first_name}}! Thanks for the positive feedback! We're so glad to hear your…" at bounding box center [523, 361] width 390 height 48
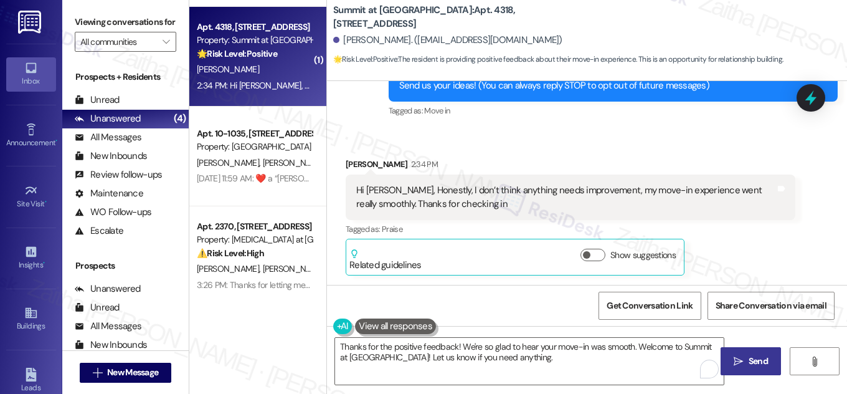
click at [353, 162] on div "Austin Yarber 2:34 PM" at bounding box center [571, 166] width 450 height 17
copy div "Austin"
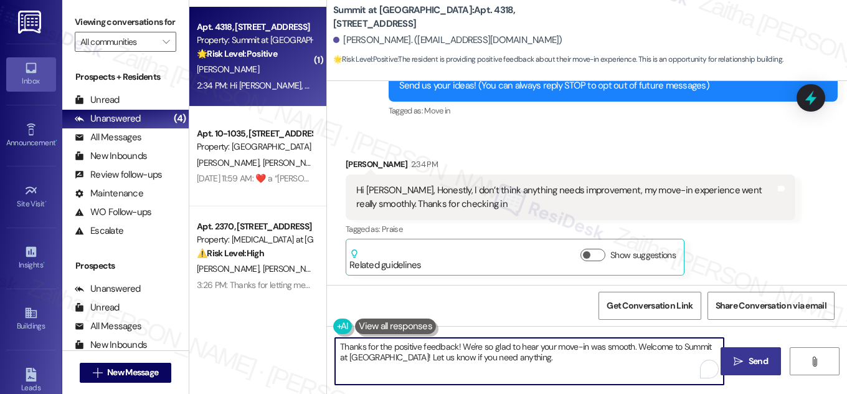
click at [454, 347] on textarea "Thanks for the positive feedback! We're so glad to hear your move-in was smooth…" at bounding box center [529, 361] width 389 height 47
paste textarea "Austin"
click at [559, 359] on textarea "Thanks for the positive feedback, Austin! We're so glad to hear your move-in wa…" at bounding box center [529, 361] width 389 height 47
type textarea "Thanks for the positive feedback, Austin! We're so glad to hear your move-in wa…"
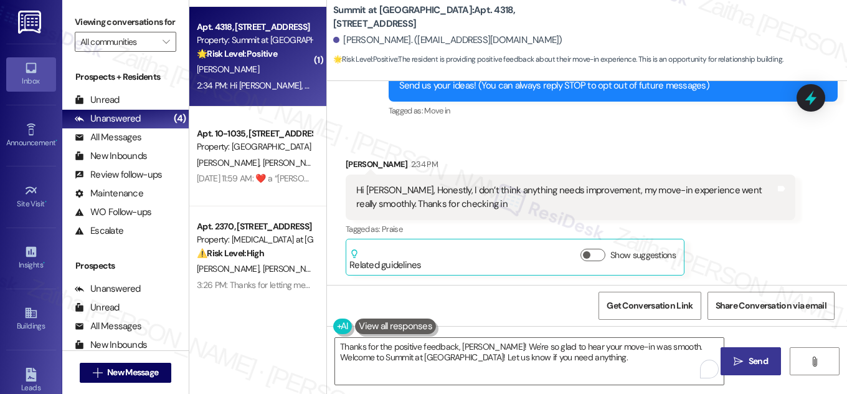
click at [758, 356] on span "Send" at bounding box center [758, 360] width 19 height 13
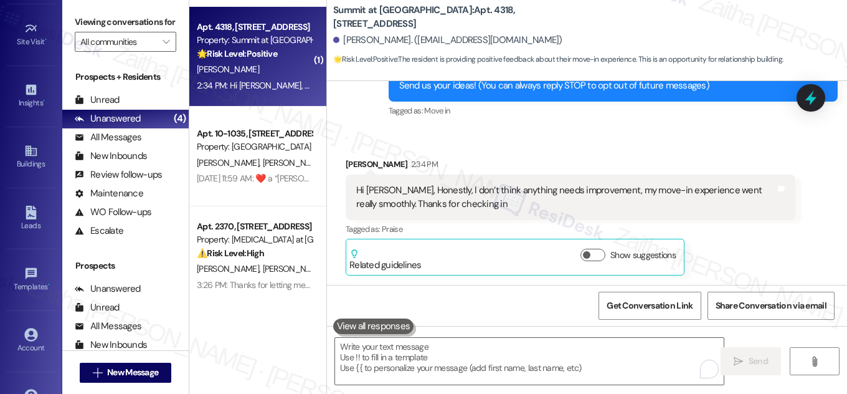
scroll to position [196, 0]
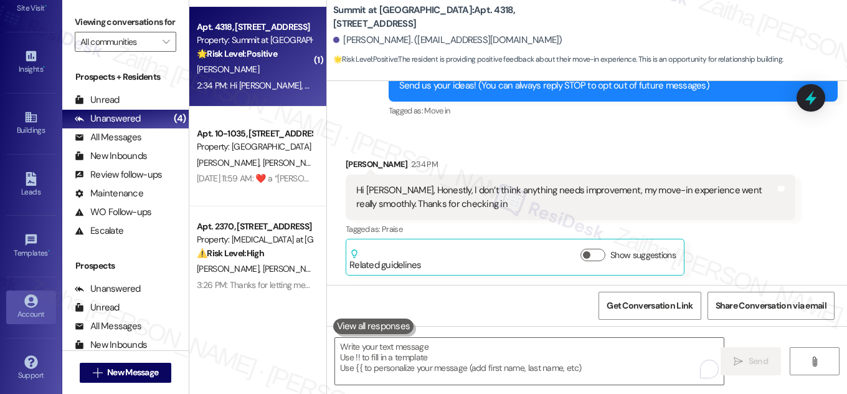
click at [30, 315] on div "Account" at bounding box center [31, 314] width 62 height 12
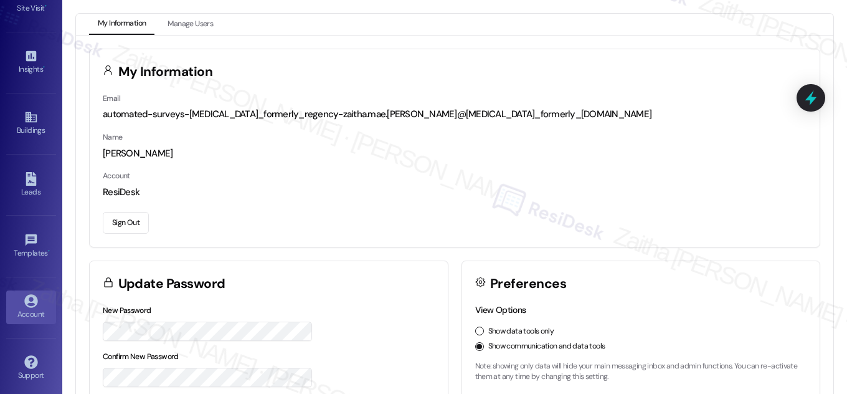
click at [130, 217] on button "Sign Out" at bounding box center [126, 223] width 46 height 22
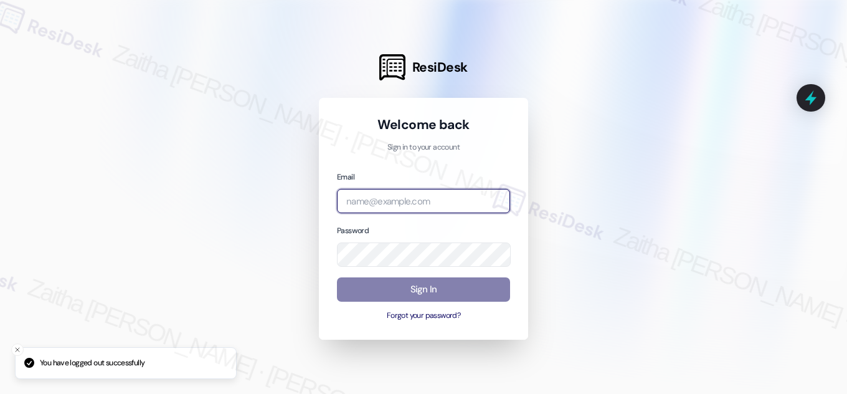
click at [431, 202] on input "email" at bounding box center [423, 201] width 173 height 24
click at [407, 201] on input "merid" at bounding box center [423, 201] width 173 height 24
click at [0, 393] on com-1password-button at bounding box center [0, 394] width 0 height 0
click at [371, 203] on input "merid" at bounding box center [423, 201] width 173 height 24
click at [0, 393] on com-1password-button at bounding box center [0, 394] width 0 height 0
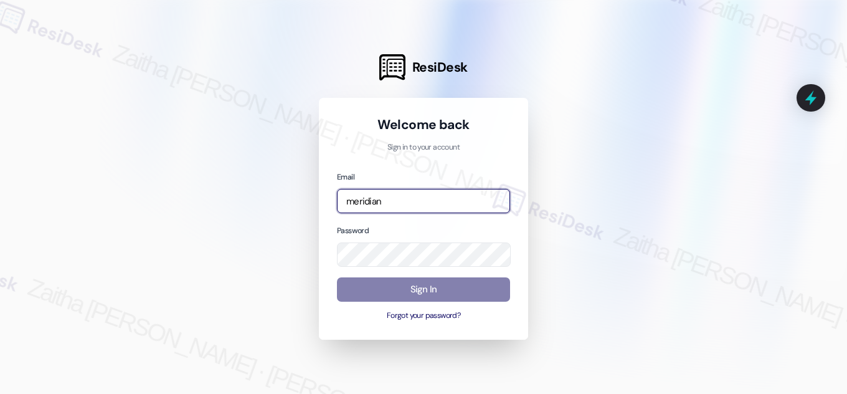
click at [395, 206] on input "meridian" at bounding box center [423, 201] width 173 height 24
type input "automated-surveys-meridian_management-zaitha.mae.garcia@meridian_management.com"
